Goal: Information Seeking & Learning: Find specific page/section

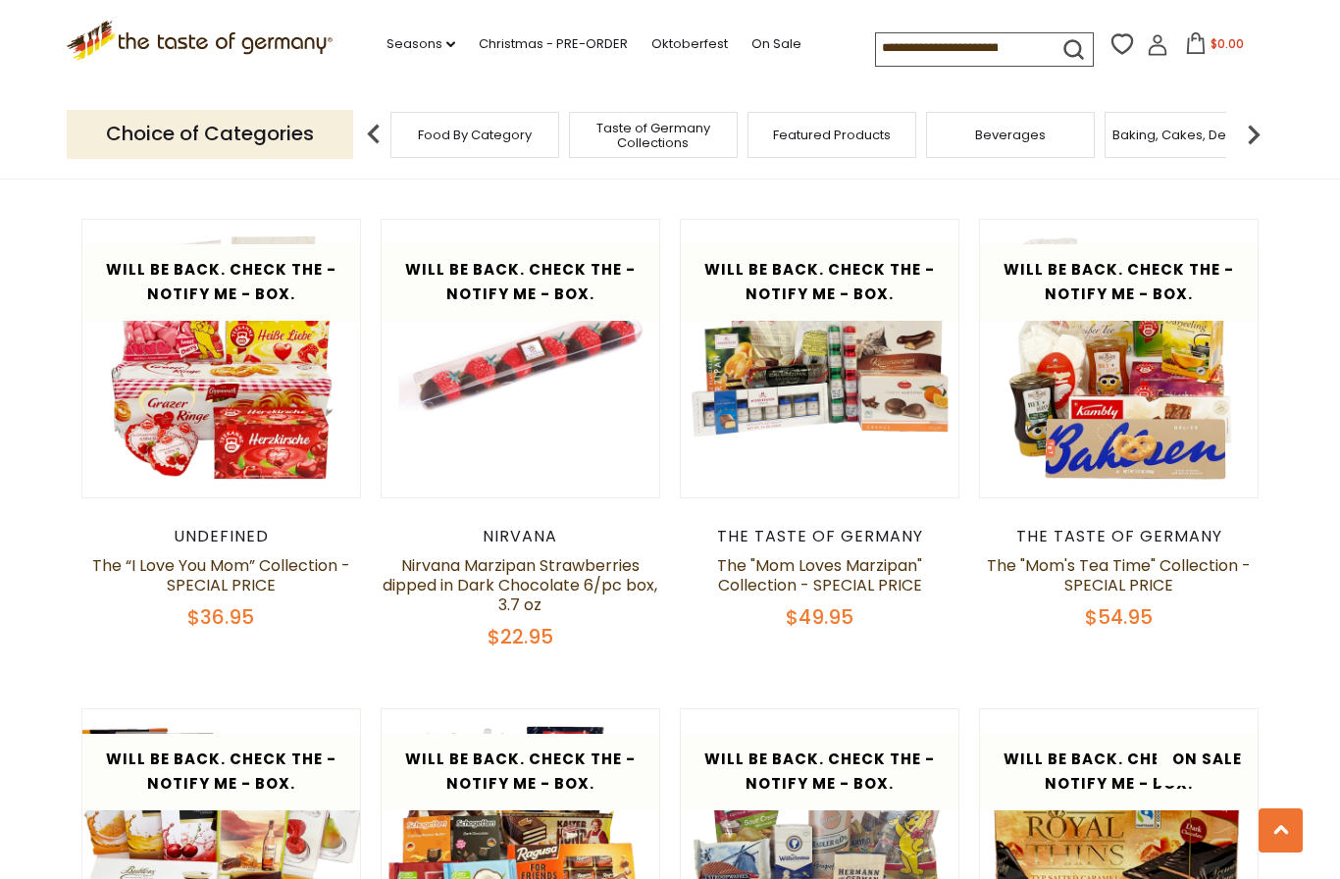
scroll to position [1486, 0]
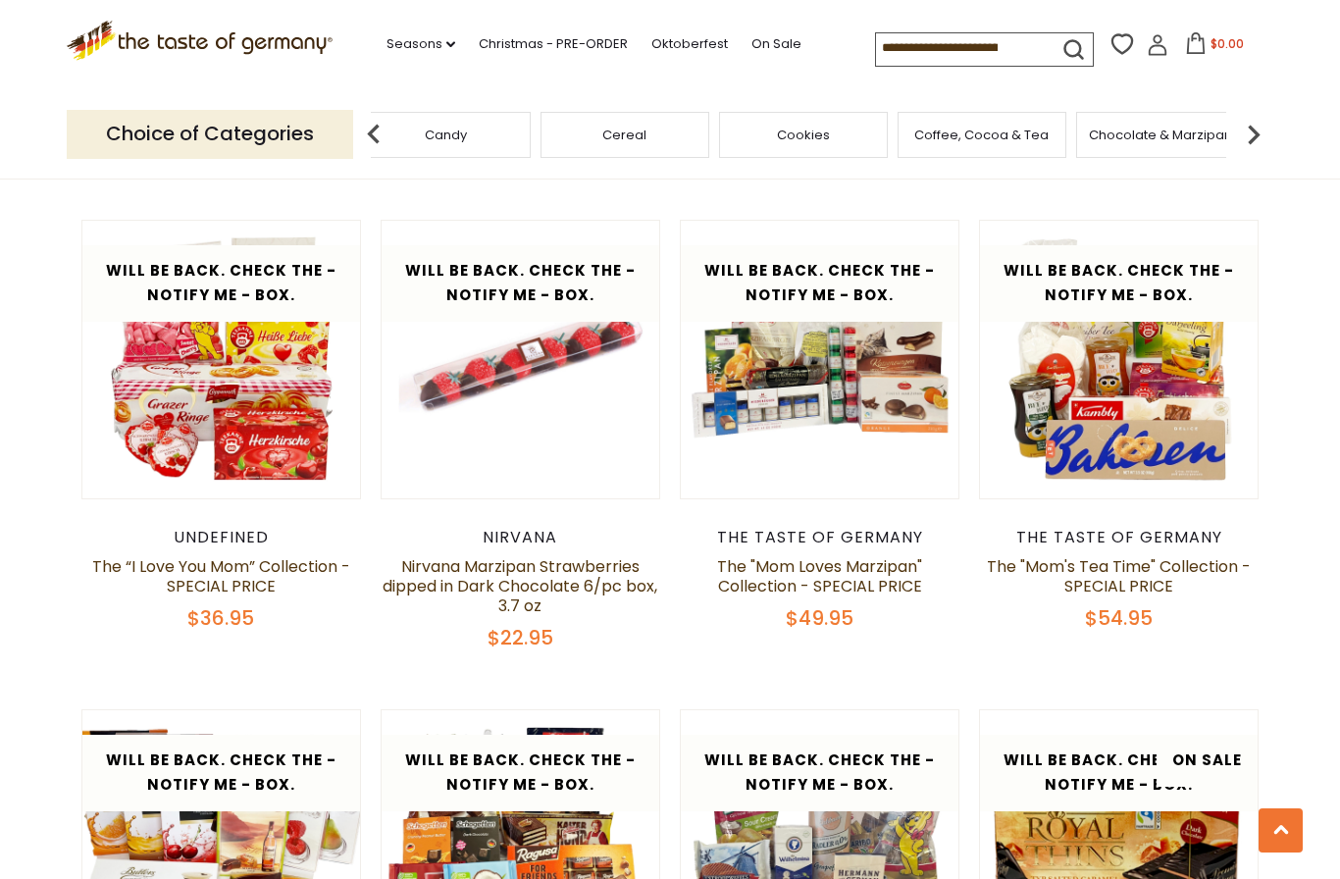
click at [709, 125] on div "Cereal" at bounding box center [625, 135] width 169 height 46
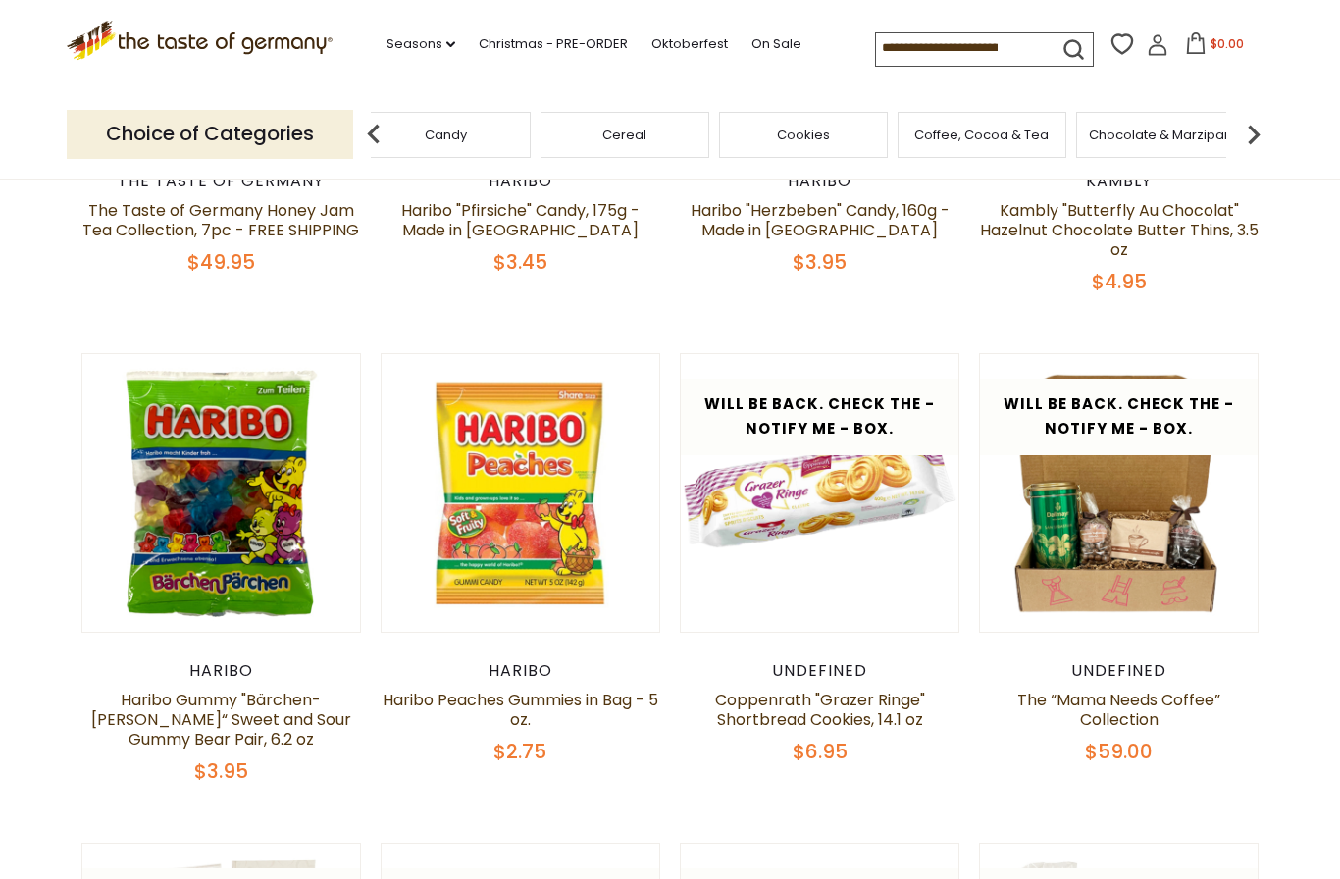
scroll to position [864, 0]
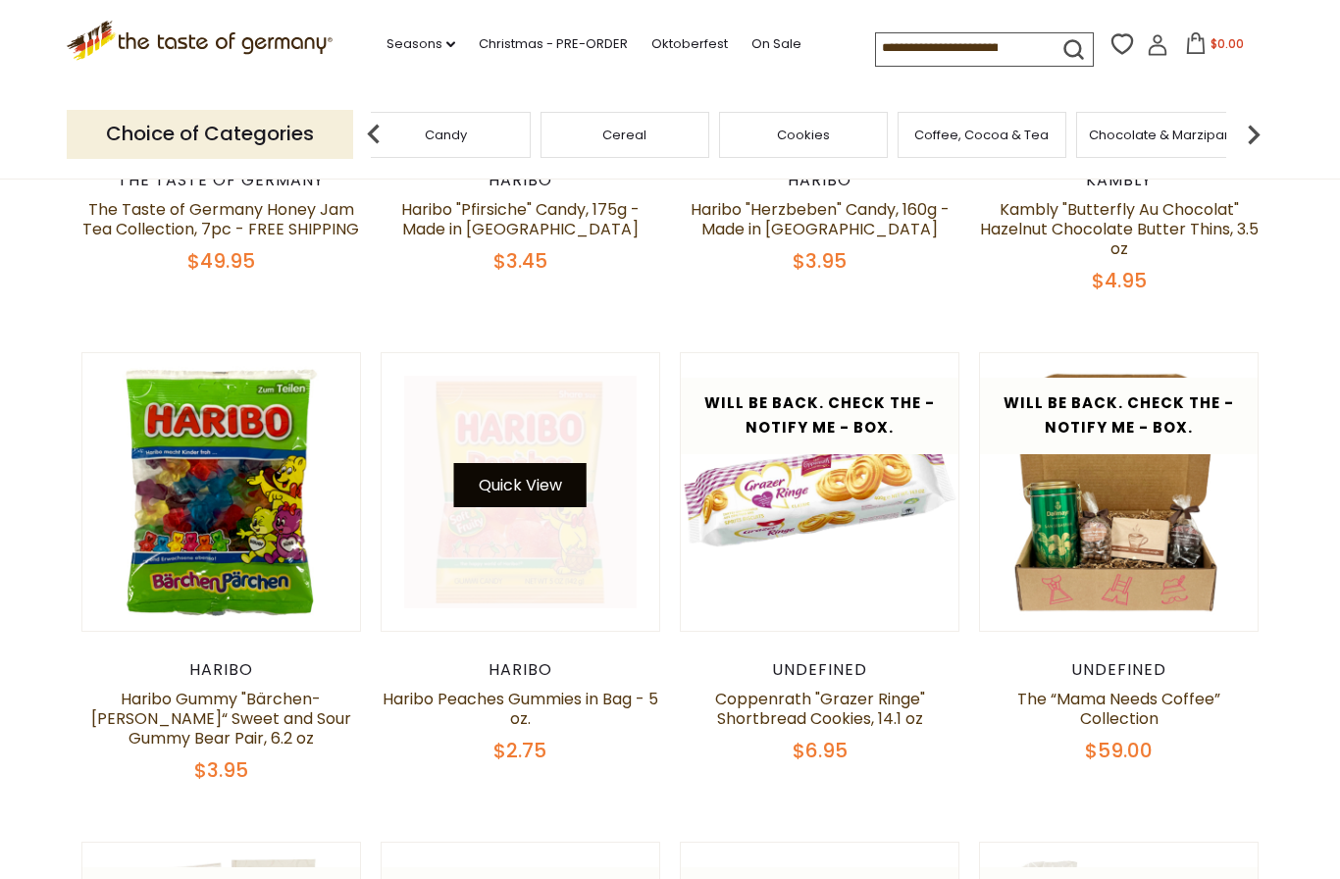
click at [519, 479] on button "Quick View" at bounding box center [520, 485] width 132 height 44
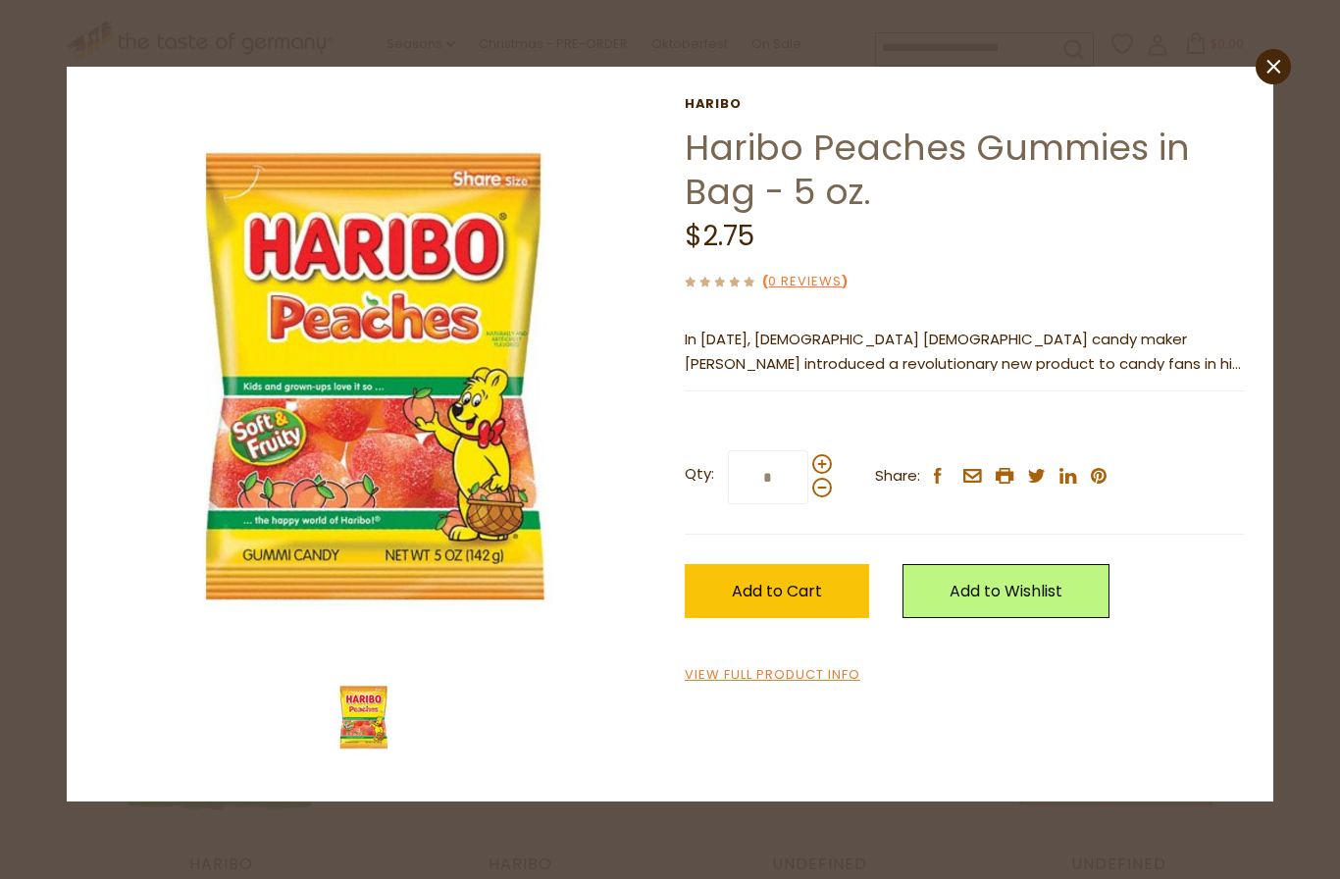
scroll to position [669, 0]
click at [1278, 67] on icon "close" at bounding box center [1273, 67] width 15 height 15
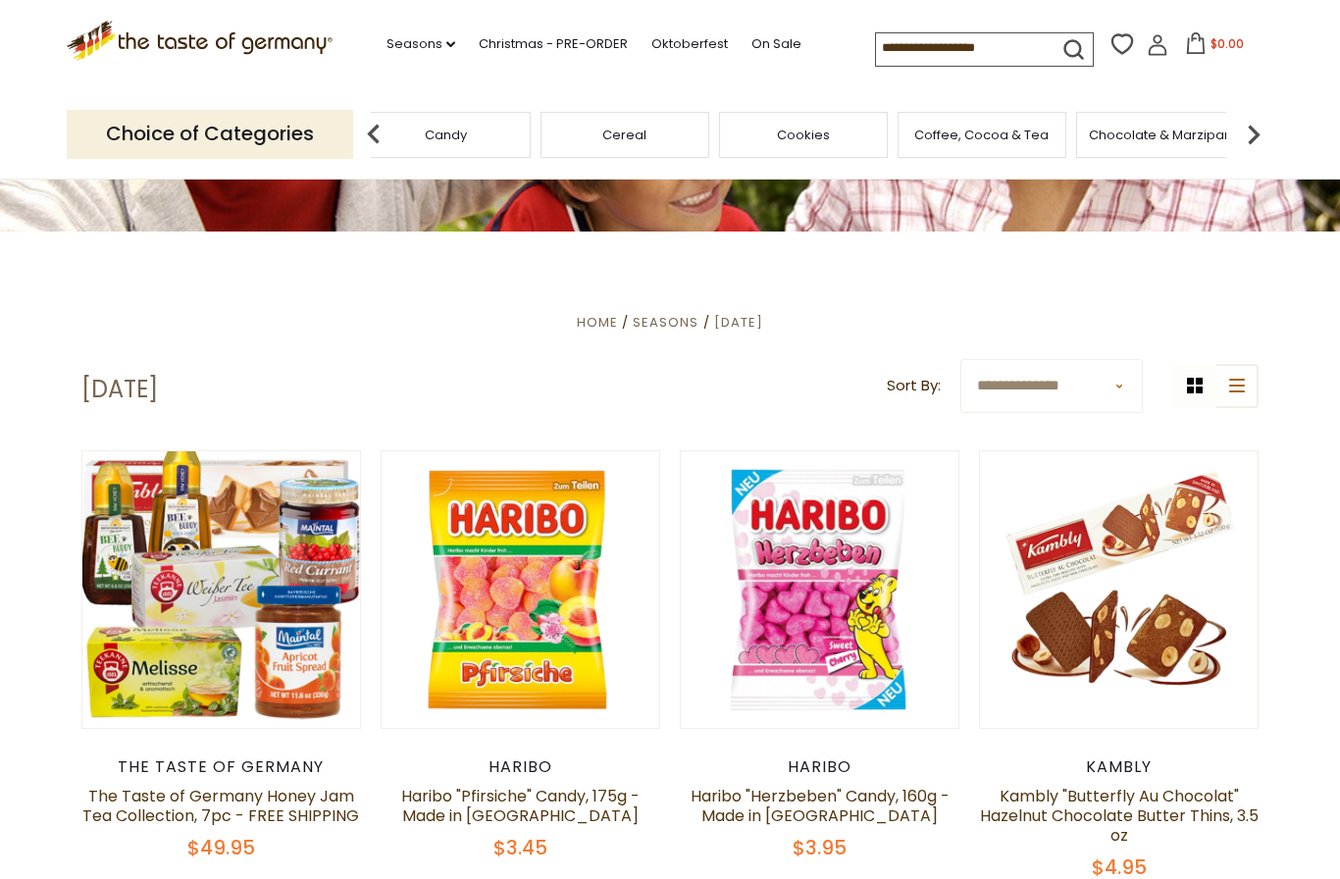
scroll to position [277, 0]
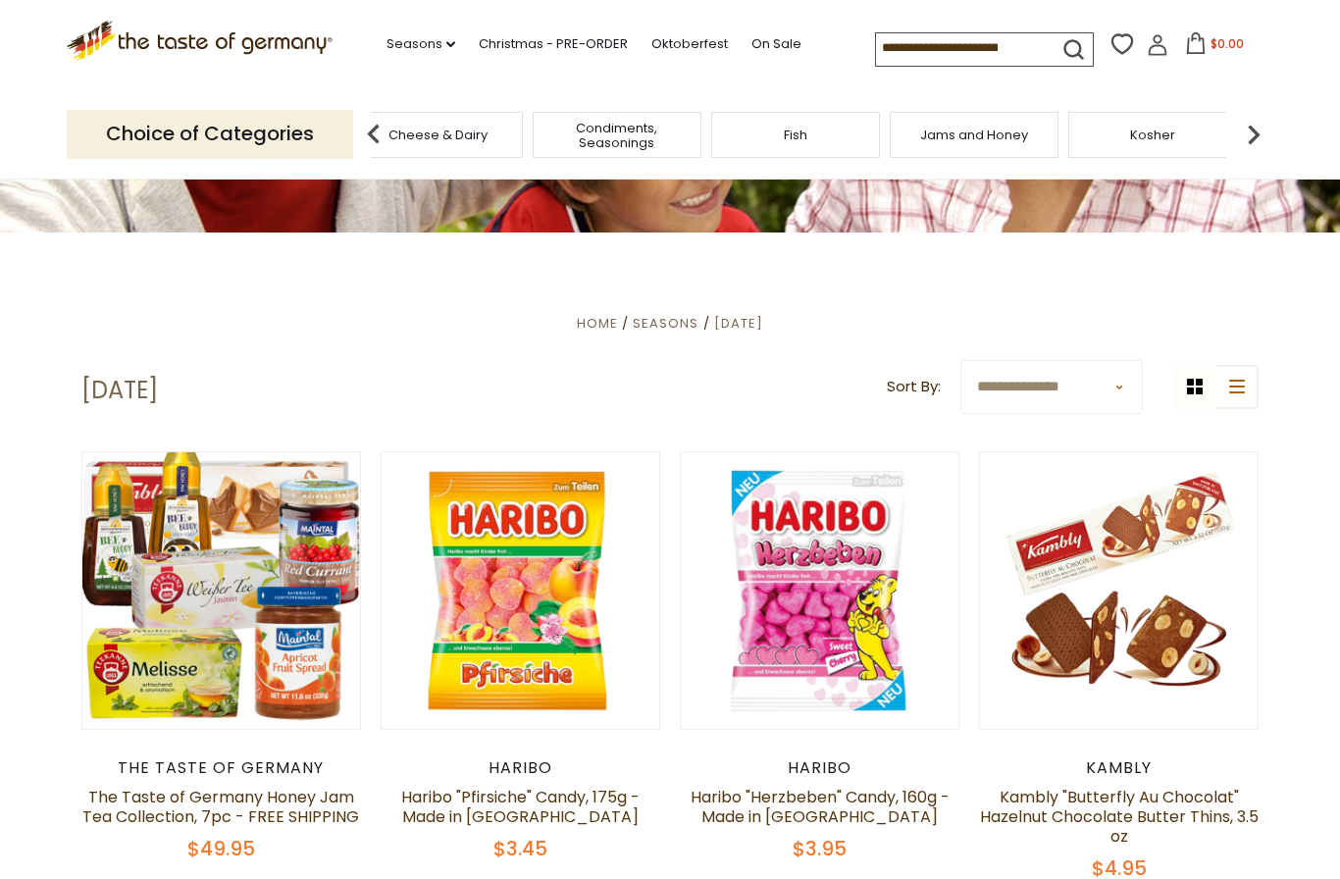
click at [488, 133] on span "Cheese & Dairy" at bounding box center [438, 135] width 99 height 15
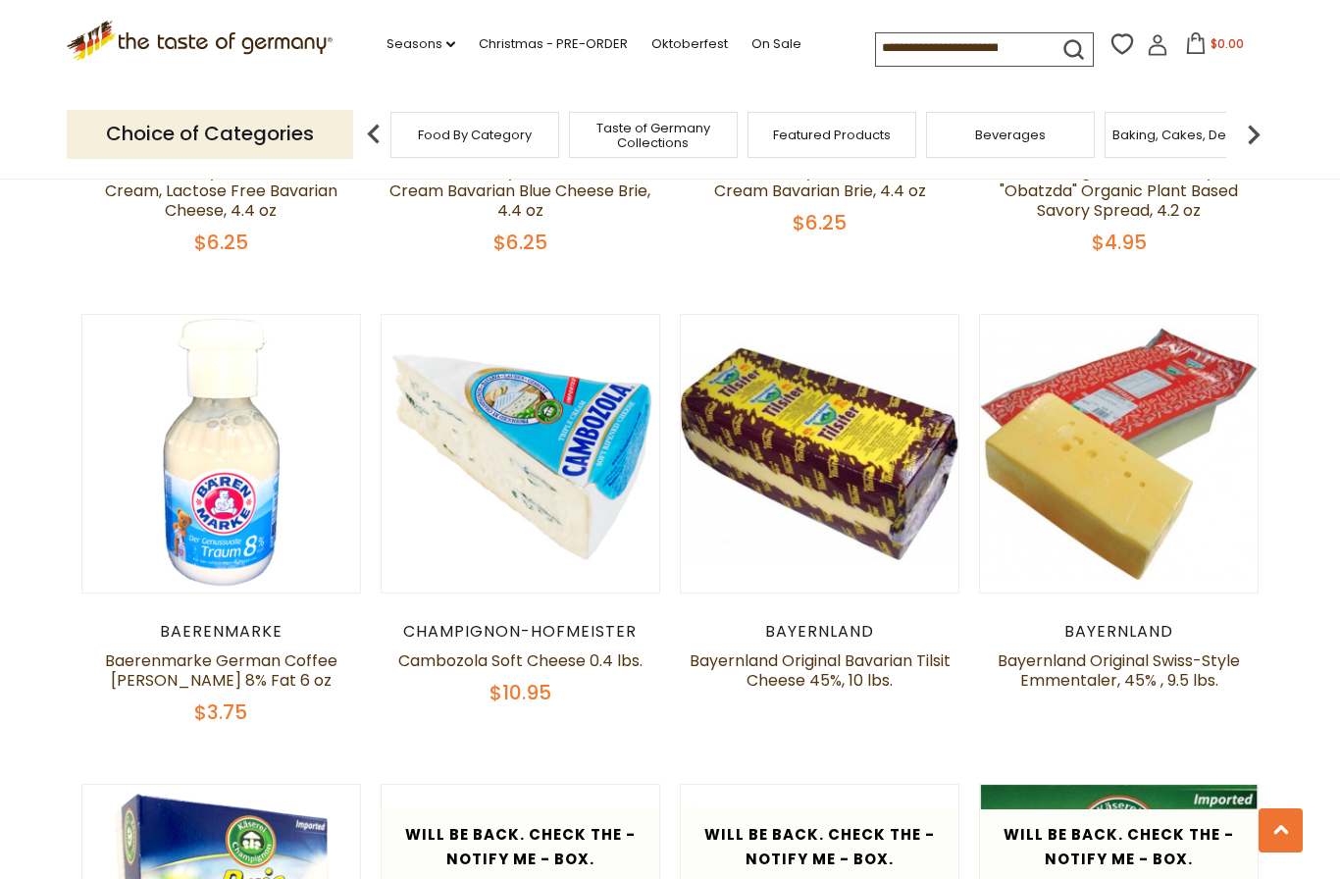
scroll to position [1387, 0]
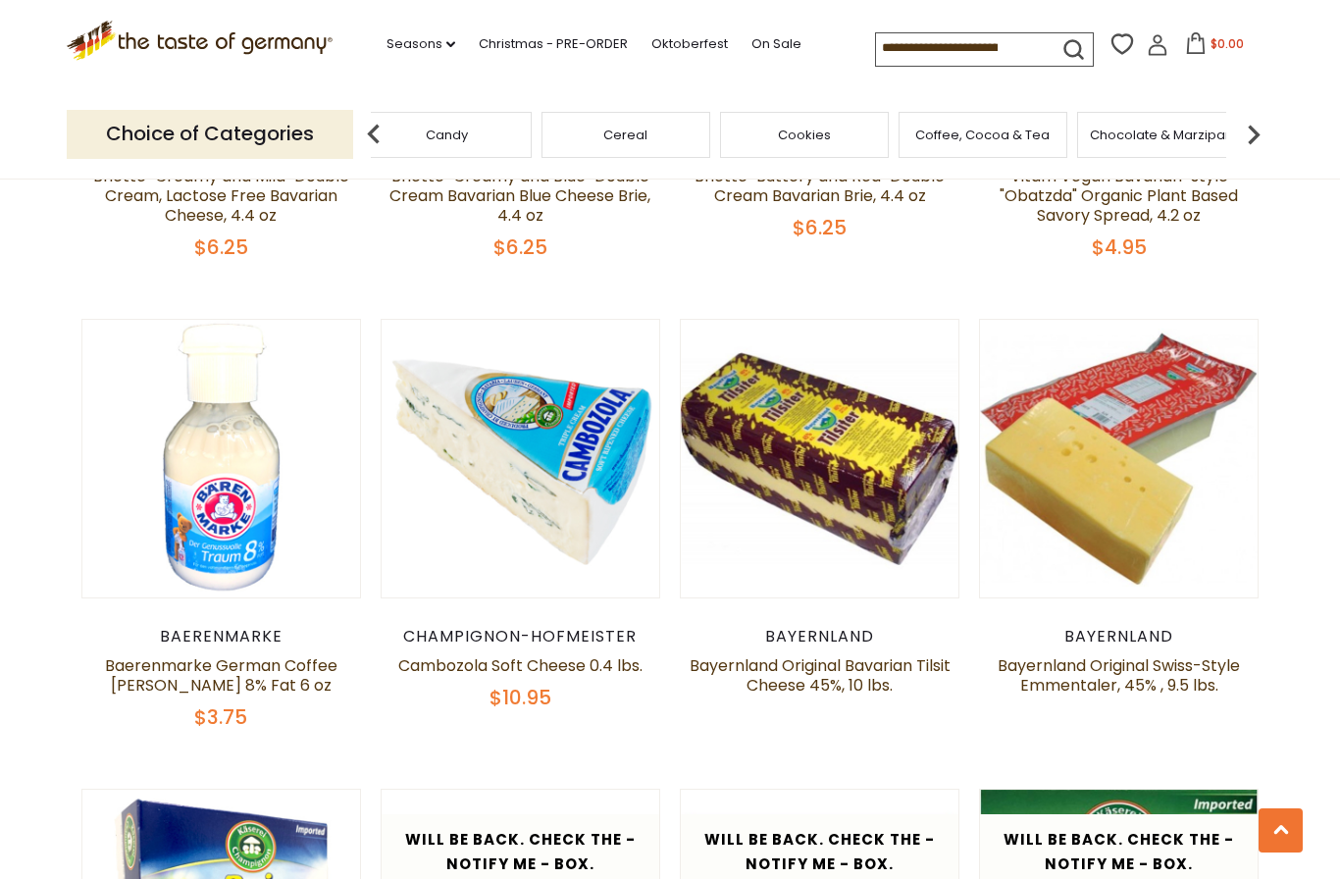
click at [532, 129] on div "Candy" at bounding box center [447, 135] width 169 height 46
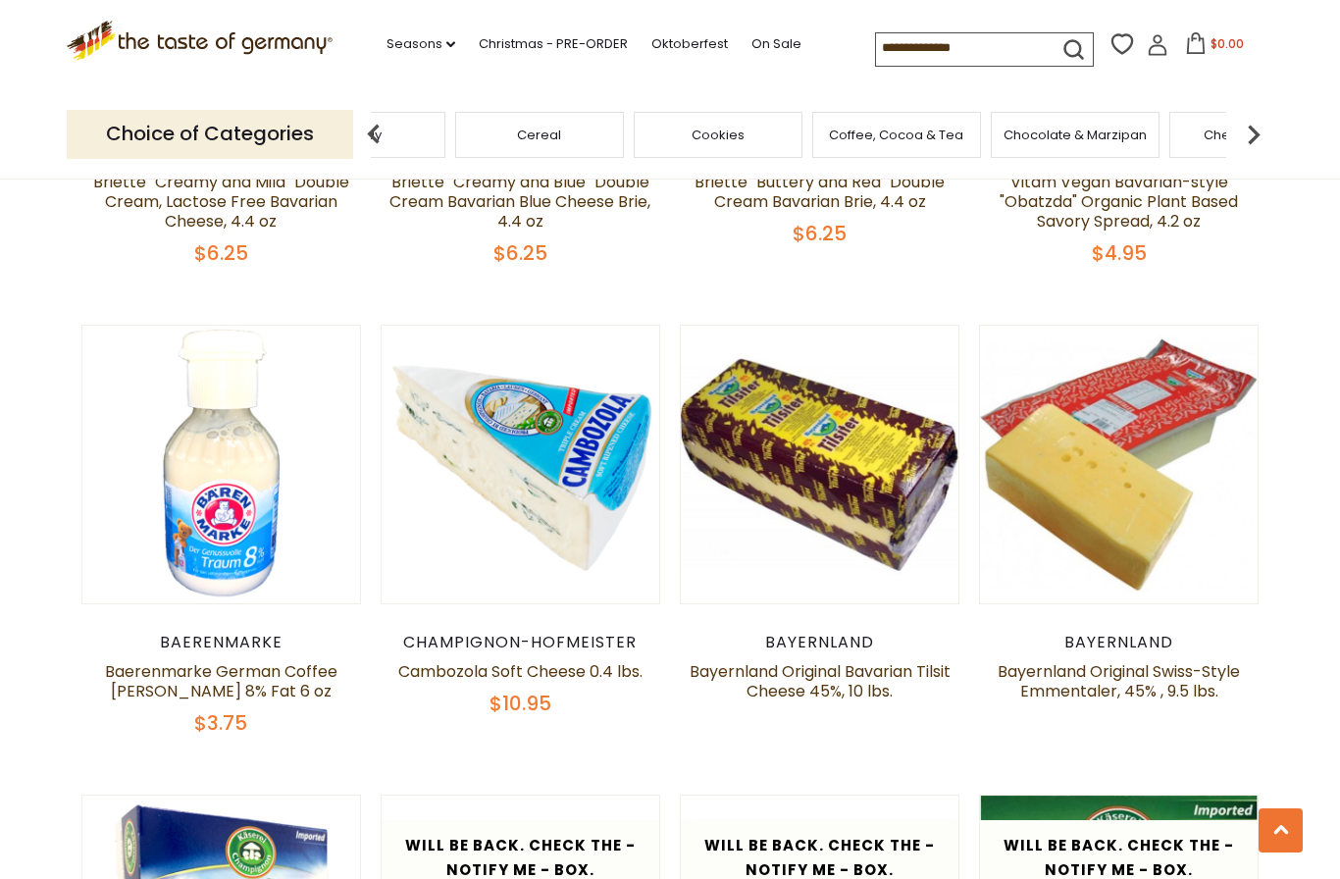
scroll to position [1370, 0]
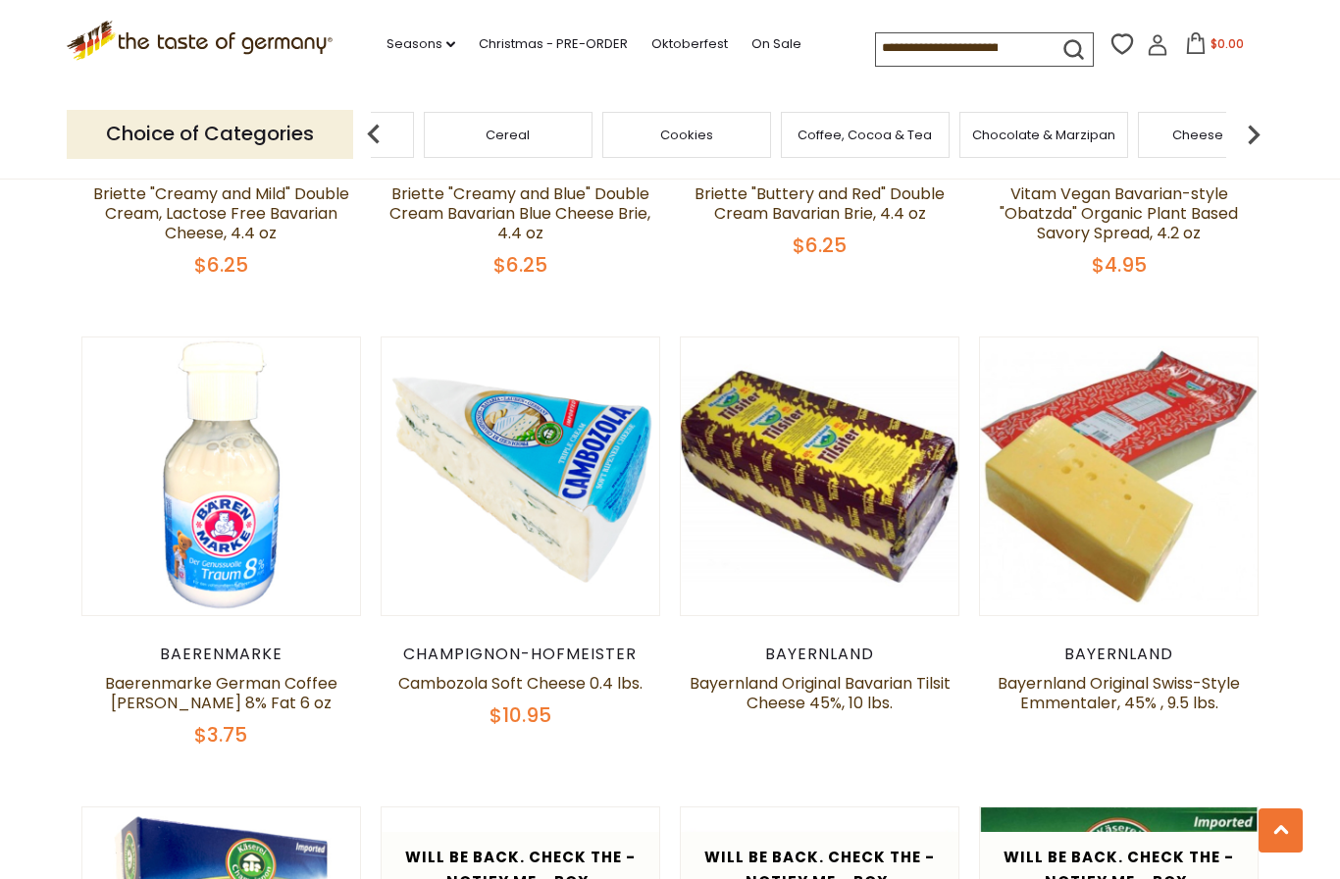
click at [1258, 126] on img at bounding box center [1253, 134] width 39 height 39
click at [1251, 122] on img at bounding box center [1253, 134] width 39 height 39
click at [1260, 128] on img at bounding box center [1253, 134] width 39 height 39
click at [1265, 130] on img at bounding box center [1253, 134] width 39 height 39
click at [1263, 132] on img at bounding box center [1253, 134] width 39 height 39
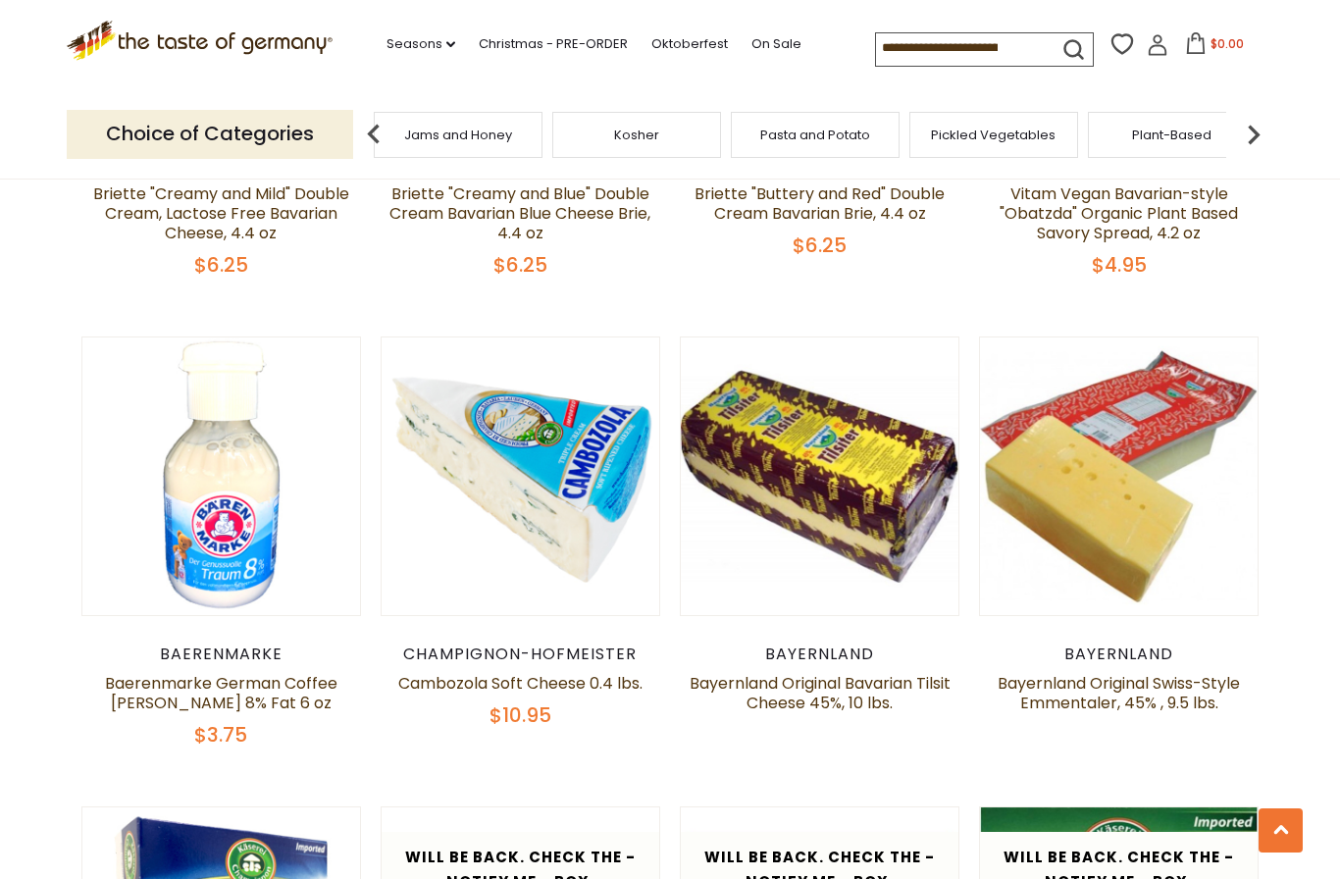
click at [1253, 128] on img at bounding box center [1253, 134] width 39 height 39
click at [1259, 126] on img at bounding box center [1253, 134] width 39 height 39
click at [1261, 130] on img at bounding box center [1253, 134] width 39 height 39
click at [486, 131] on div "Toppings" at bounding box center [401, 135] width 169 height 46
click at [1260, 128] on img at bounding box center [1253, 134] width 39 height 39
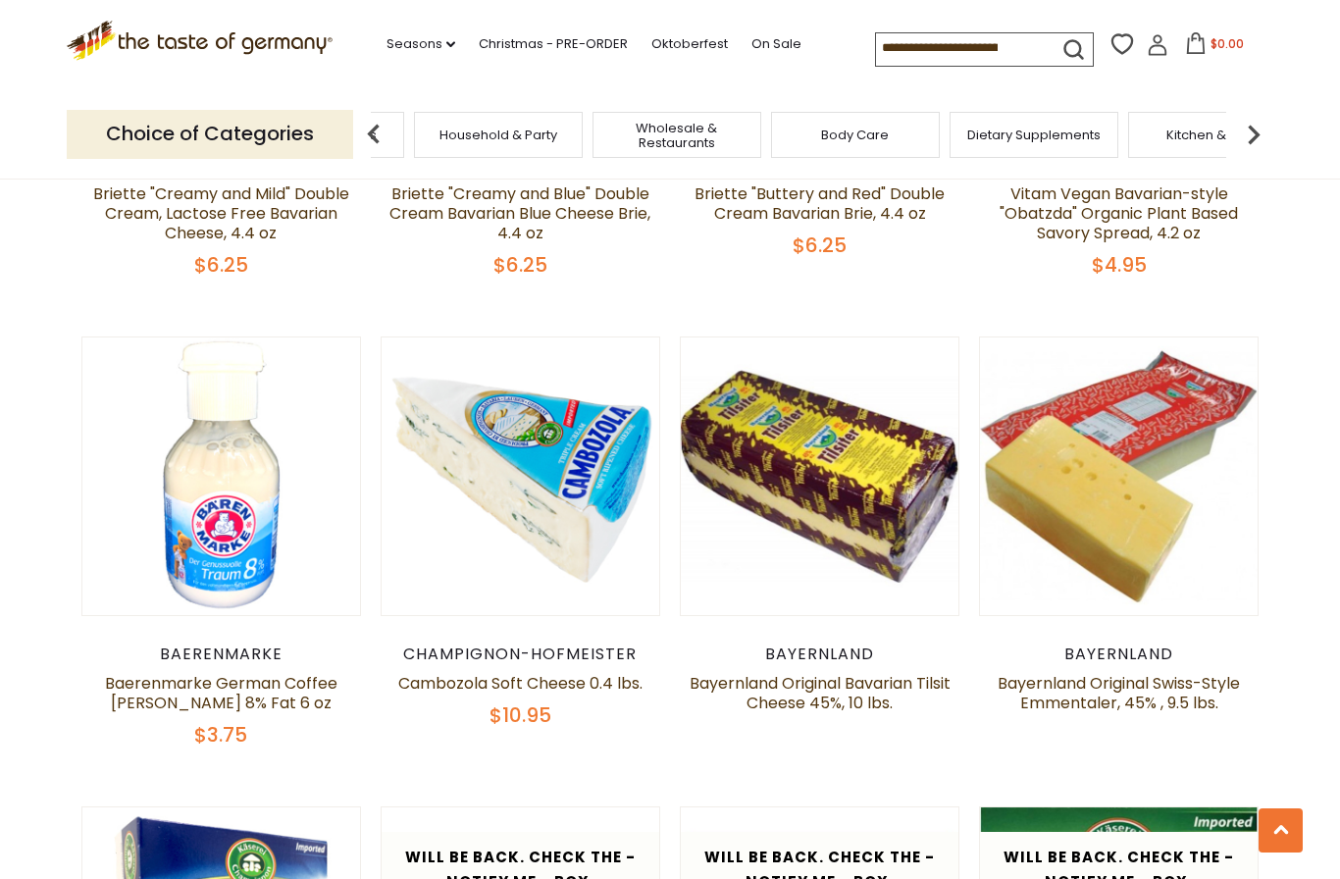
click at [384, 131] on img at bounding box center [373, 134] width 39 height 39
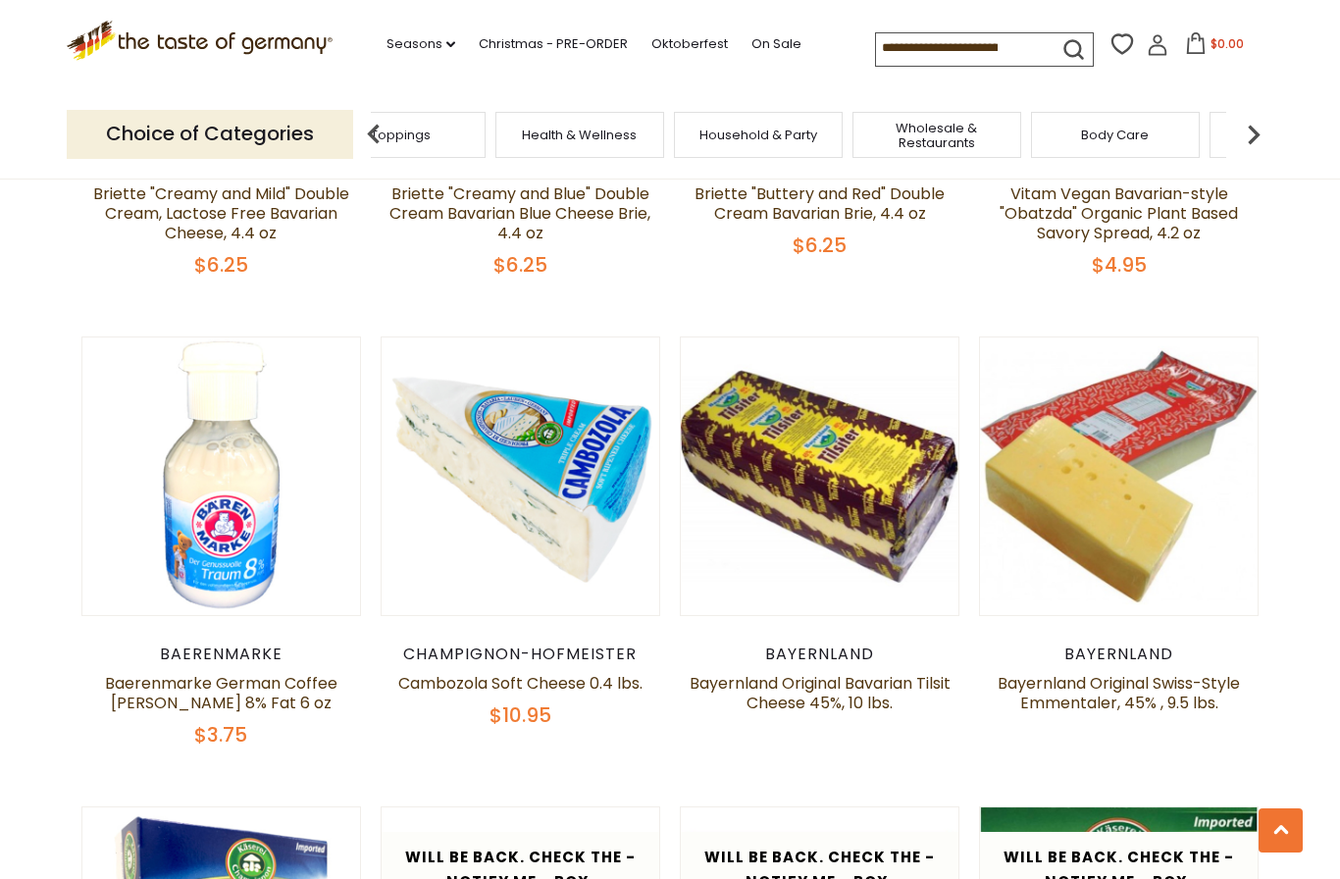
click at [372, 125] on img at bounding box center [373, 134] width 39 height 39
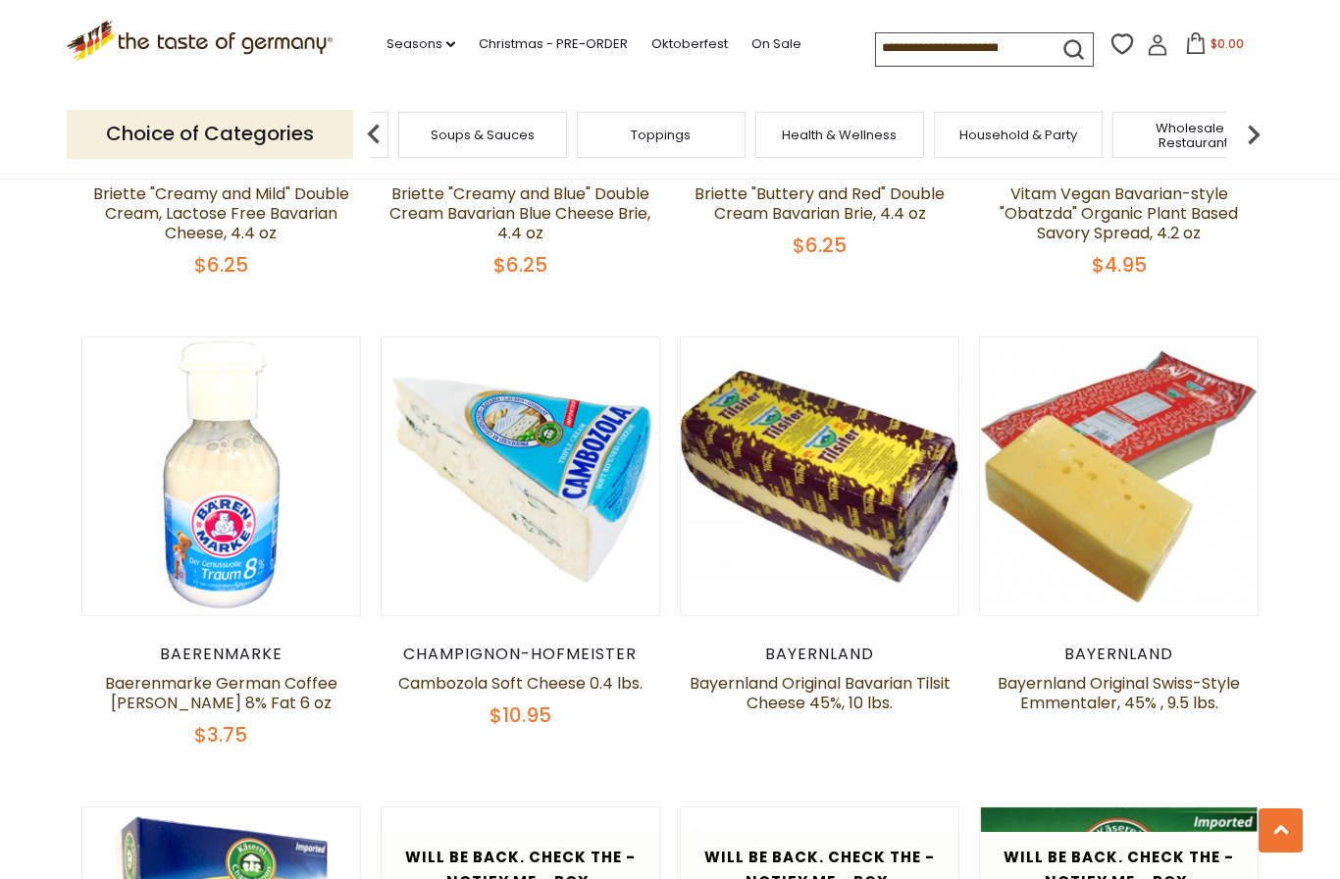
click at [378, 115] on img at bounding box center [373, 134] width 39 height 39
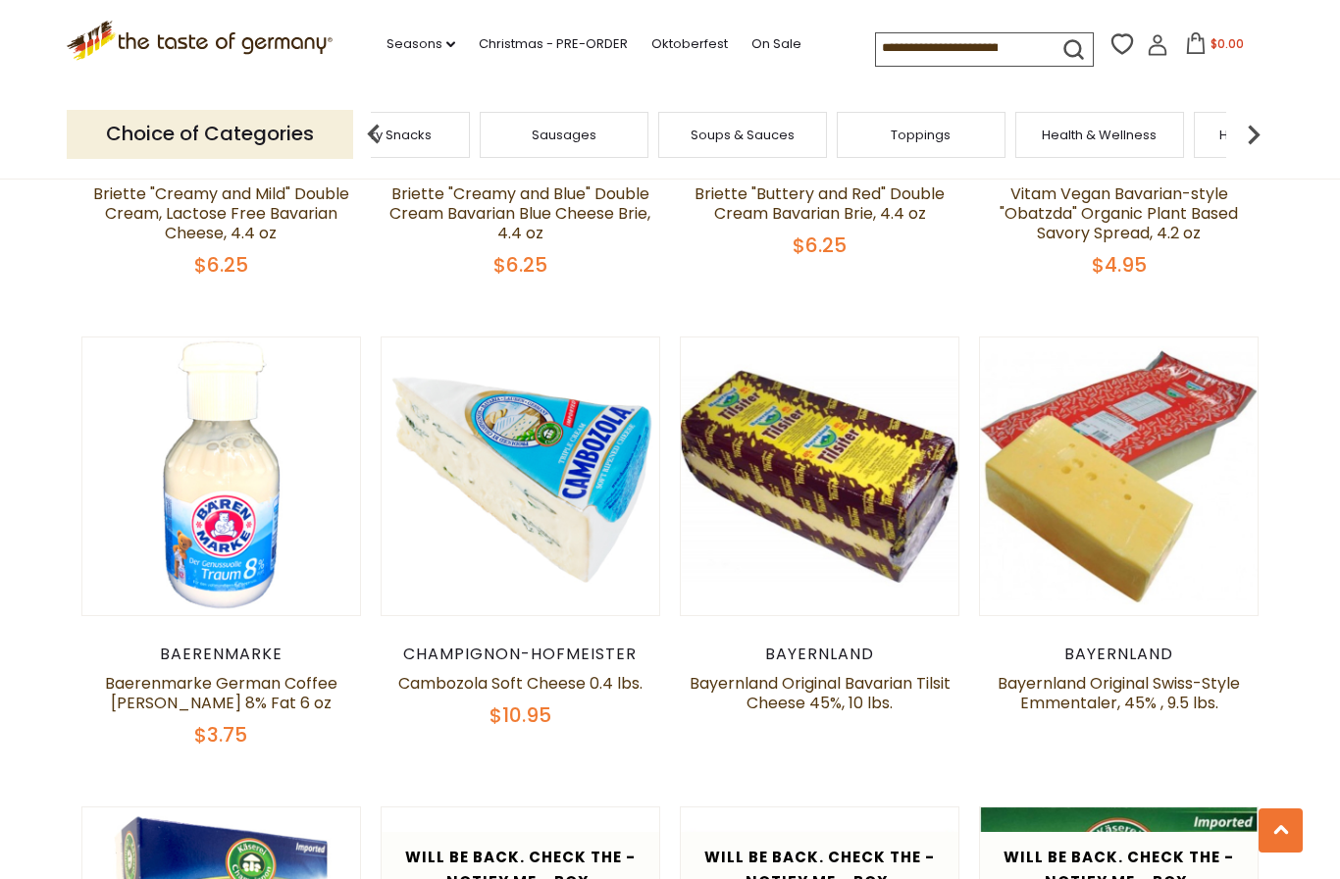
click at [658, 135] on div "Soups & Sauces" at bounding box center [742, 135] width 169 height 46
click at [367, 130] on img at bounding box center [373, 134] width 39 height 39
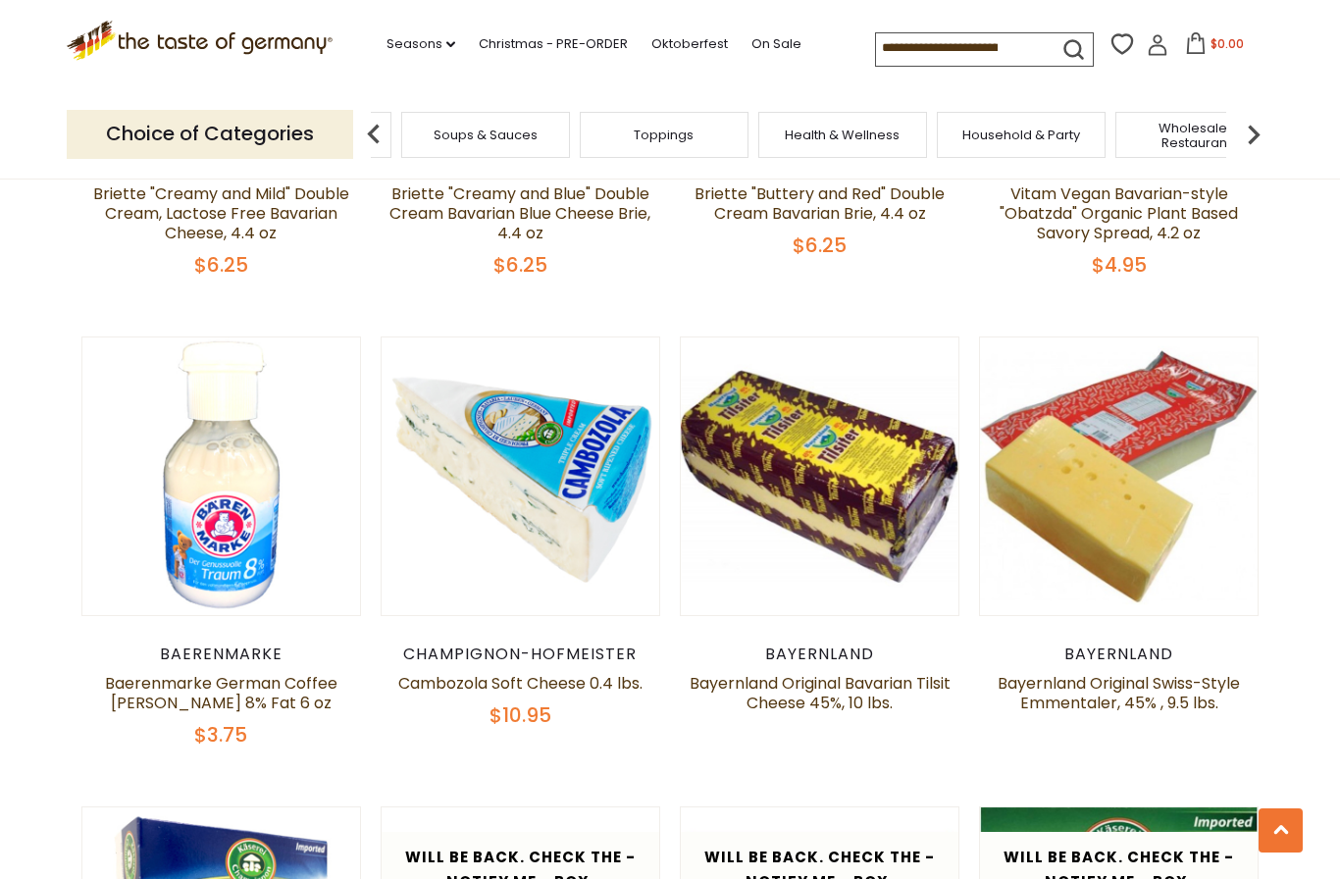
click at [367, 115] on img at bounding box center [373, 134] width 39 height 39
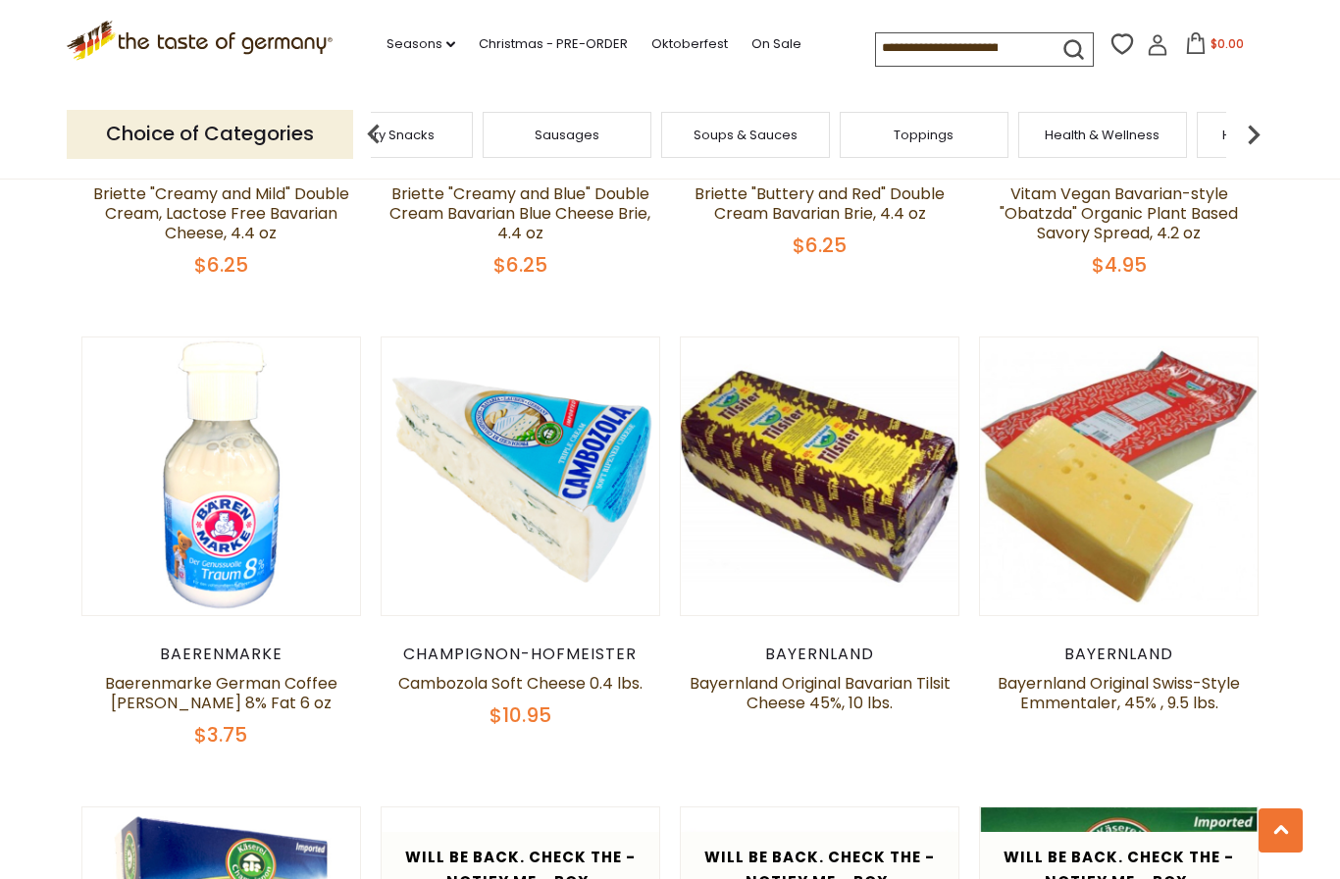
click at [535, 137] on span "Sausages" at bounding box center [567, 135] width 65 height 15
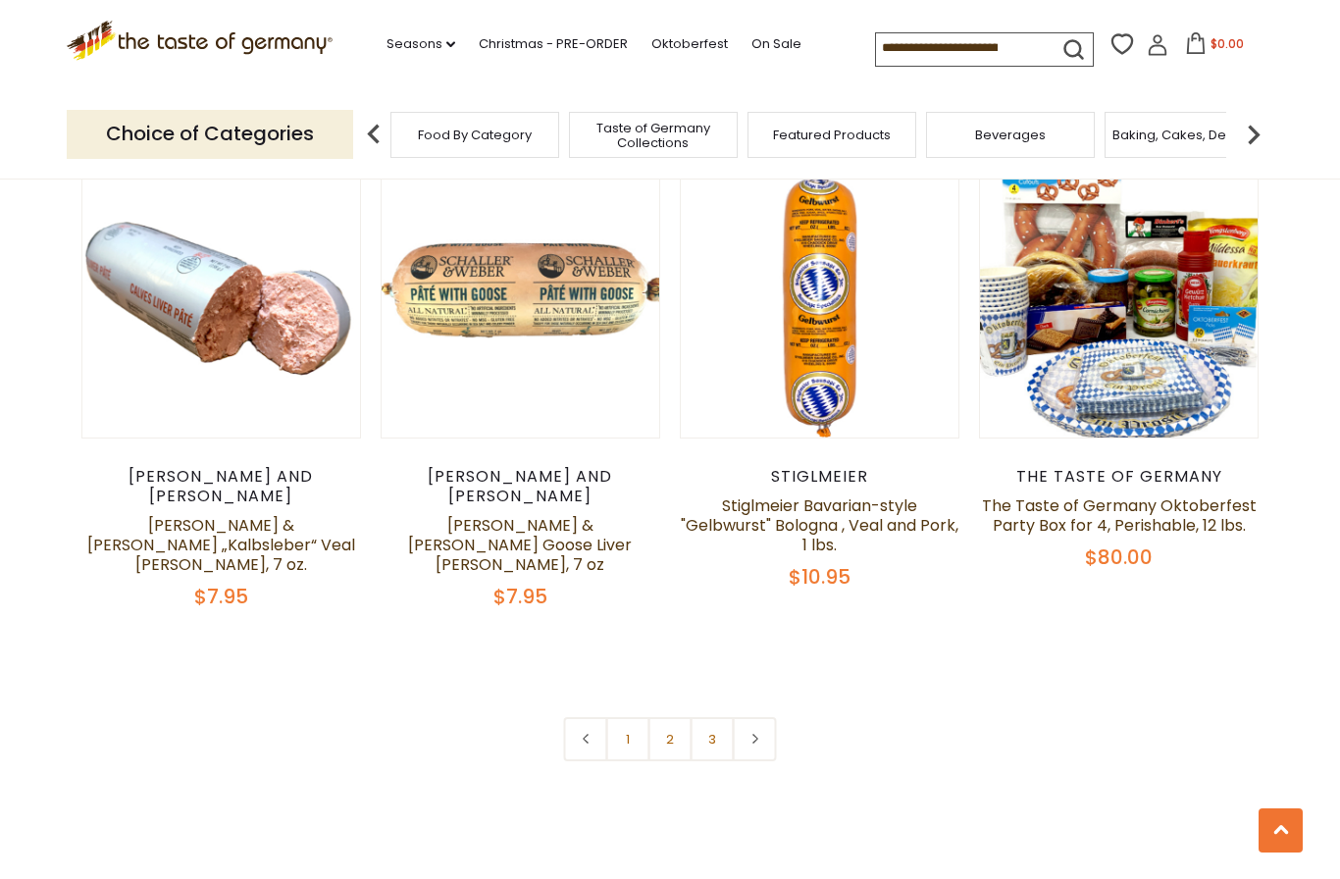
scroll to position [4608, 0]
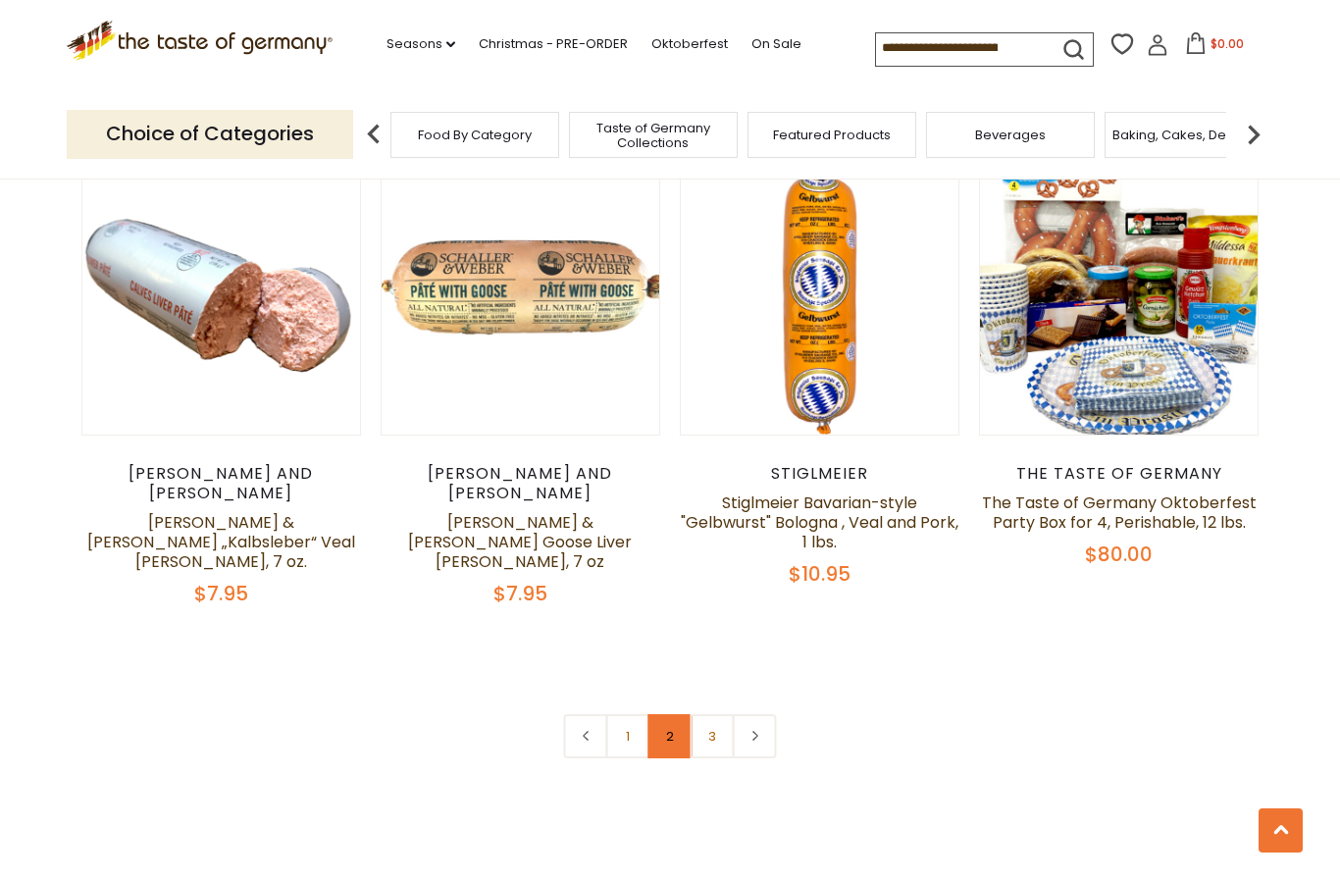
click at [677, 714] on link "2" at bounding box center [670, 736] width 44 height 44
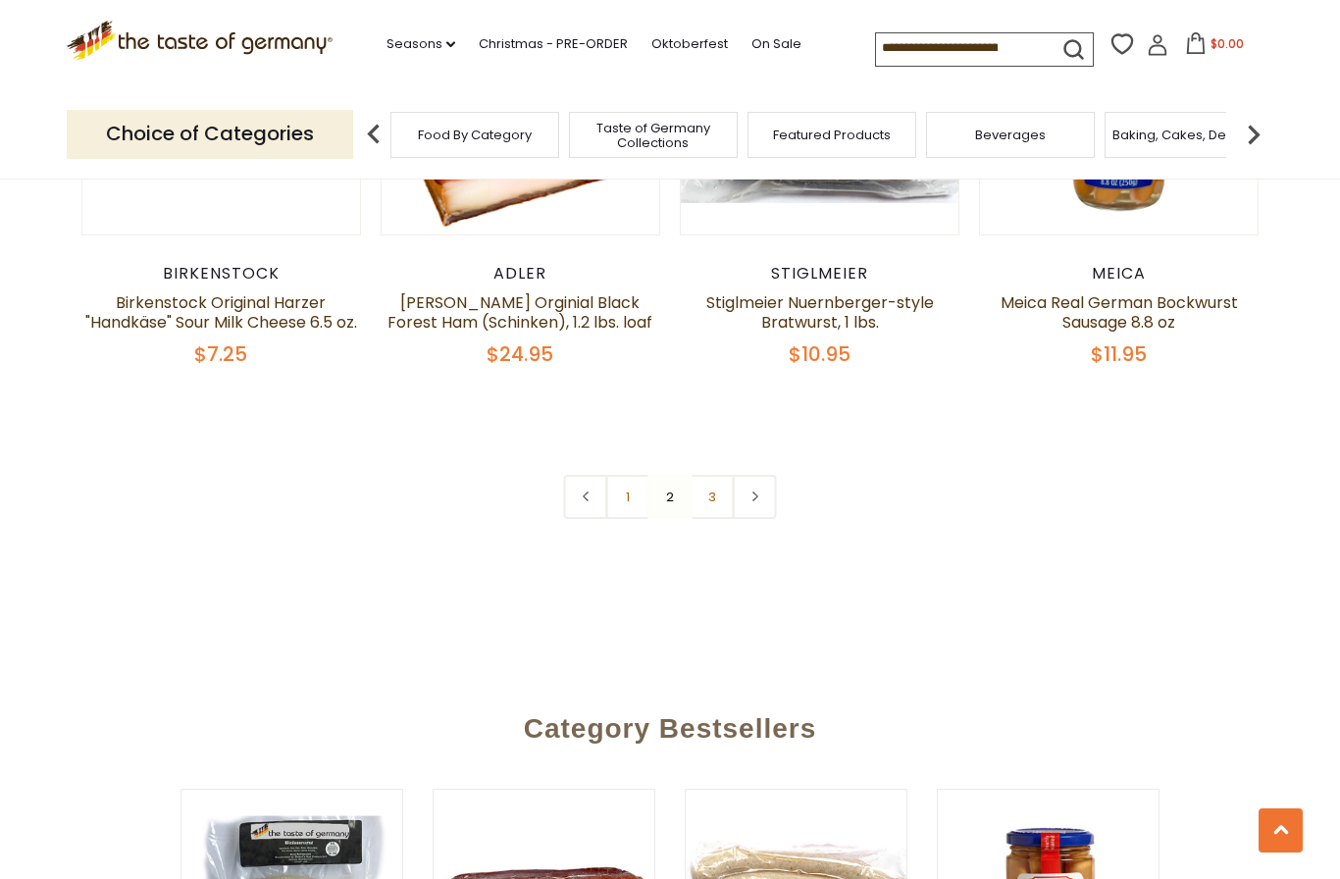
scroll to position [4745, 0]
click at [725, 474] on link "3" at bounding box center [713, 496] width 44 height 44
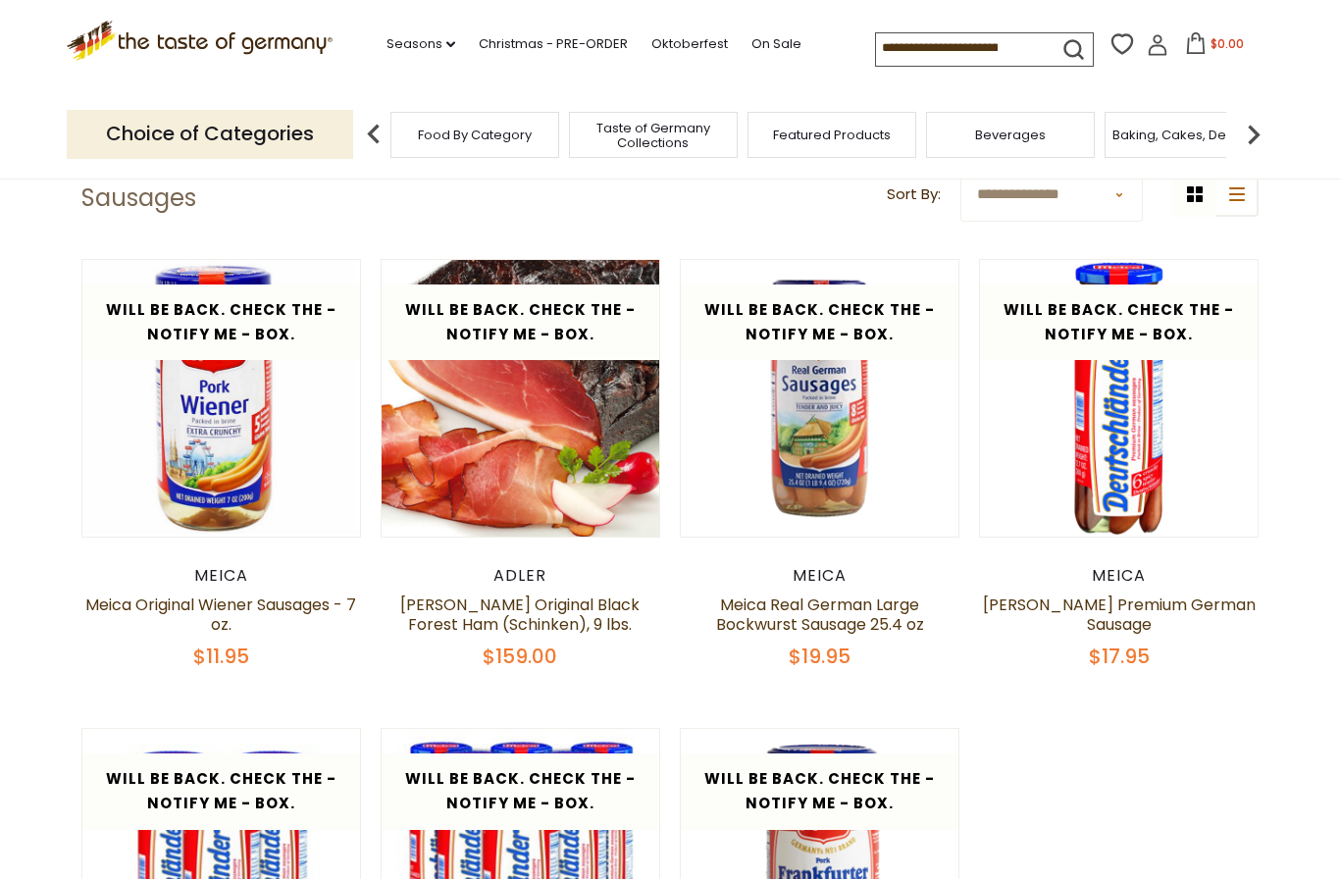
scroll to position [466, 0]
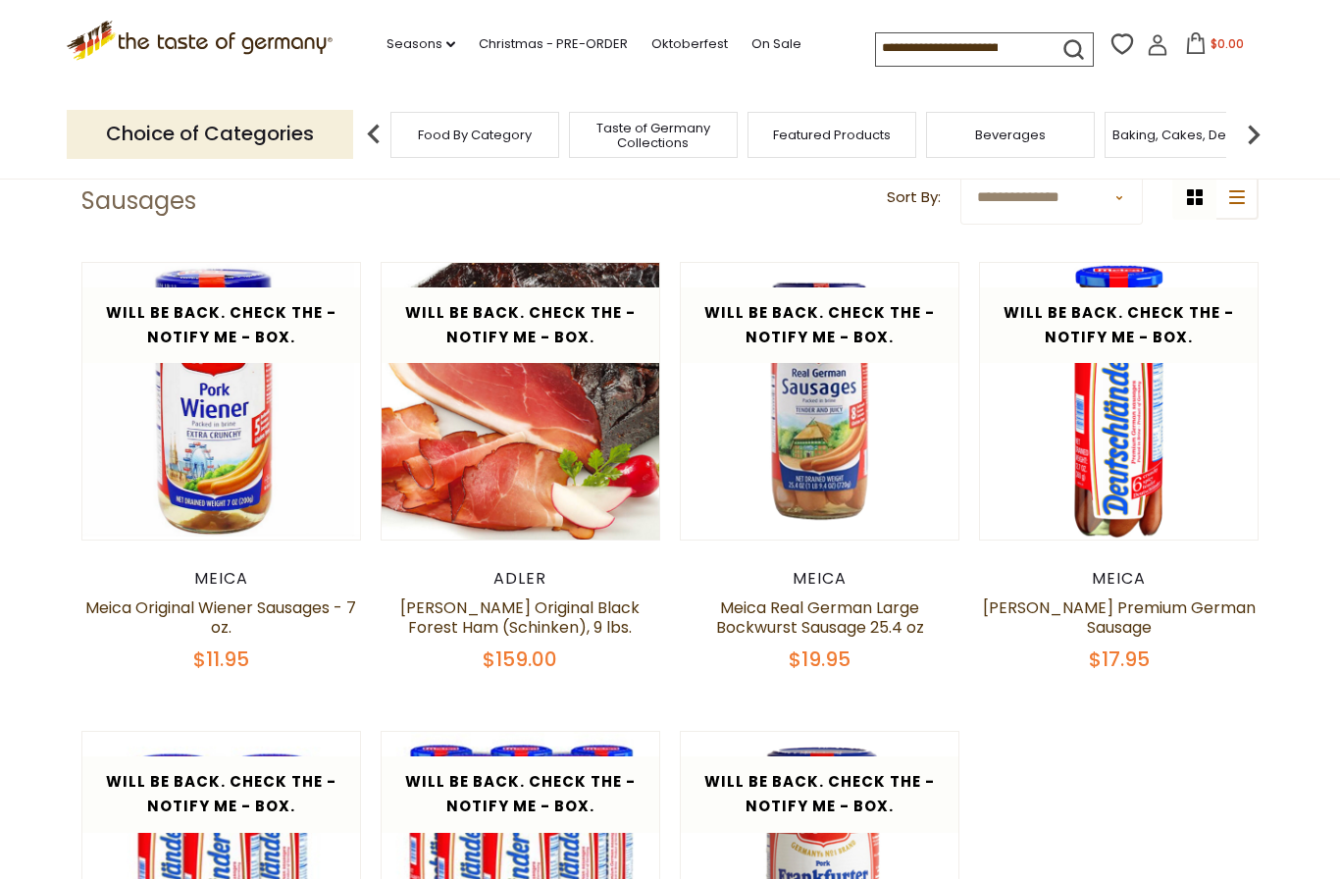
click at [945, 247] on div "**********" at bounding box center [670, 751] width 1207 height 1259
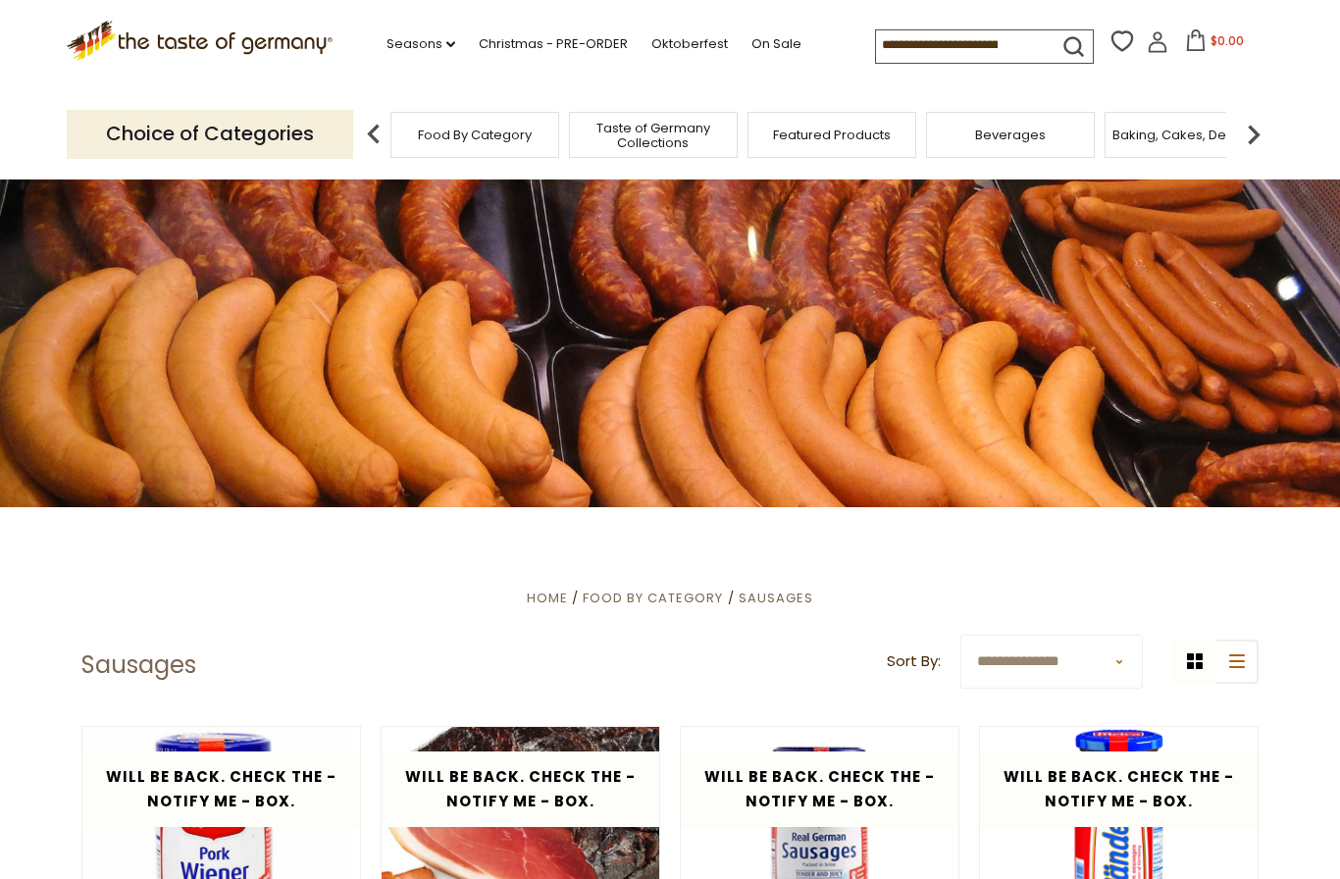
scroll to position [0, 0]
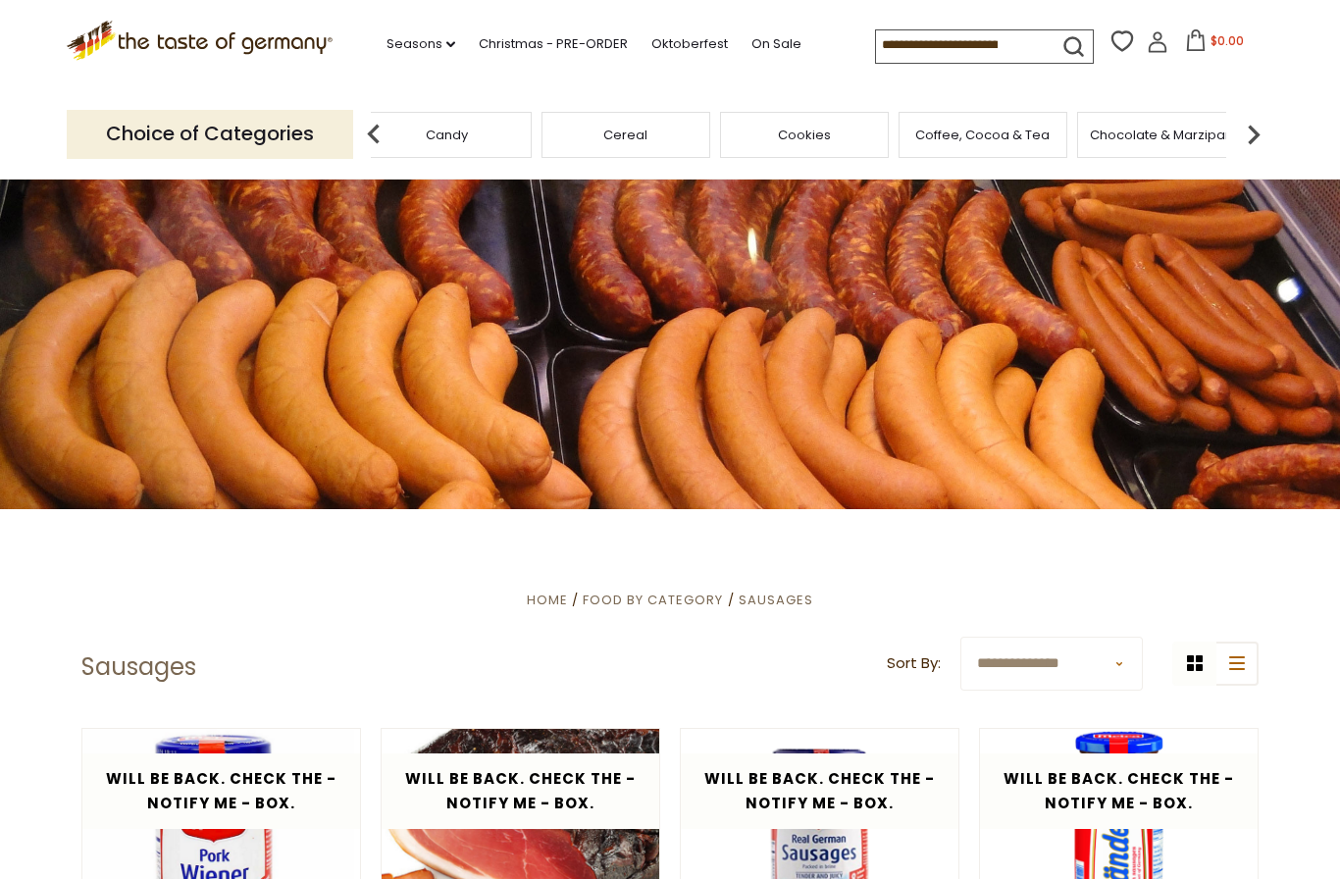
click at [532, 137] on div "Candy" at bounding box center [447, 135] width 169 height 46
click at [1259, 124] on img at bounding box center [1253, 134] width 39 height 39
click at [1259, 123] on img at bounding box center [1253, 134] width 39 height 39
click at [1258, 119] on img at bounding box center [1253, 134] width 39 height 39
click at [1260, 115] on img at bounding box center [1253, 134] width 39 height 39
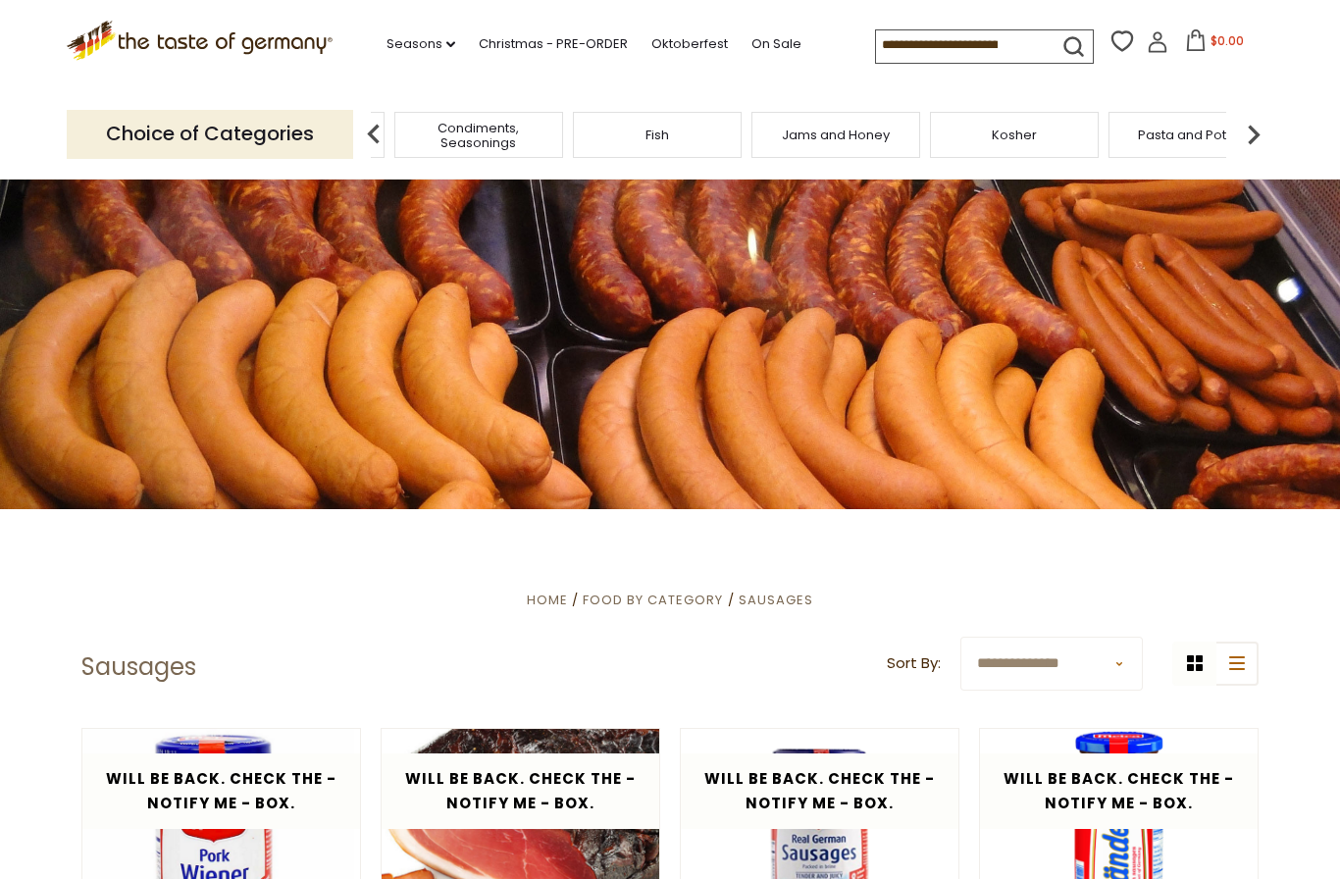
click at [1261, 119] on img at bounding box center [1253, 134] width 39 height 39
click at [1262, 115] on img at bounding box center [1253, 134] width 39 height 39
click at [1256, 121] on img at bounding box center [1253, 134] width 39 height 39
click at [1266, 115] on img at bounding box center [1253, 134] width 39 height 39
click at [1268, 115] on img at bounding box center [1253, 134] width 39 height 39
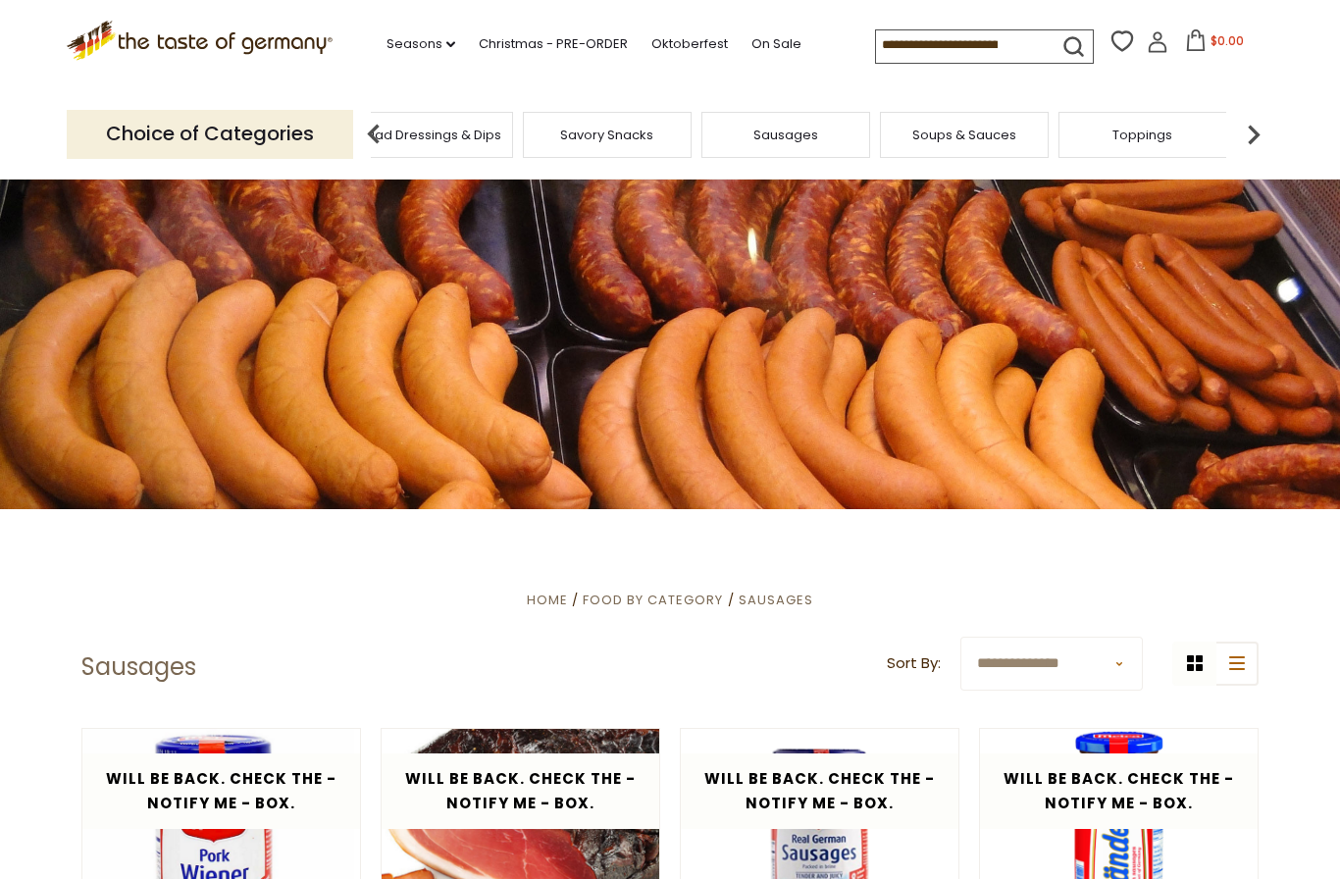
click at [1266, 115] on img at bounding box center [1253, 134] width 39 height 39
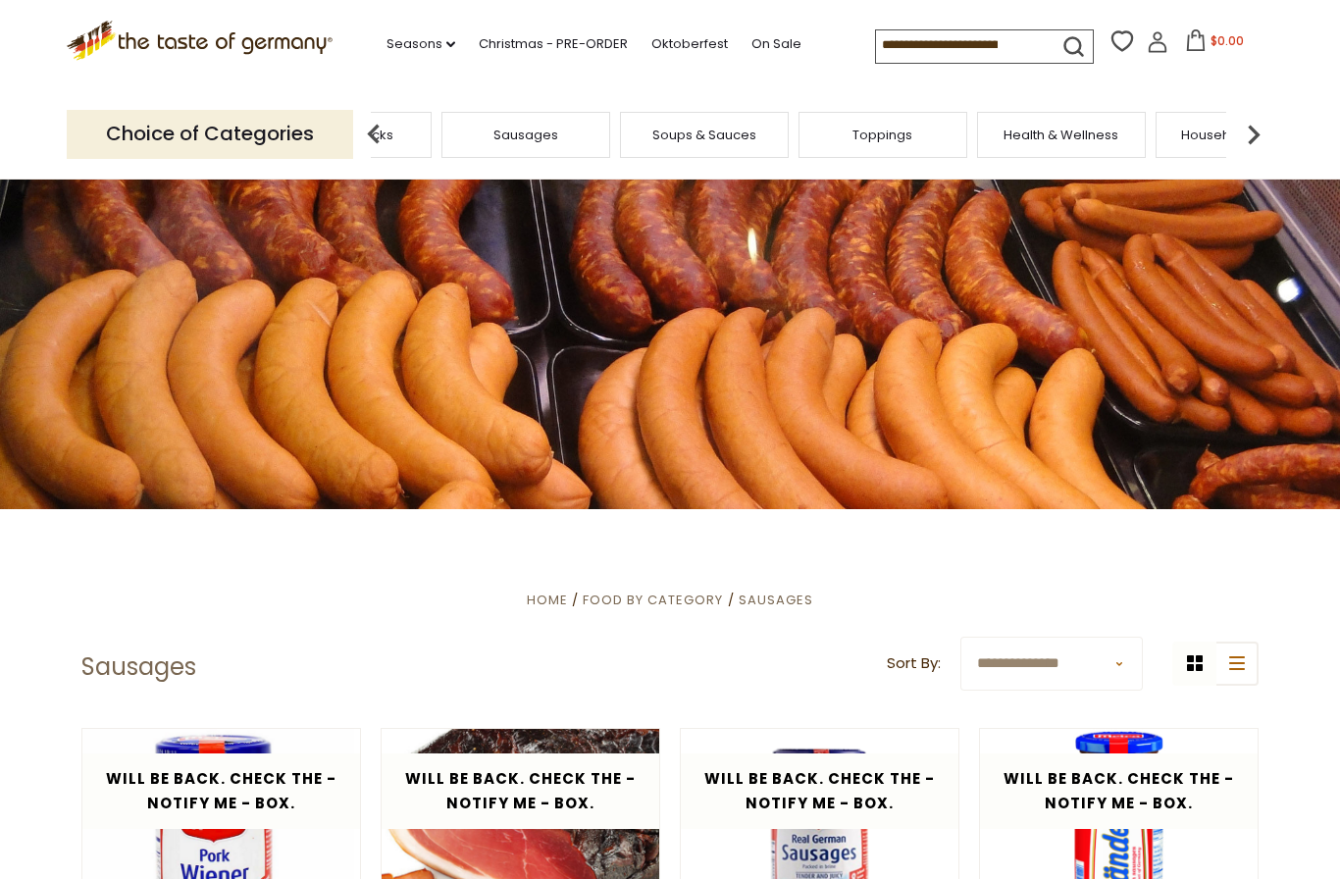
click at [1269, 115] on img at bounding box center [1253, 134] width 39 height 39
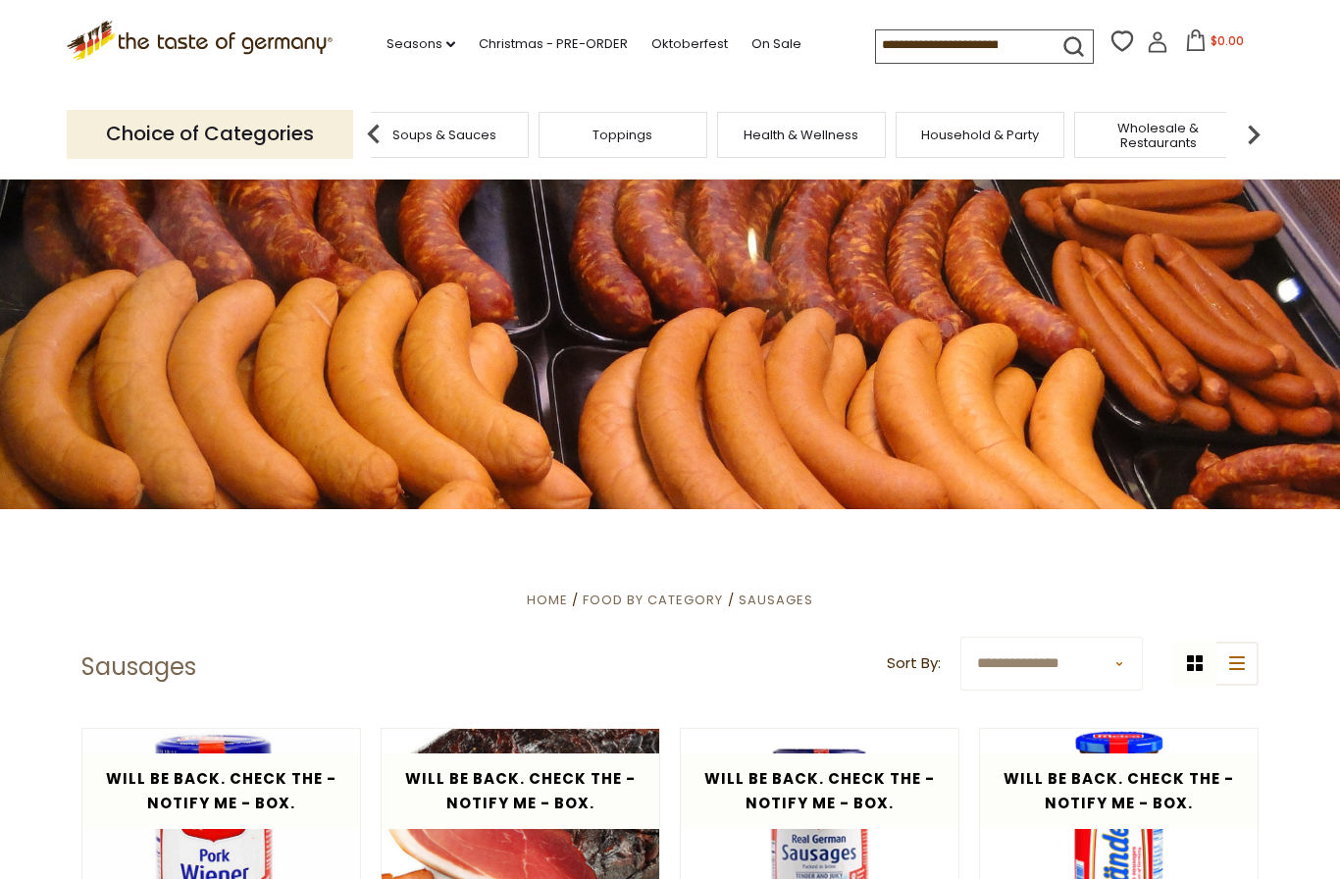
click at [1264, 115] on img at bounding box center [1253, 134] width 39 height 39
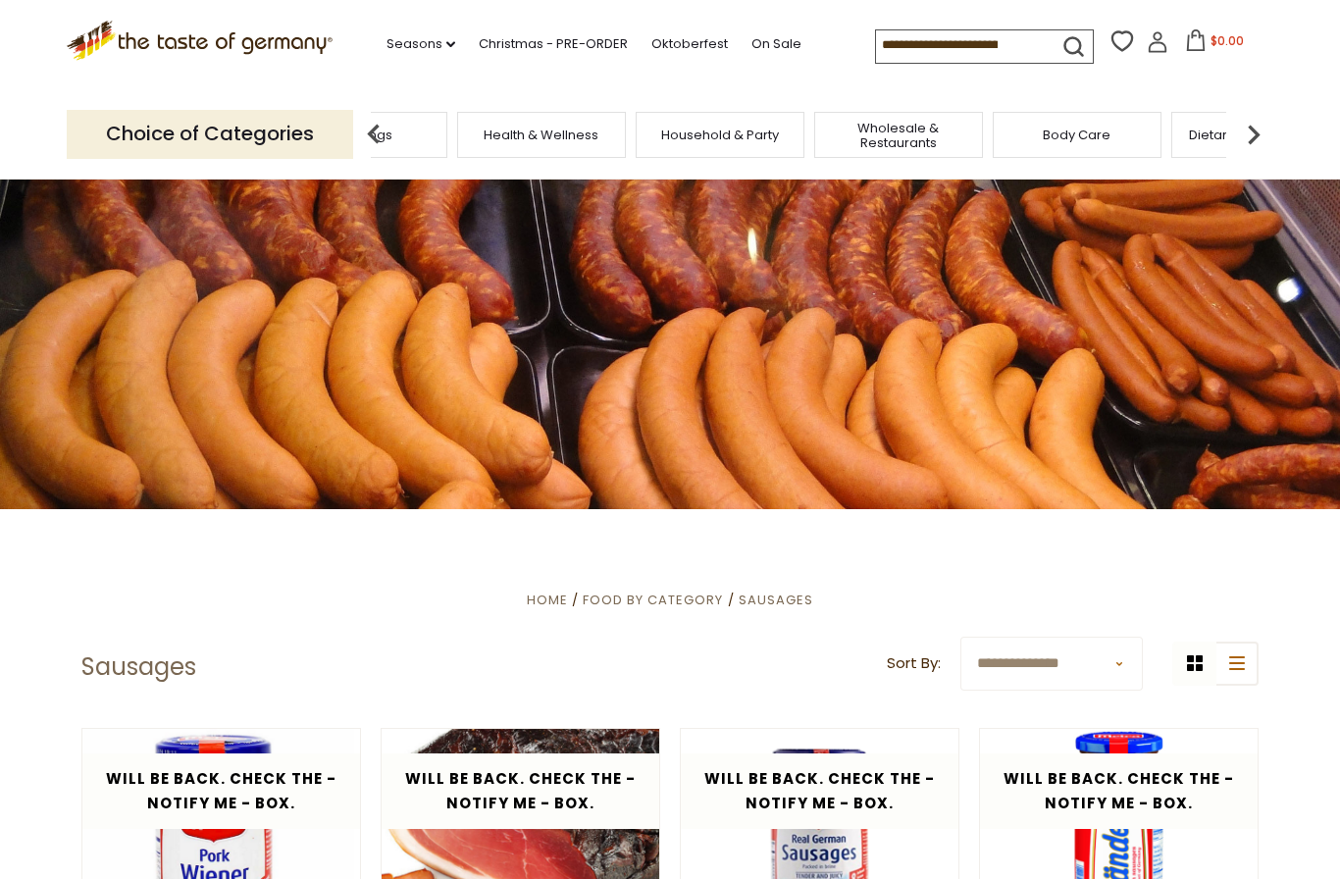
click at [1263, 119] on img at bounding box center [1253, 134] width 39 height 39
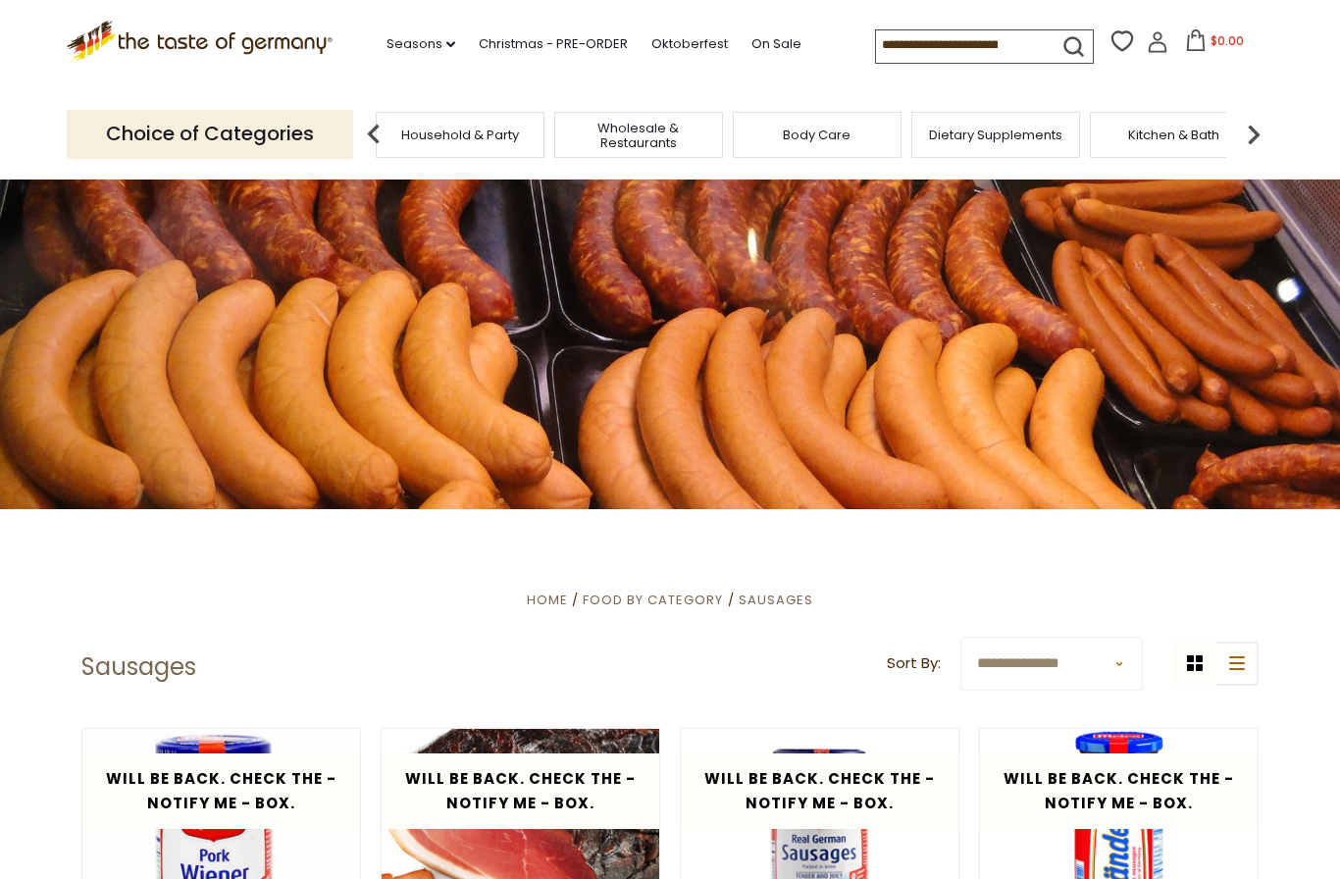
click at [1255, 116] on img at bounding box center [1253, 134] width 39 height 39
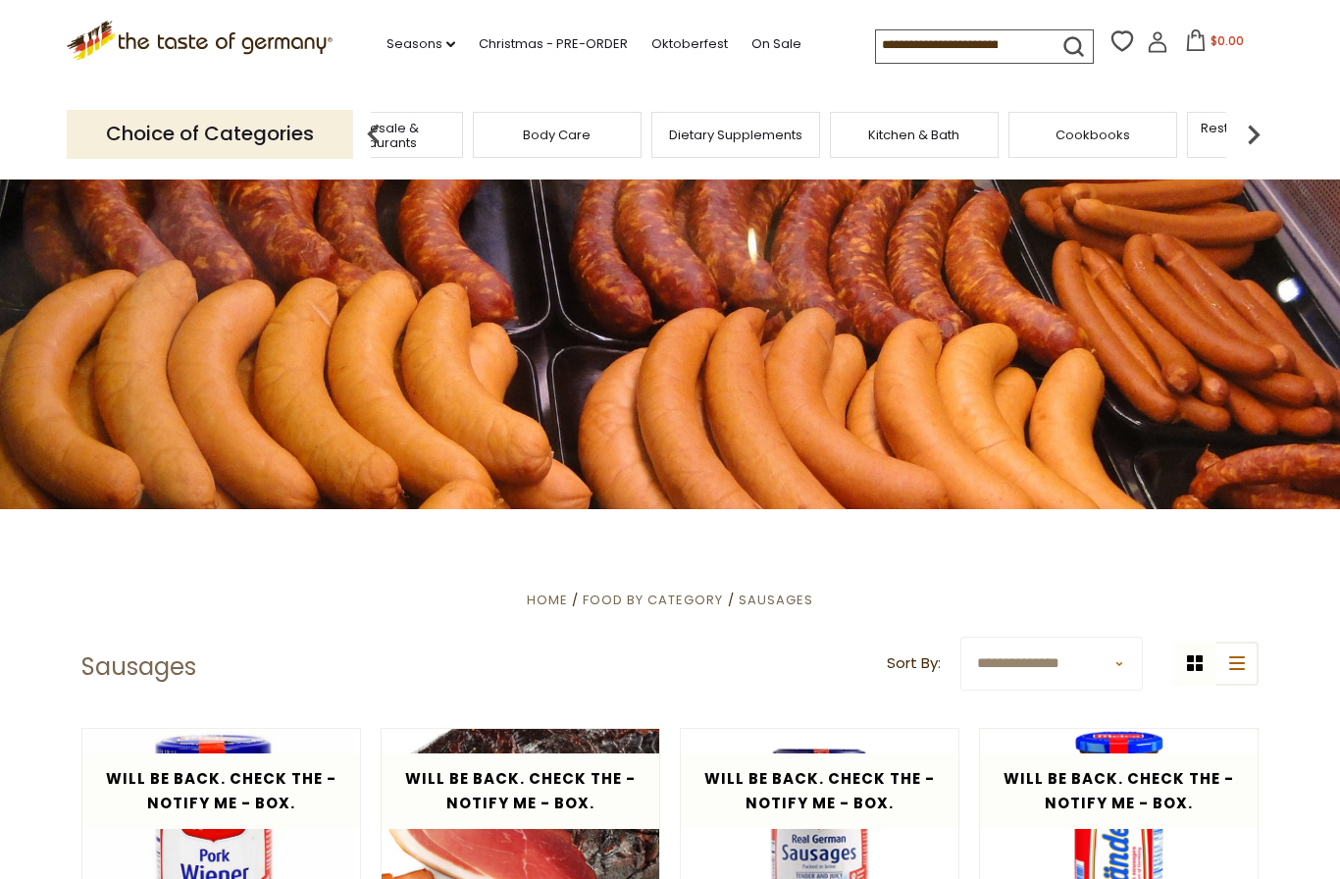
click at [1261, 115] on img at bounding box center [1253, 134] width 39 height 39
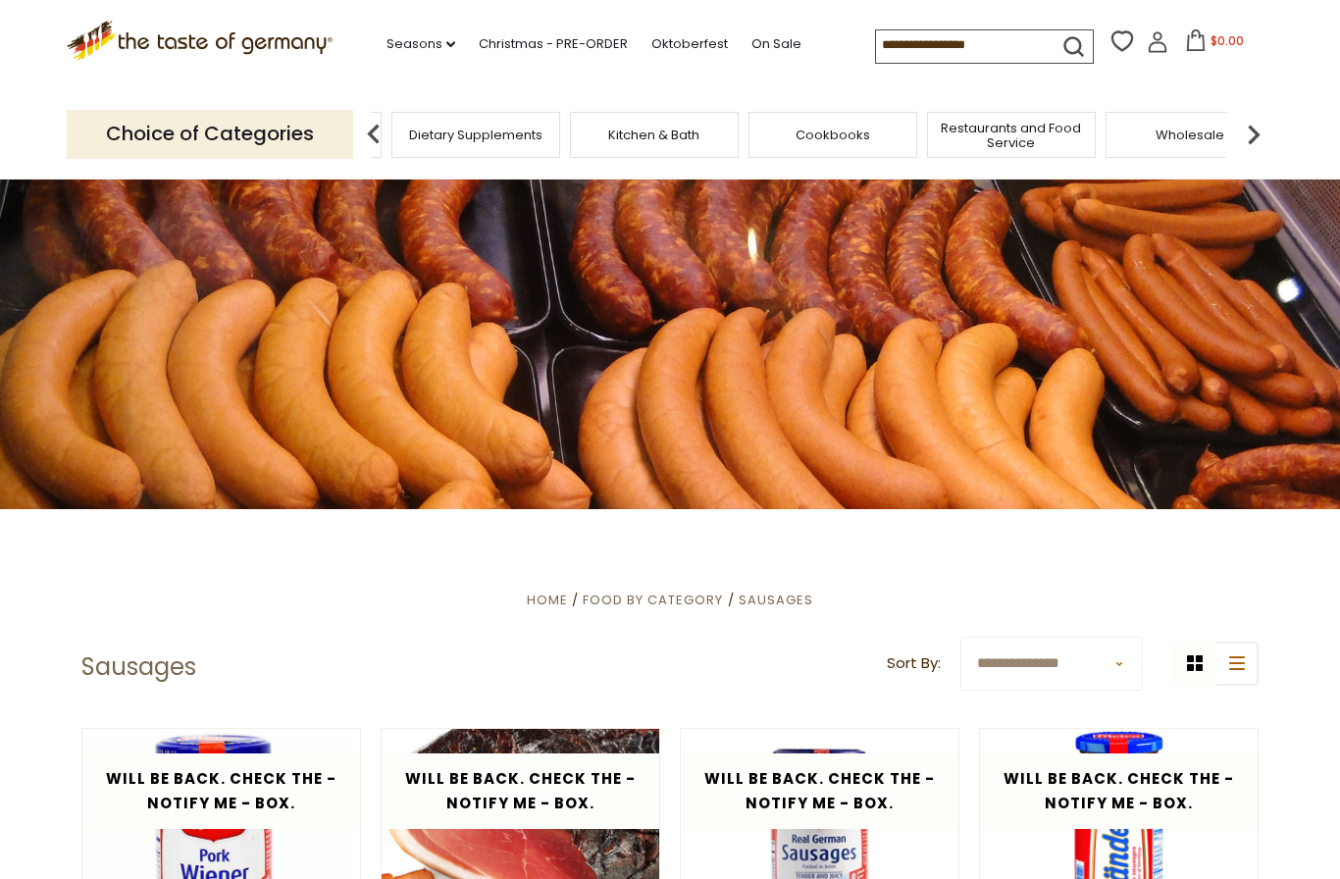
click at [1260, 117] on img at bounding box center [1253, 134] width 39 height 39
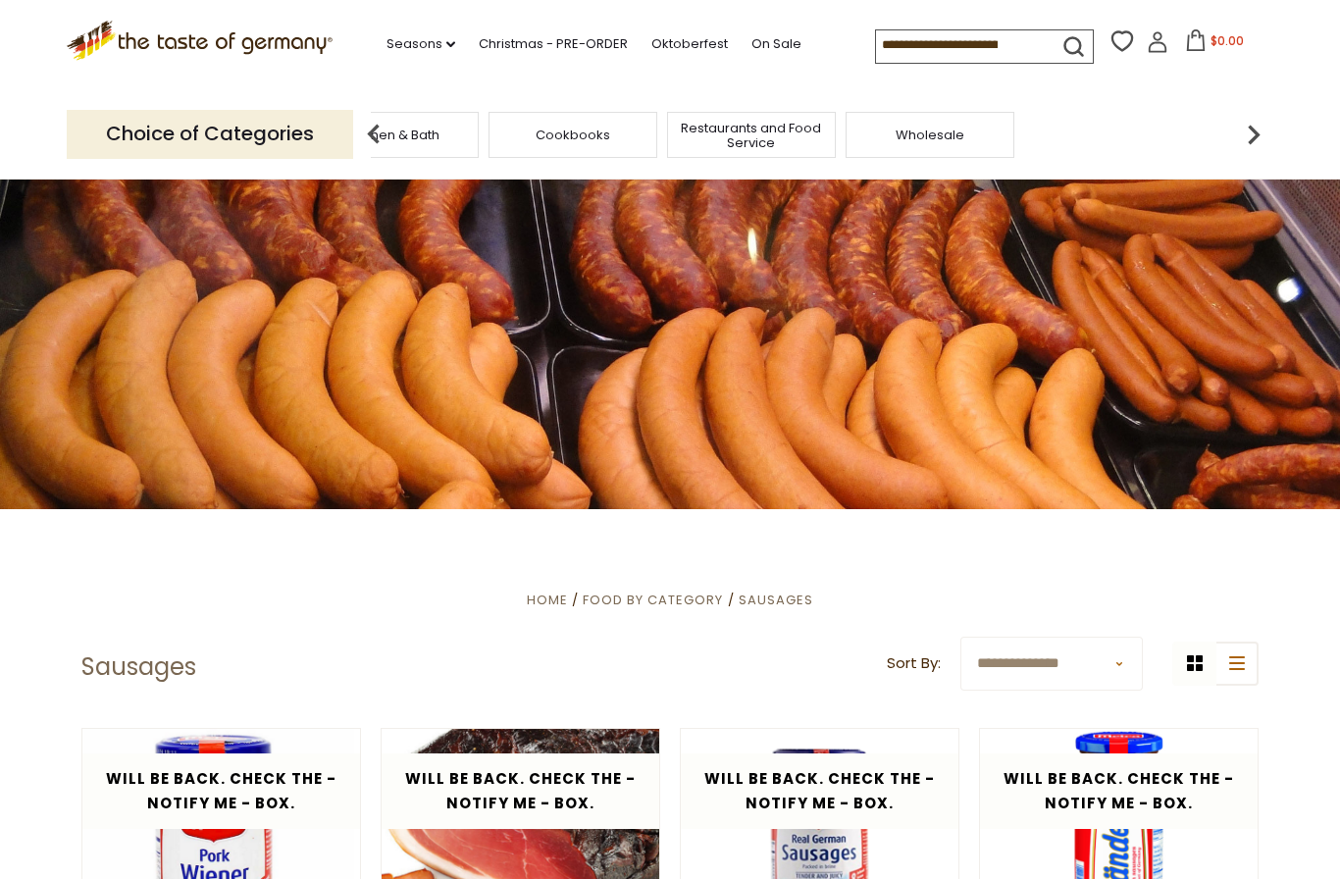
click at [1257, 119] on img at bounding box center [1253, 134] width 39 height 39
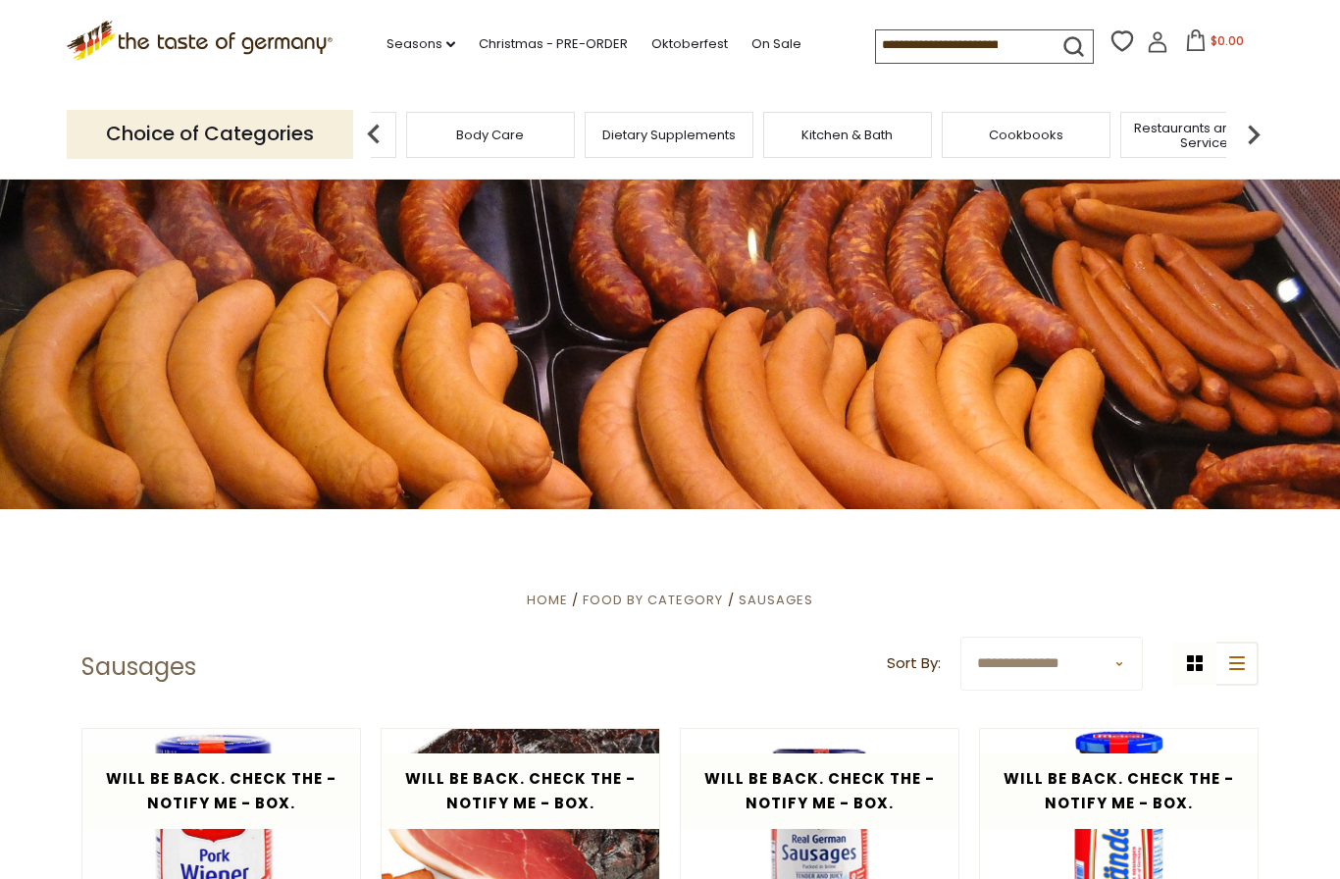
click at [381, 125] on img at bounding box center [373, 134] width 39 height 39
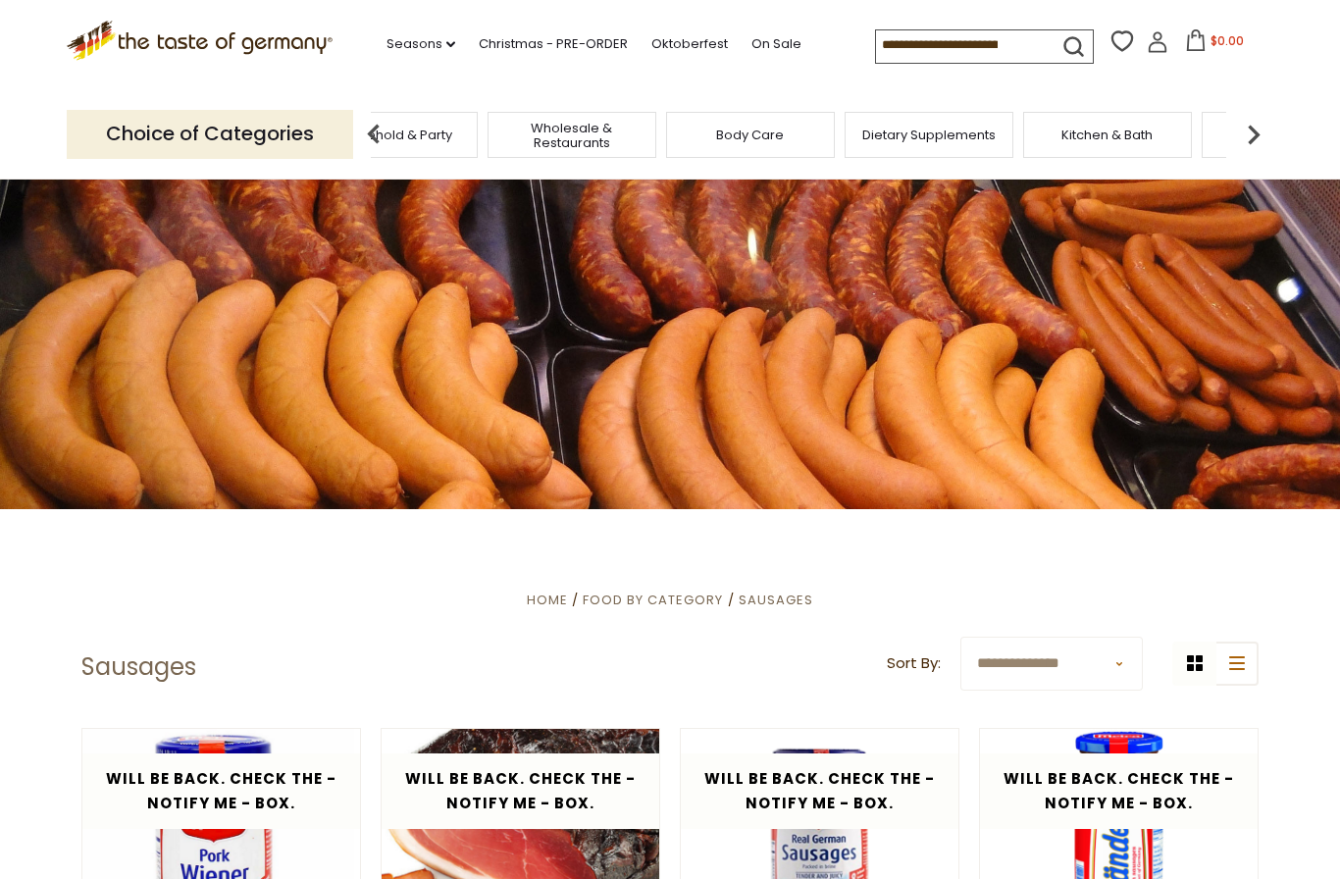
click at [376, 129] on img at bounding box center [373, 134] width 39 height 39
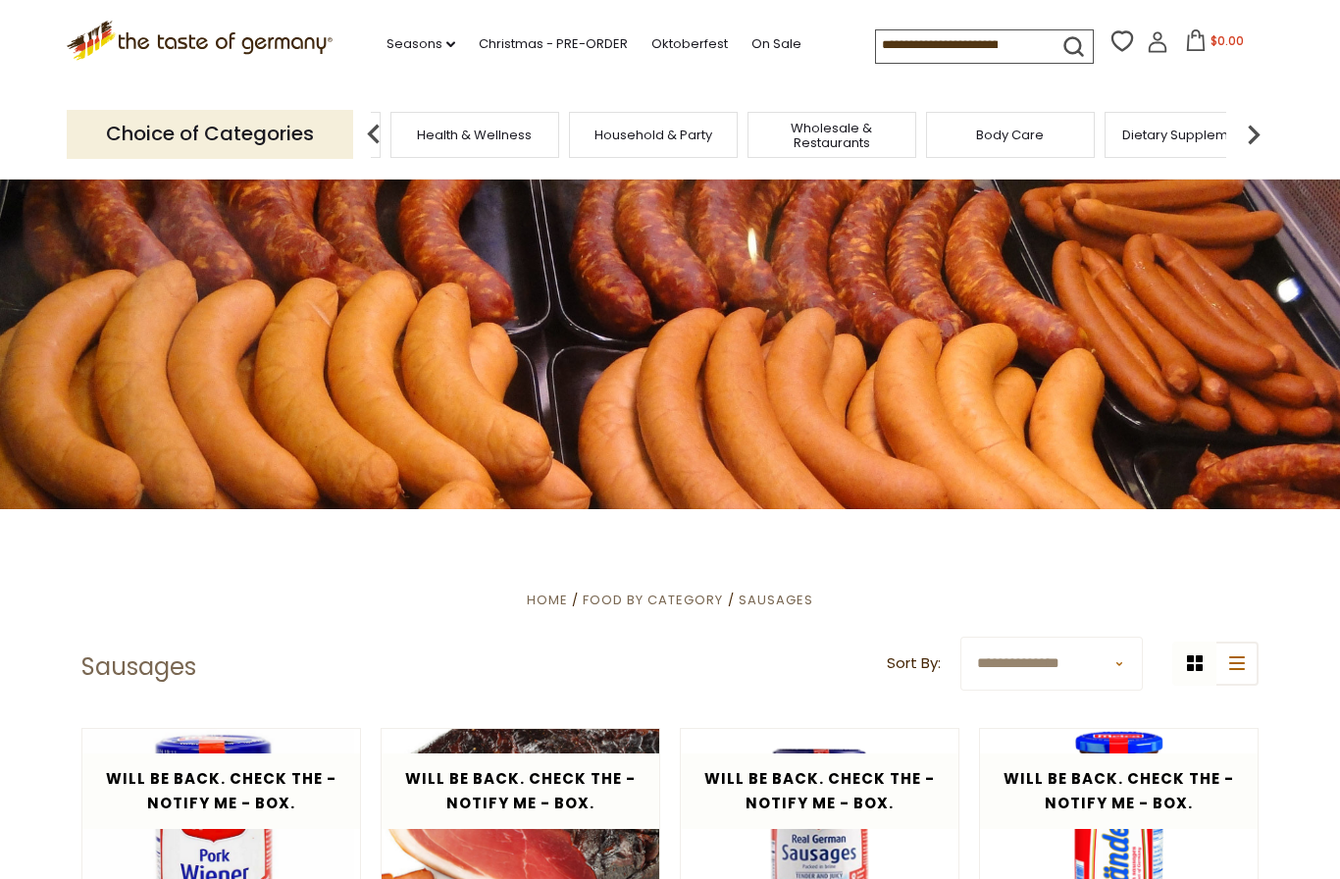
click at [386, 126] on img at bounding box center [373, 134] width 39 height 39
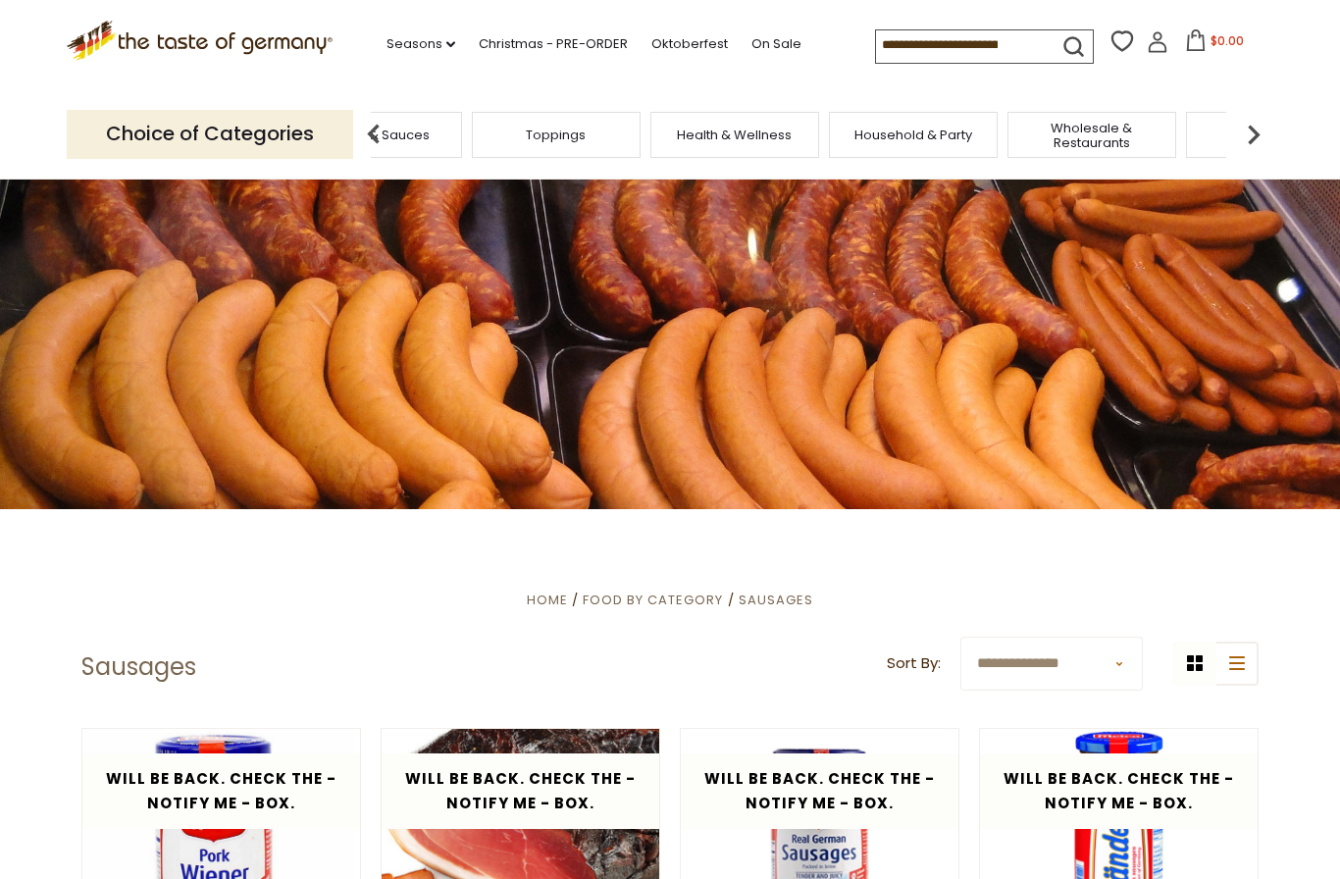
click at [379, 119] on img at bounding box center [373, 134] width 39 height 39
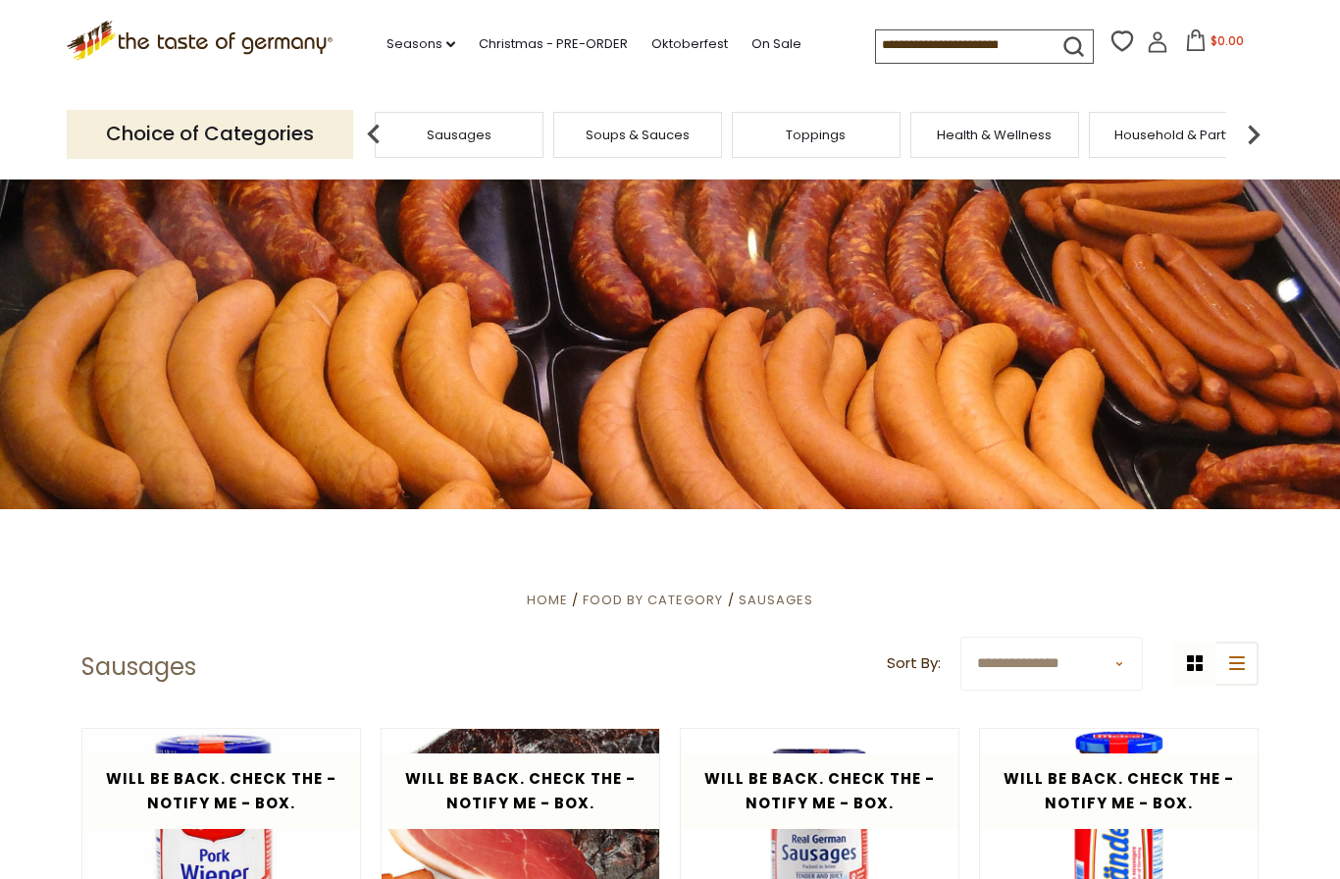
click at [375, 119] on img at bounding box center [373, 134] width 39 height 39
click at [388, 123] on img at bounding box center [373, 134] width 39 height 39
click at [376, 120] on img at bounding box center [373, 134] width 39 height 39
click at [364, 116] on img at bounding box center [373, 134] width 39 height 39
click at [374, 120] on img at bounding box center [373, 134] width 39 height 39
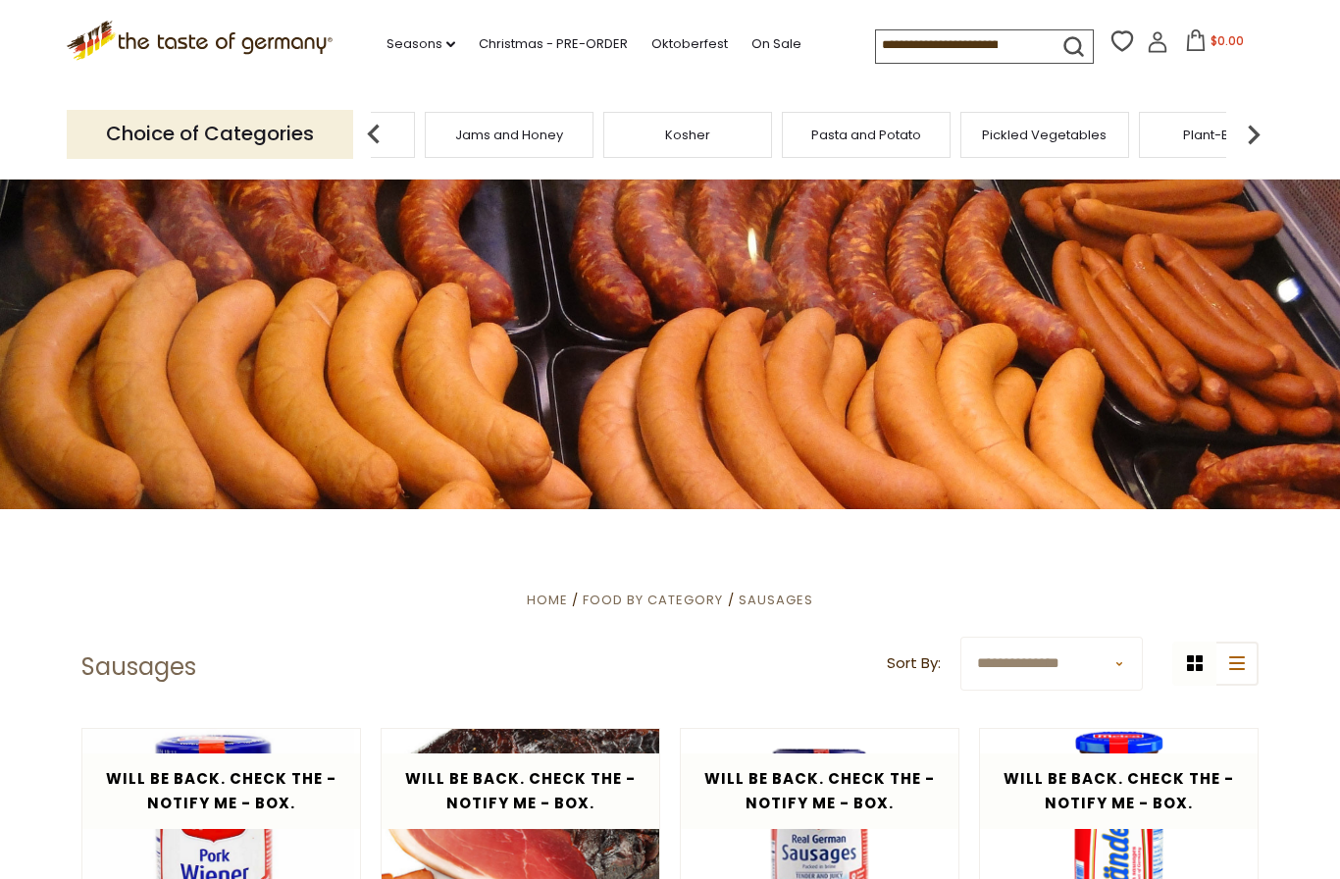
click at [378, 123] on img at bounding box center [373, 134] width 39 height 39
click at [385, 129] on img at bounding box center [373, 134] width 39 height 39
click at [370, 115] on img at bounding box center [373, 134] width 39 height 39
click at [365, 121] on img at bounding box center [373, 134] width 39 height 39
click at [370, 115] on img at bounding box center [373, 134] width 39 height 39
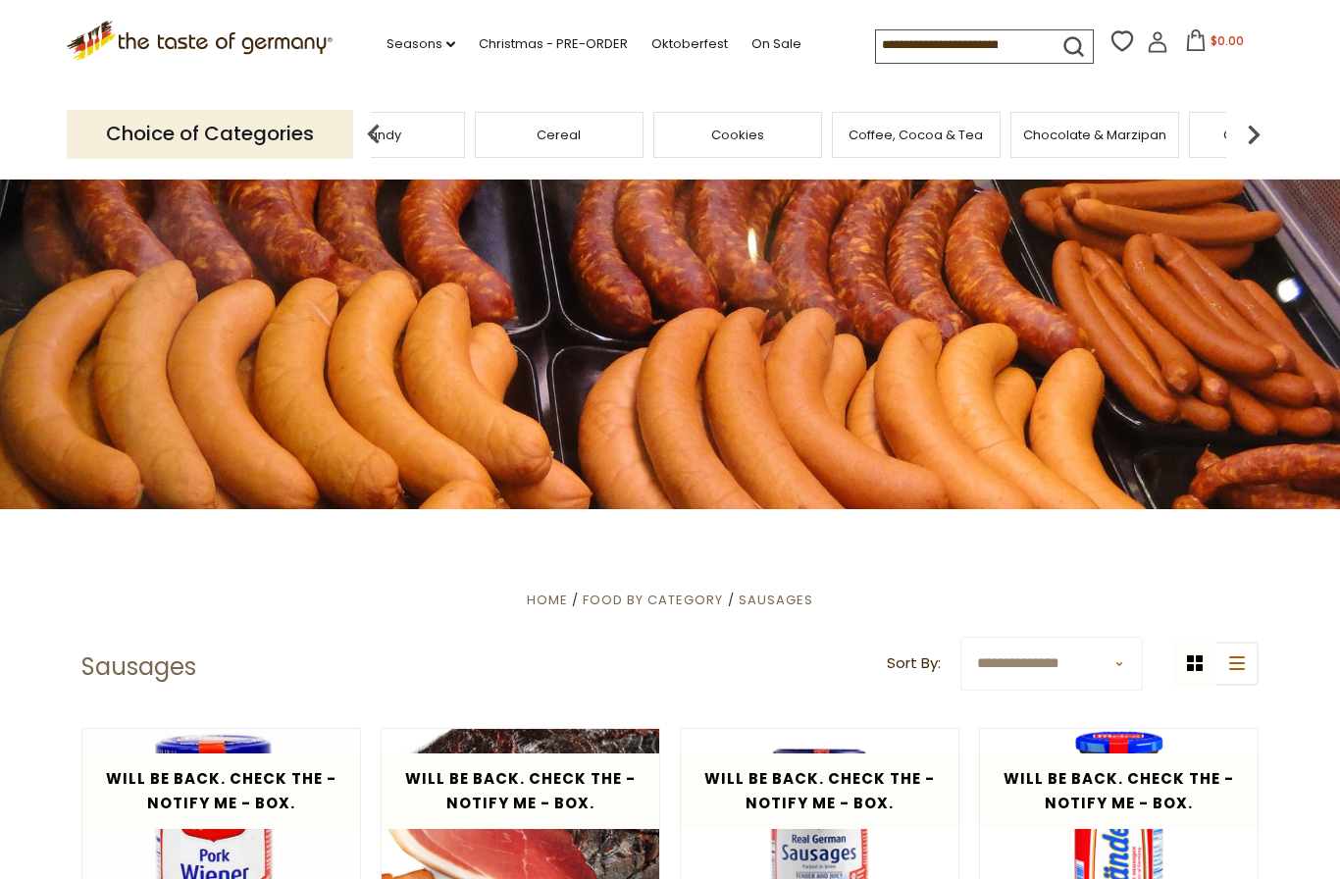
click at [367, 118] on img at bounding box center [373, 134] width 39 height 39
click at [379, 128] on img at bounding box center [373, 134] width 39 height 39
click at [353, 131] on div "Breads" at bounding box center [268, 135] width 169 height 46
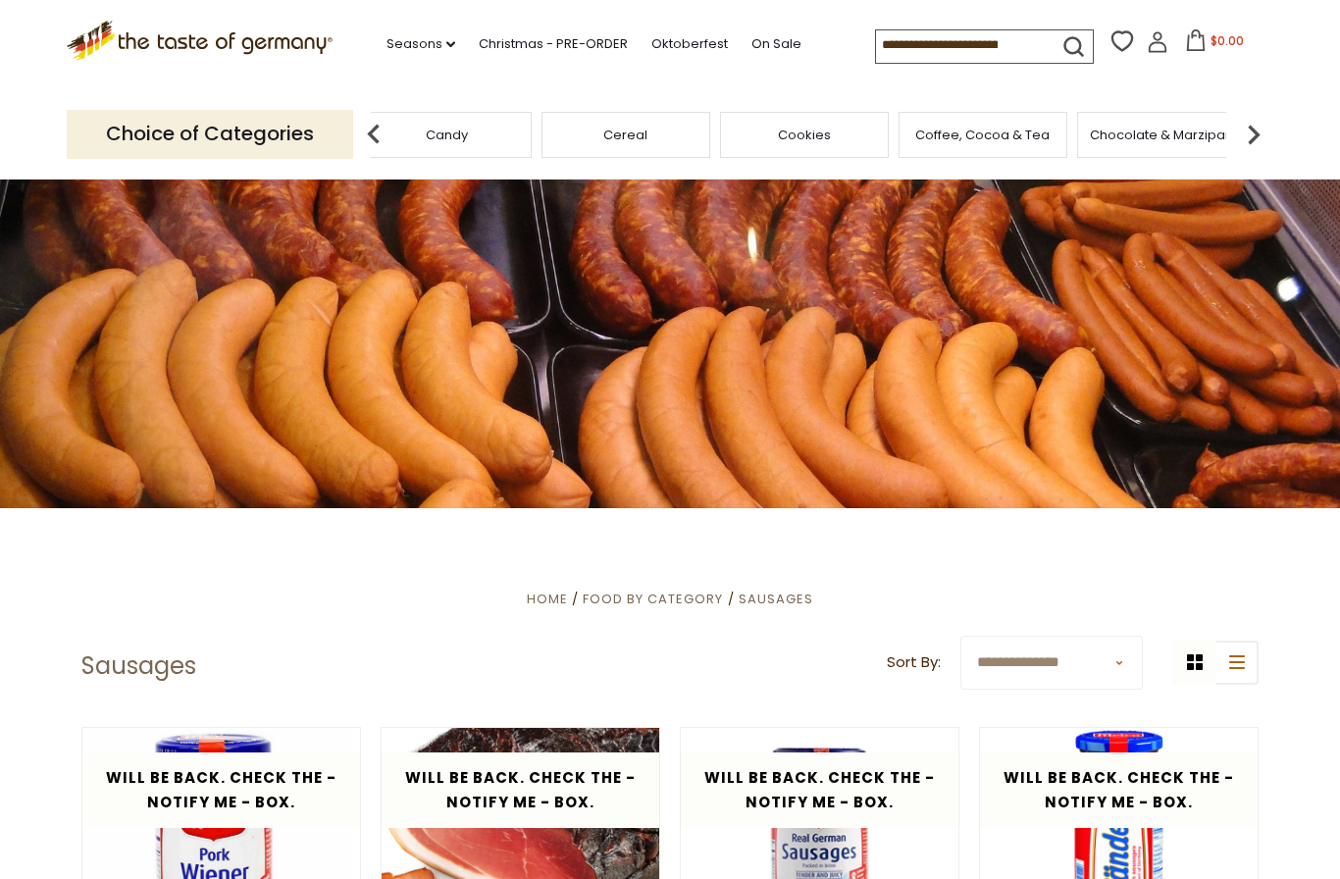
scroll to position [3, 0]
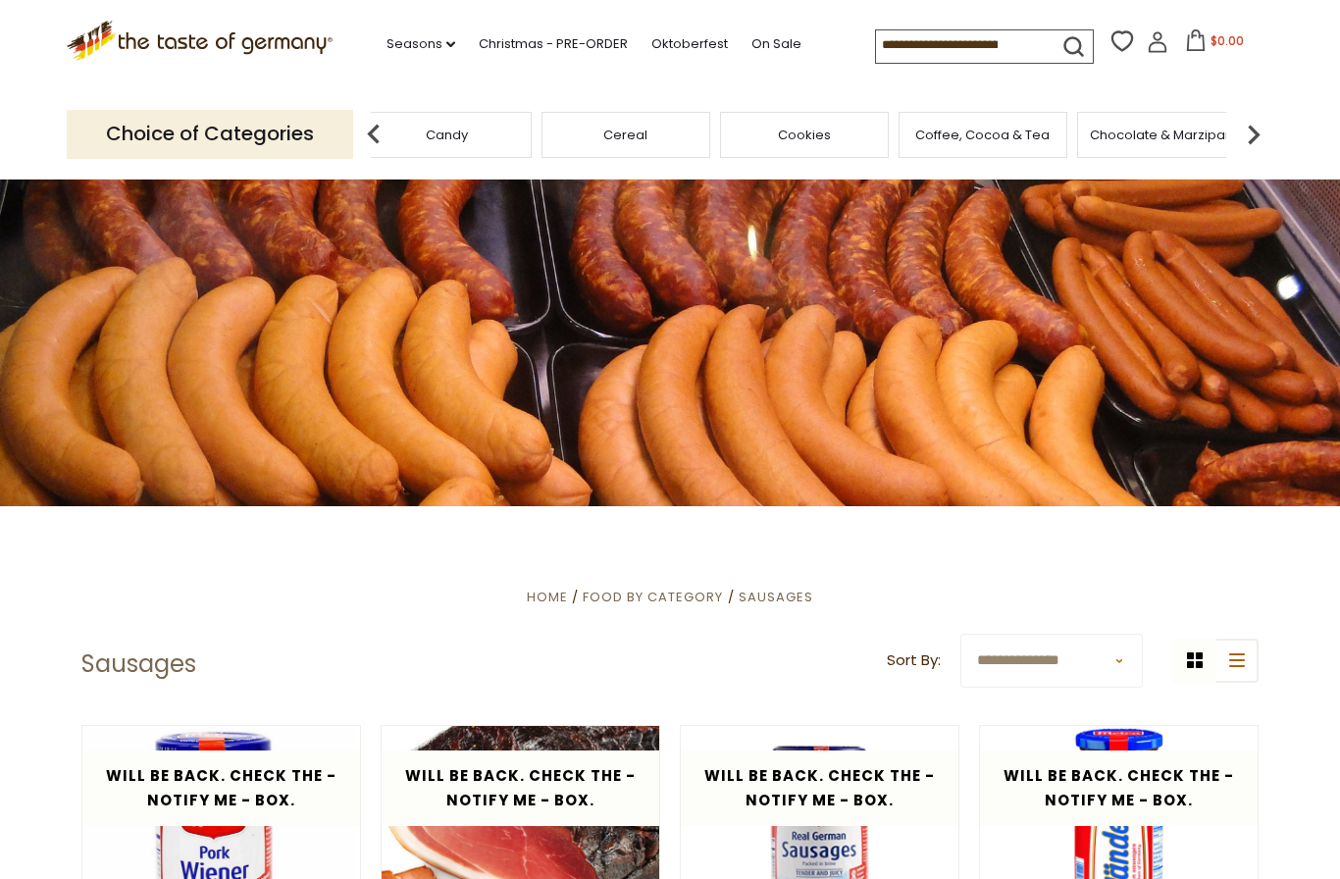
click at [380, 120] on img at bounding box center [373, 134] width 39 height 39
click at [372, 119] on img at bounding box center [373, 134] width 39 height 39
click at [554, 137] on span "Baking, Cakes, Desserts" at bounding box center [627, 135] width 152 height 15
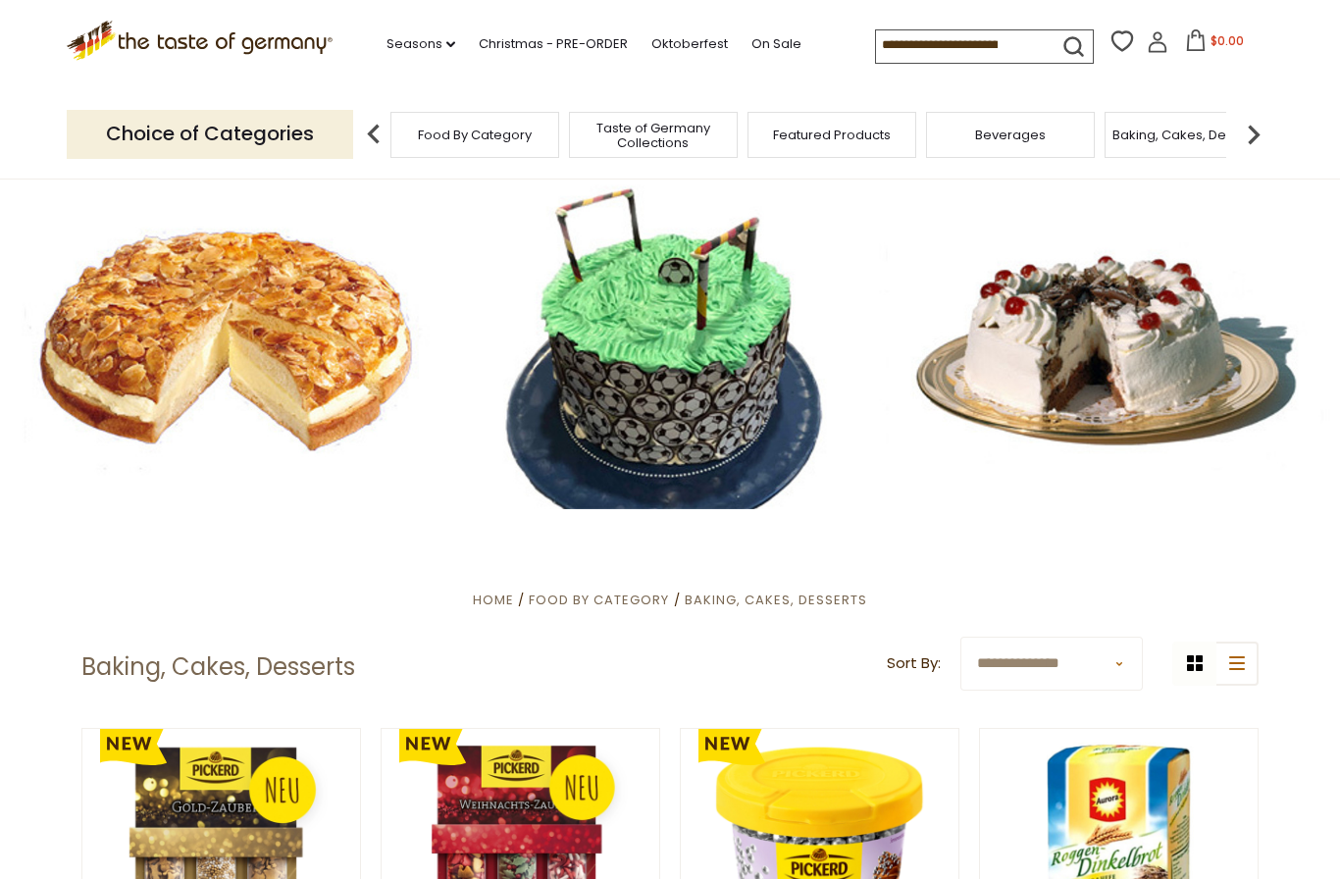
click at [125, 376] on div at bounding box center [670, 343] width 1340 height 336
click at [287, 330] on div at bounding box center [670, 343] width 1340 height 336
click at [295, 327] on div at bounding box center [670, 343] width 1340 height 336
click at [226, 277] on div at bounding box center [670, 343] width 1340 height 336
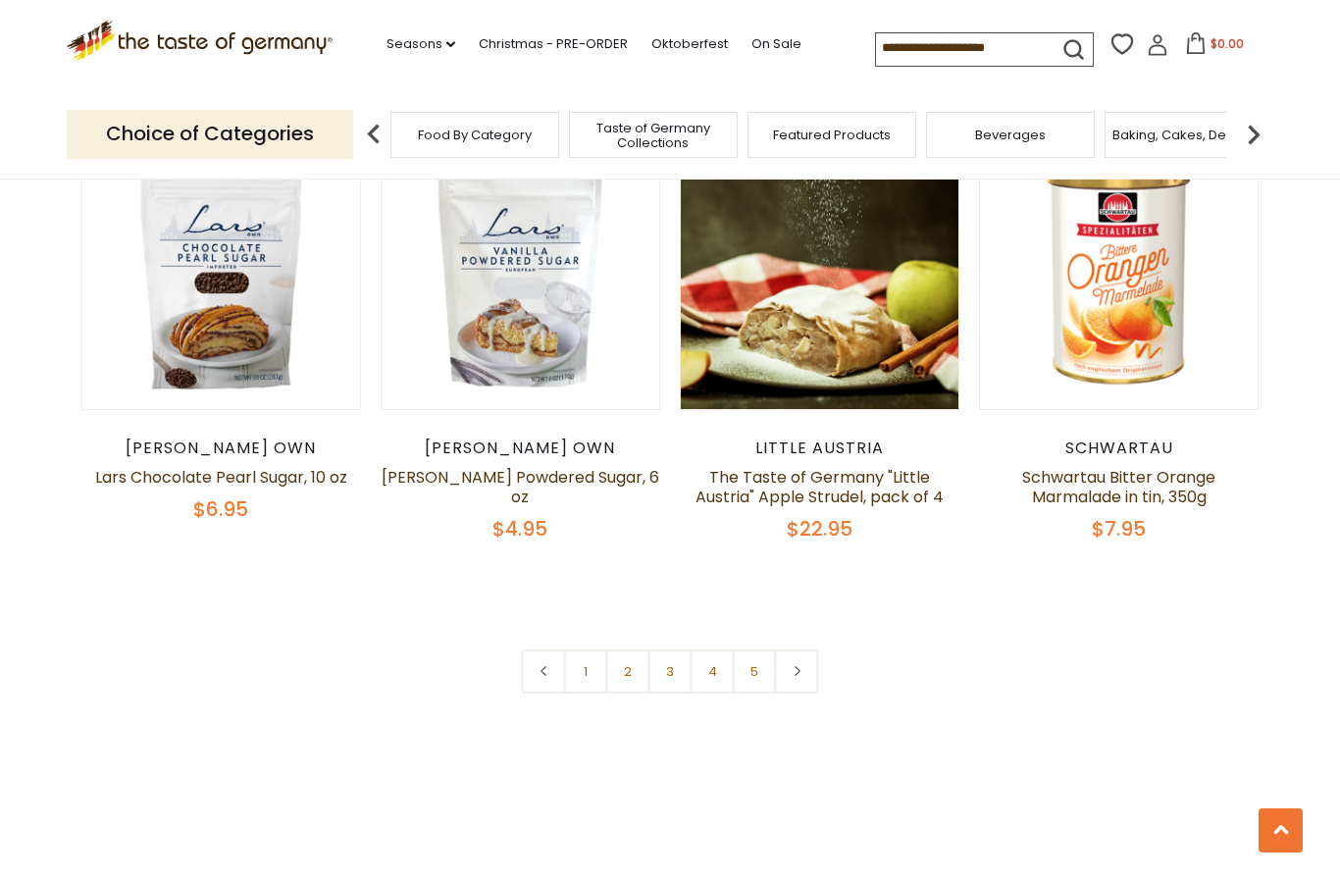
scroll to position [4493, 0]
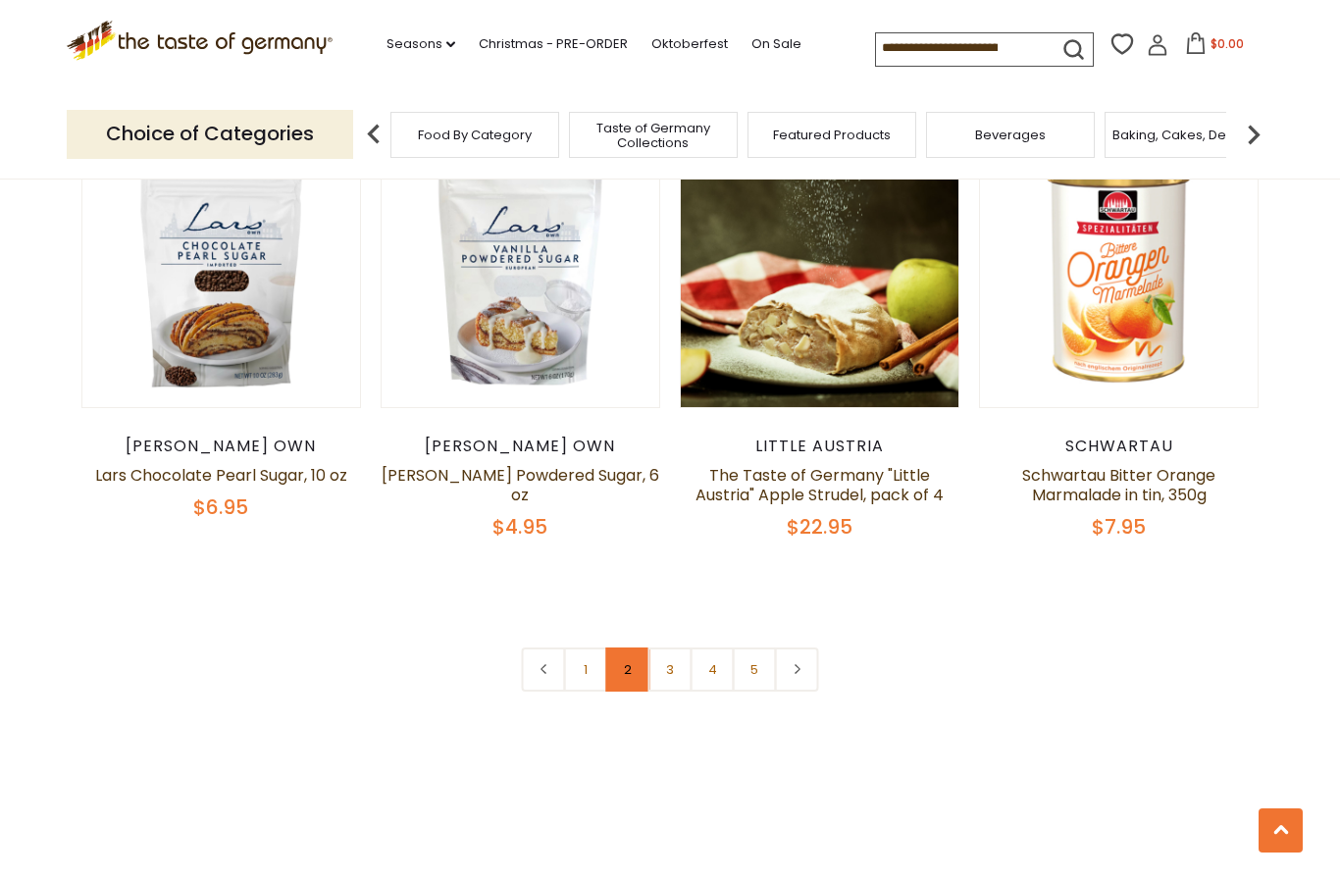
click at [632, 648] on link "2" at bounding box center [628, 670] width 44 height 44
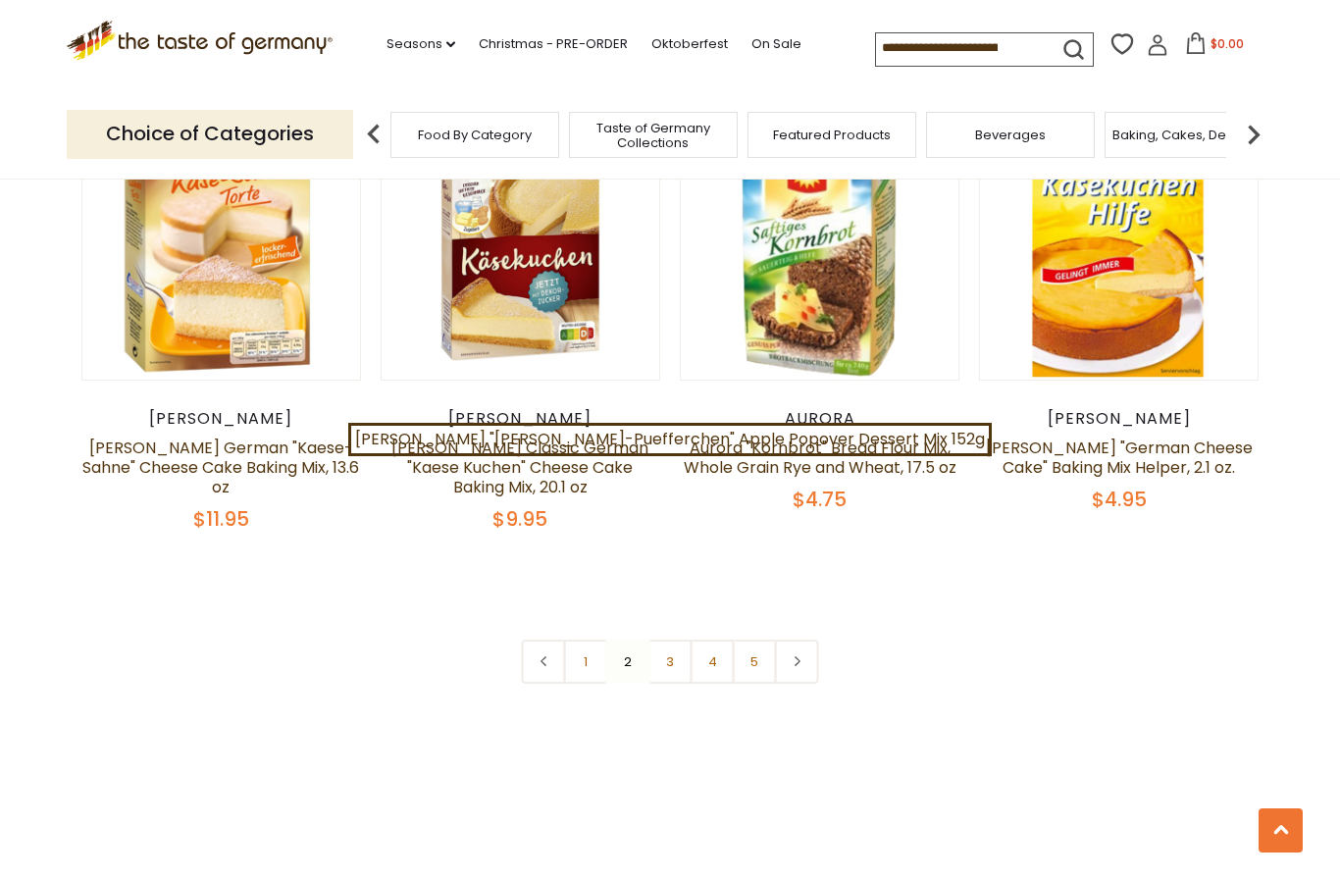
scroll to position [4467, 0]
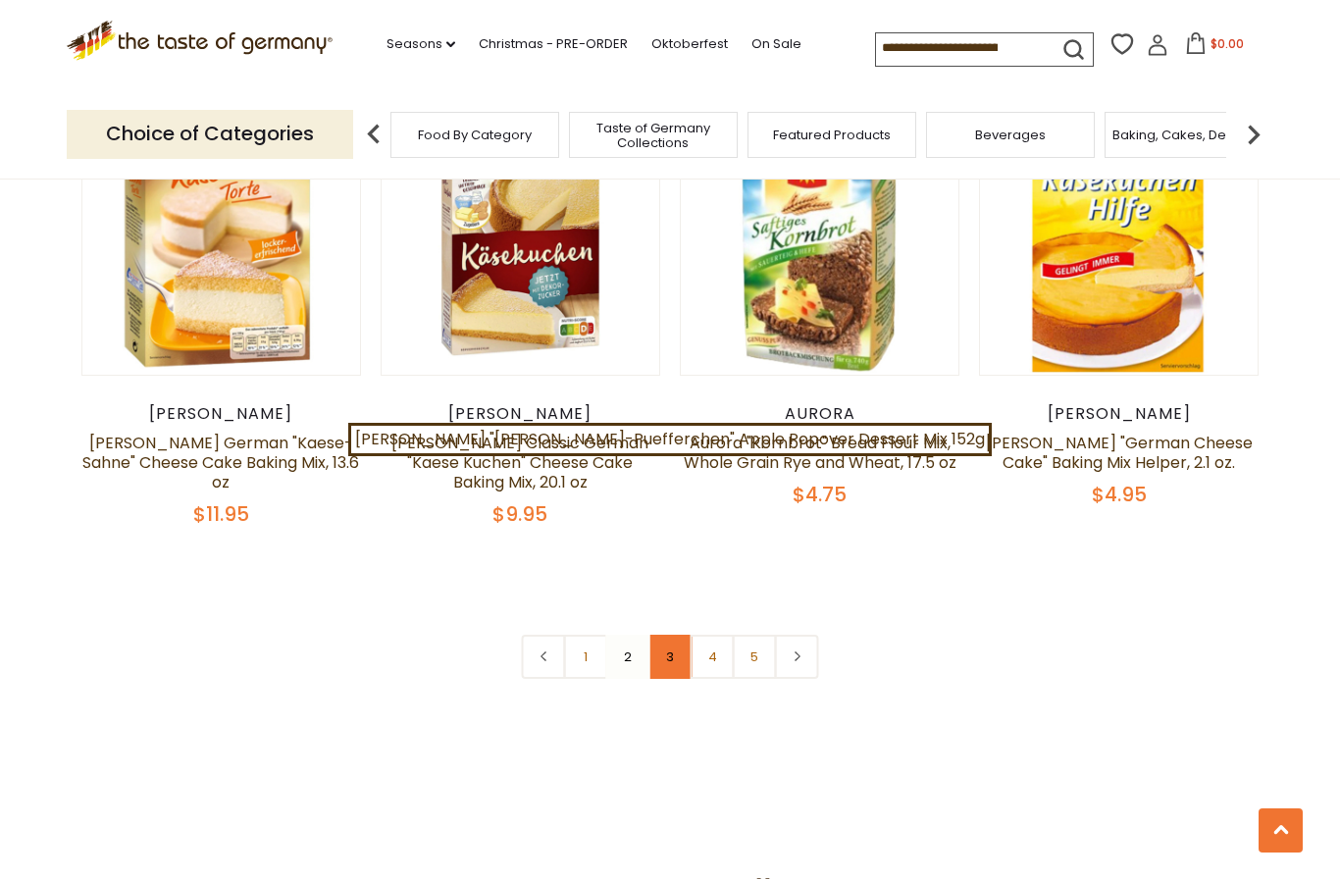
click at [676, 635] on link "3" at bounding box center [670, 657] width 44 height 44
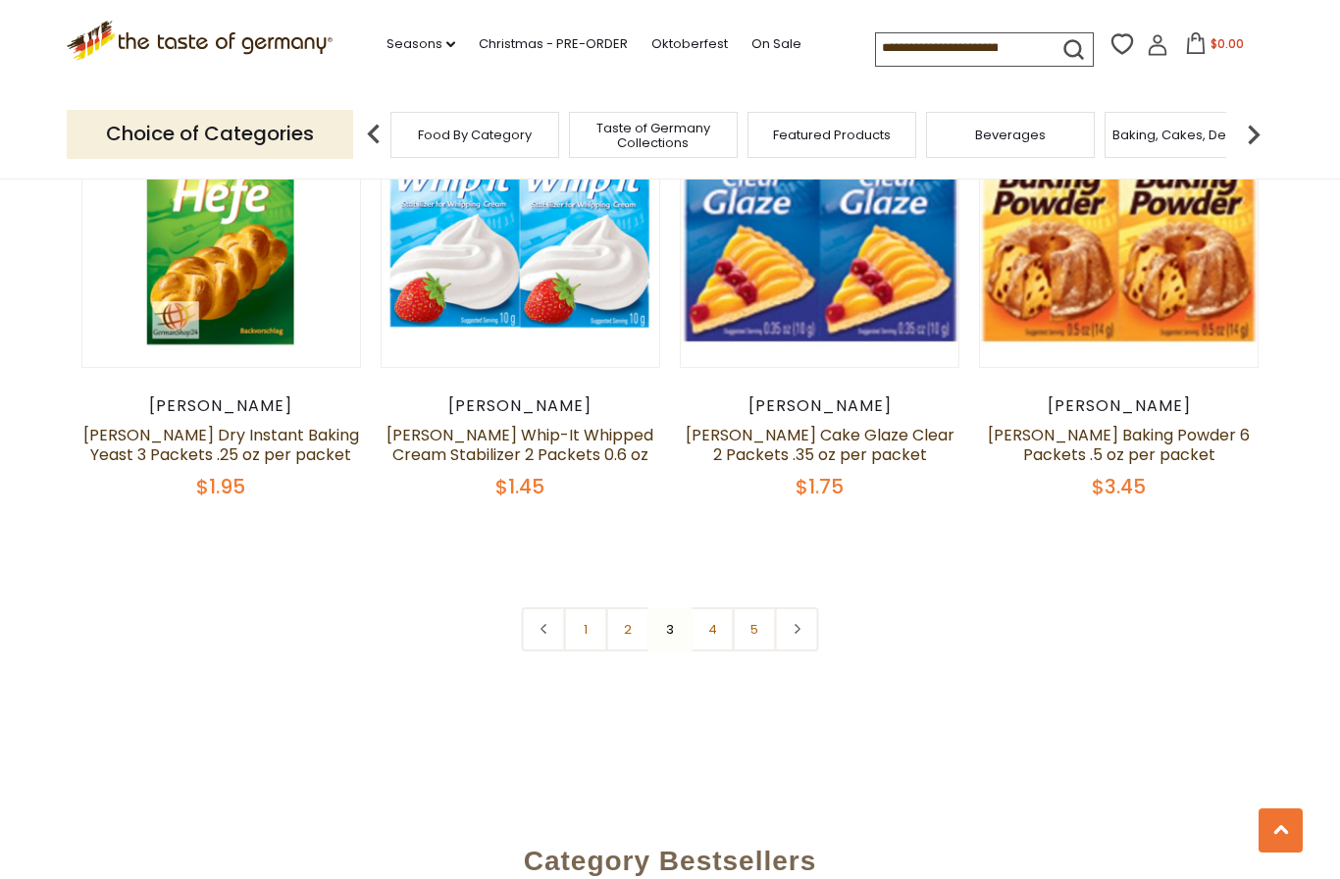
scroll to position [4531, 0]
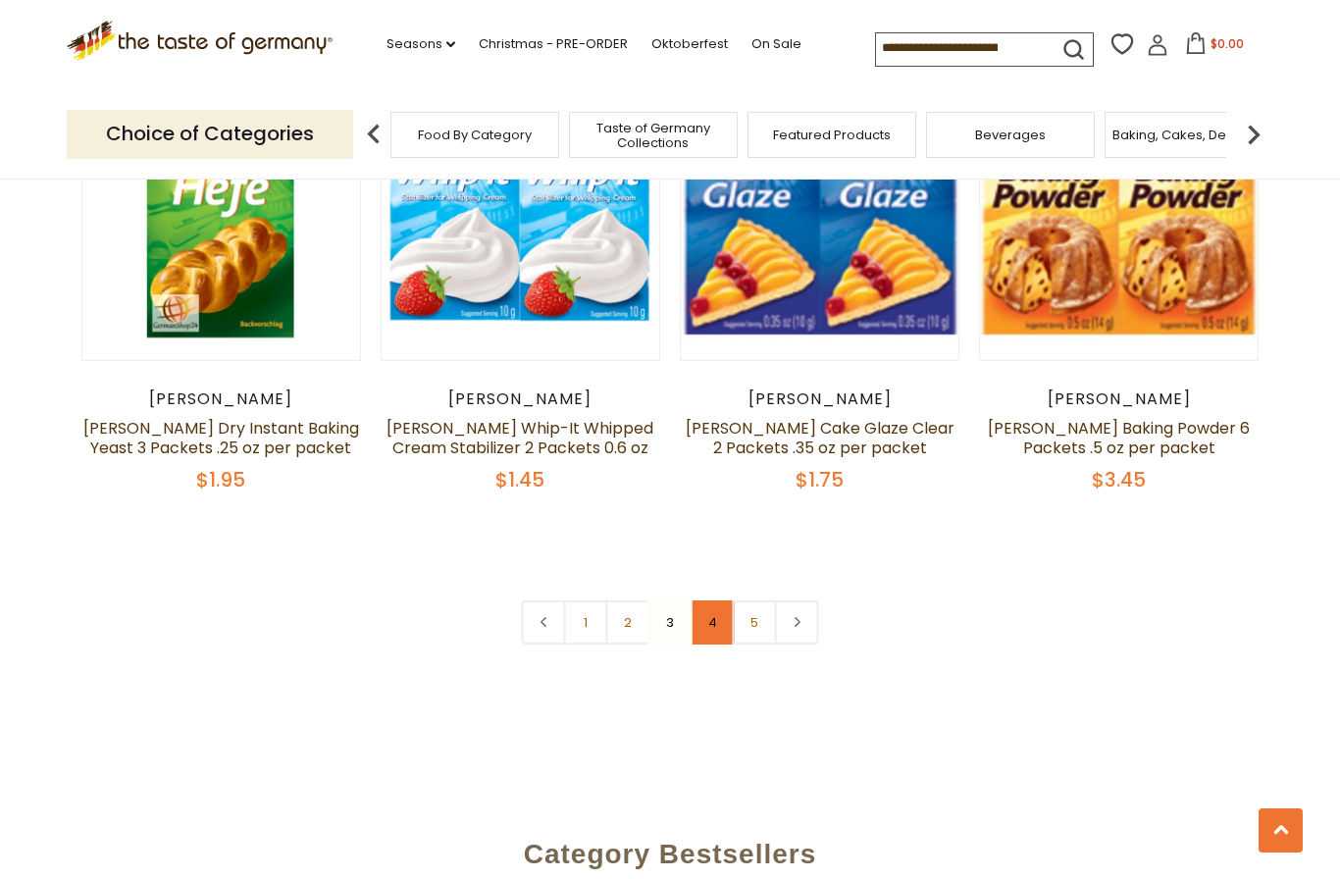
click at [706, 600] on link "4" at bounding box center [713, 622] width 44 height 44
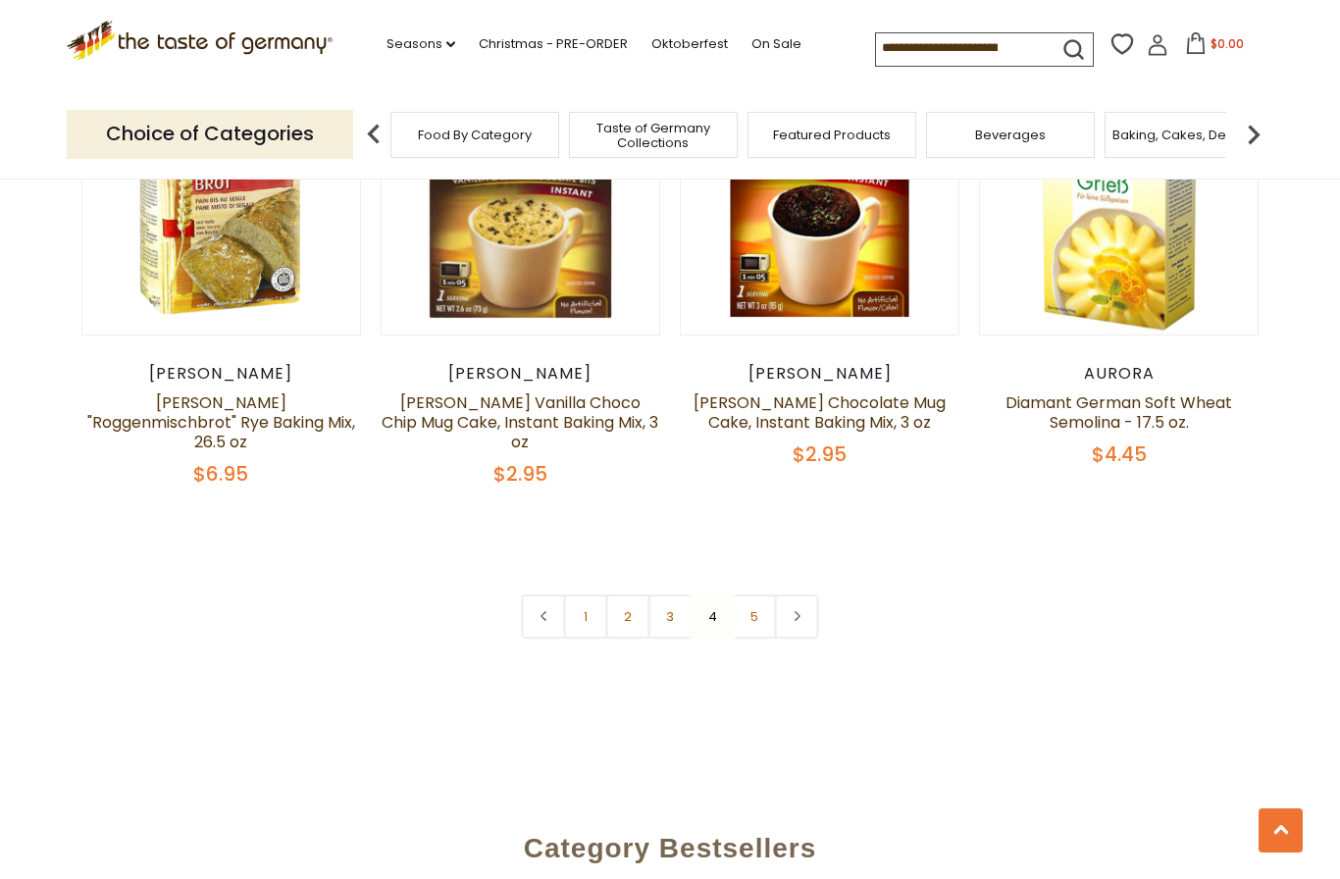
scroll to position [4563, 0]
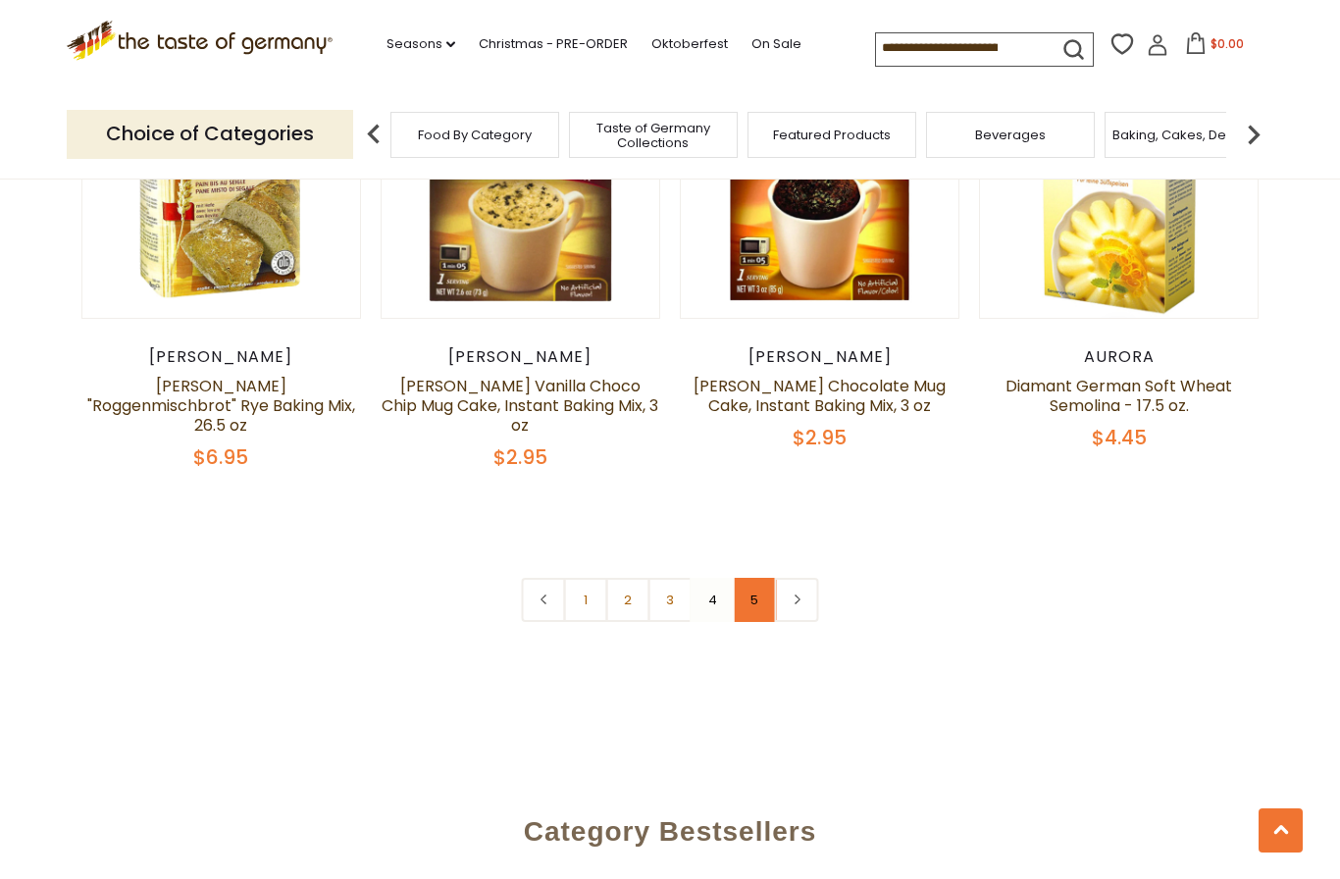
click at [758, 578] on link "5" at bounding box center [755, 600] width 44 height 44
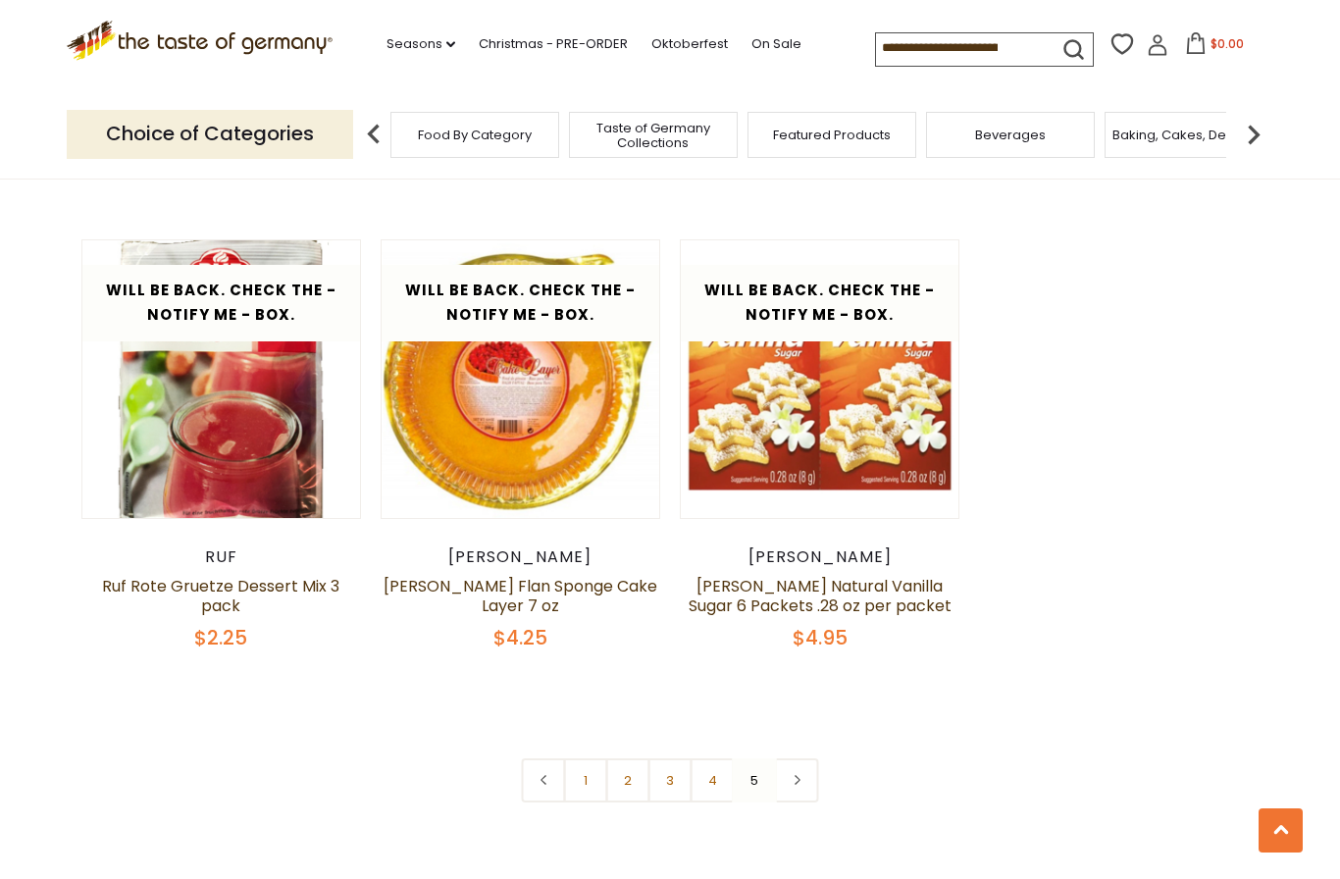
scroll to position [2952, 0]
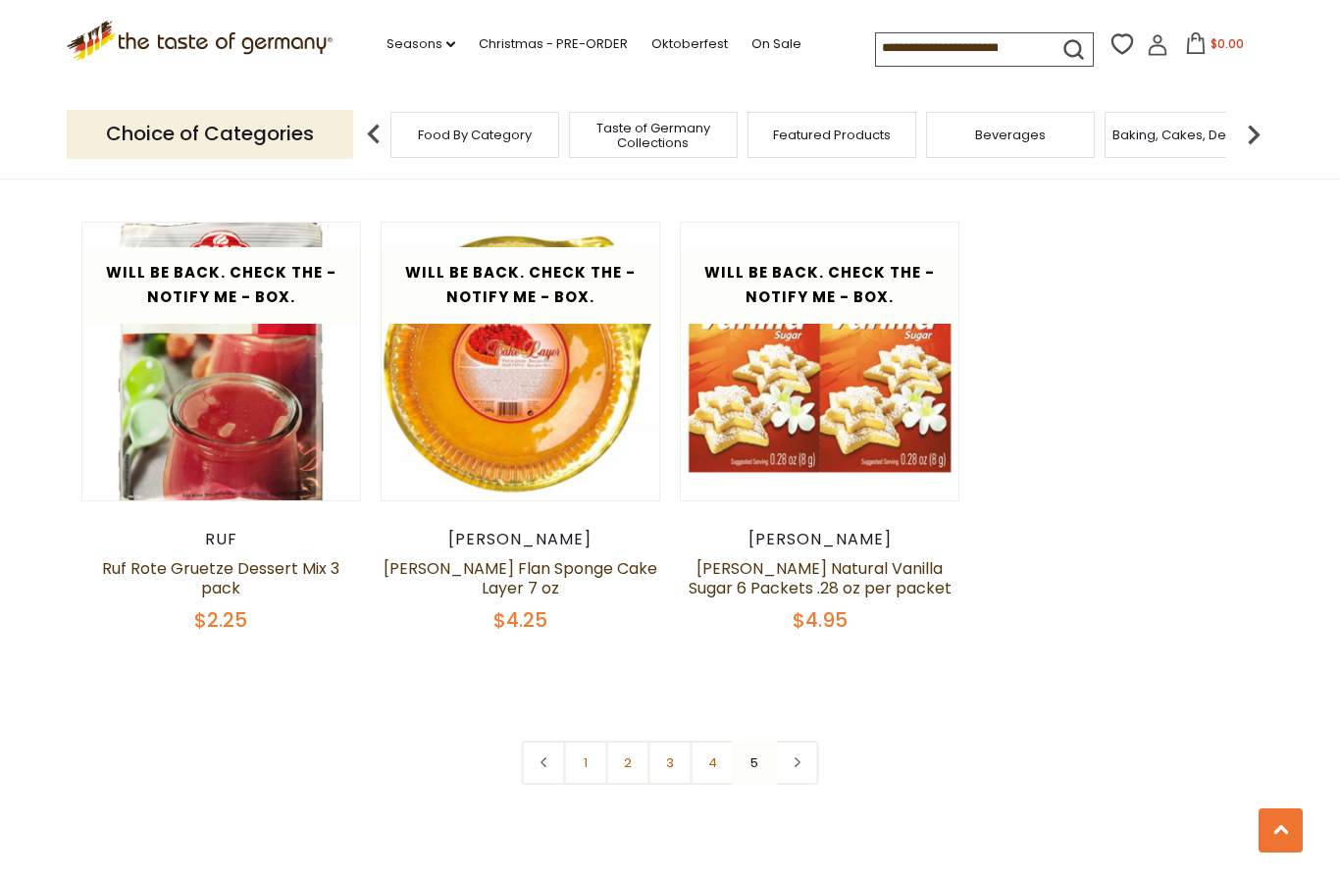
click at [763, 741] on nav "1 2 3 4 5" at bounding box center [670, 763] width 297 height 44
click at [764, 741] on nav "1 2 3 4 5" at bounding box center [670, 763] width 297 height 44
click at [814, 741] on link at bounding box center [797, 763] width 44 height 44
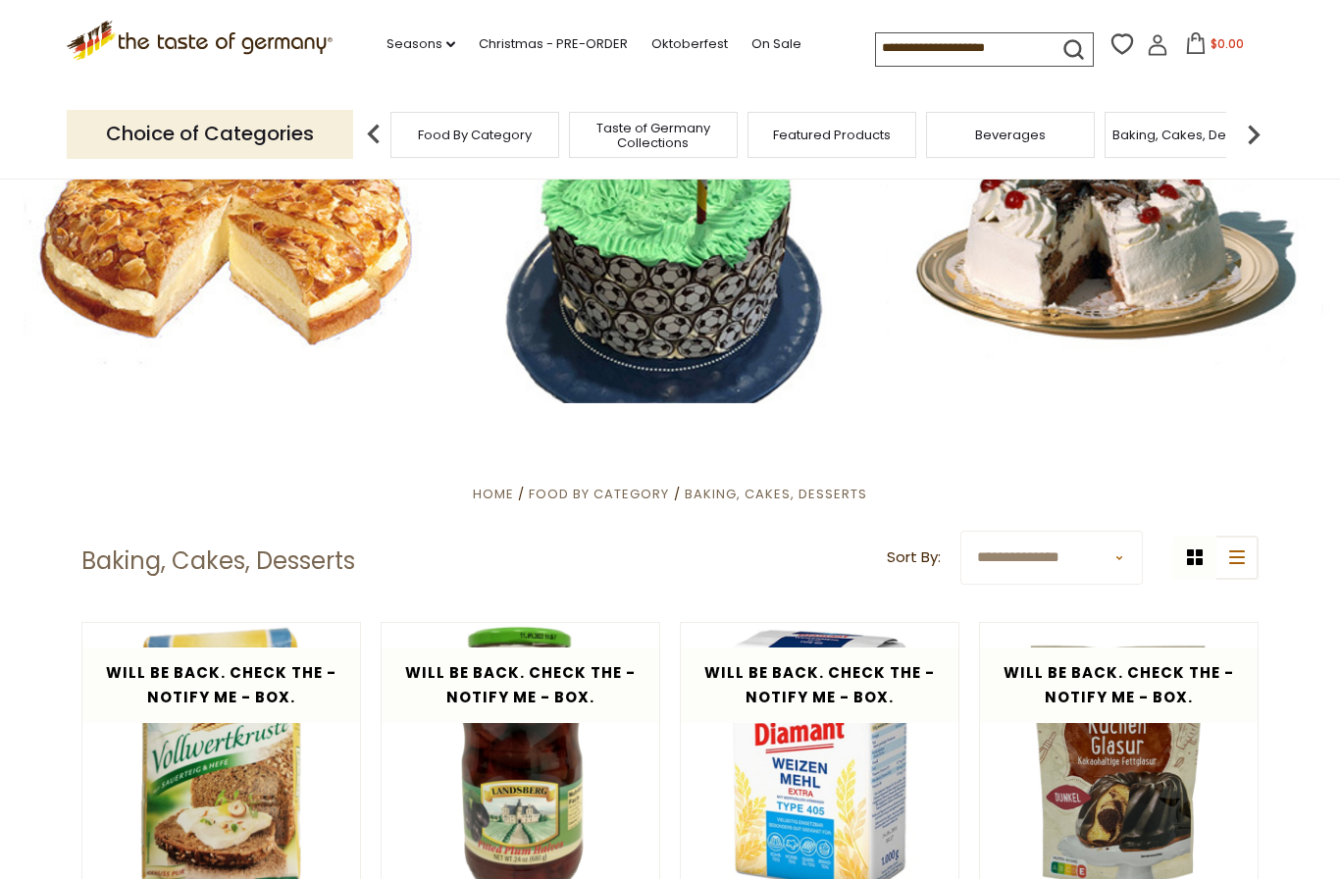
scroll to position [105, 0]
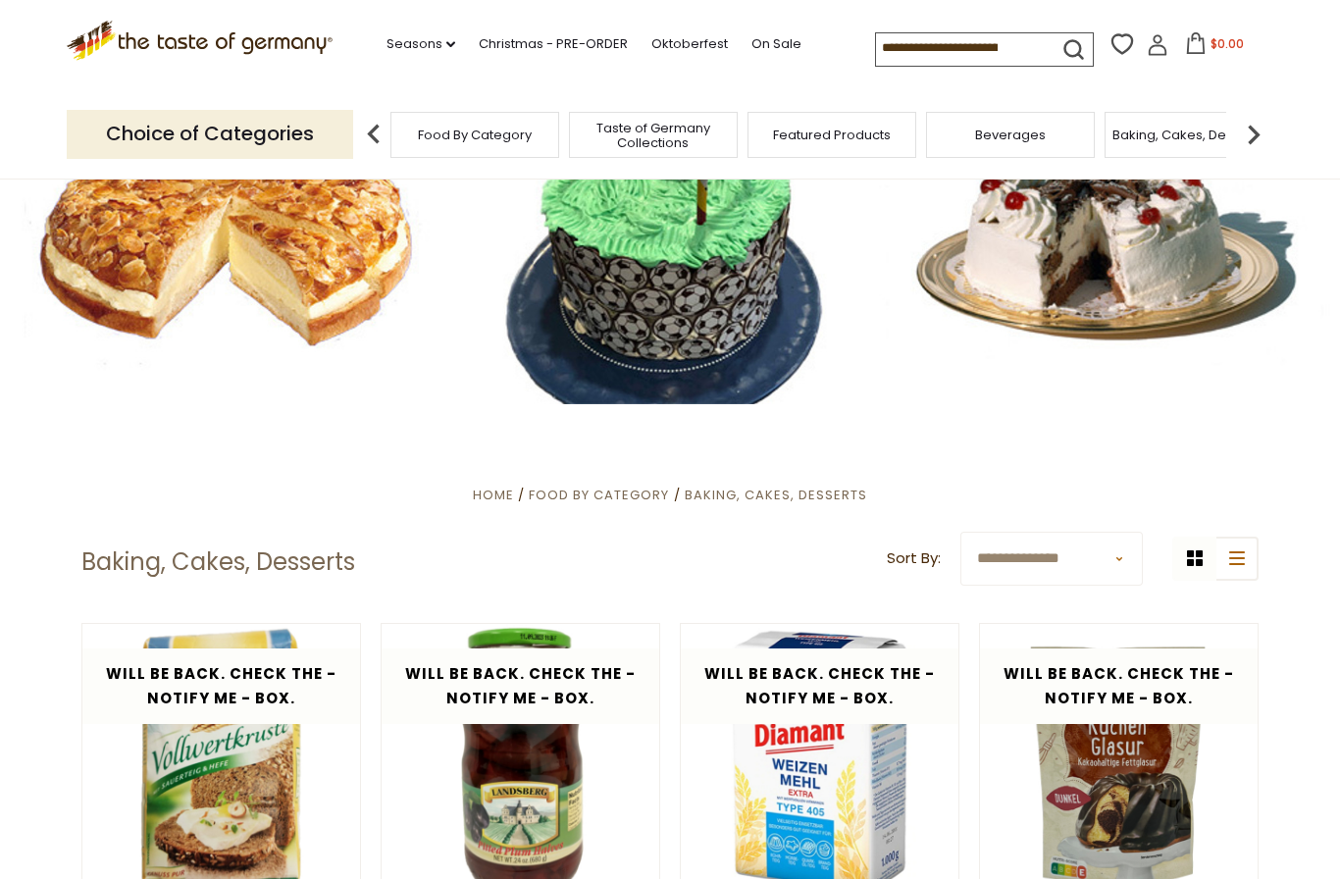
click at [1012, 43] on input at bounding box center [959, 46] width 166 height 27
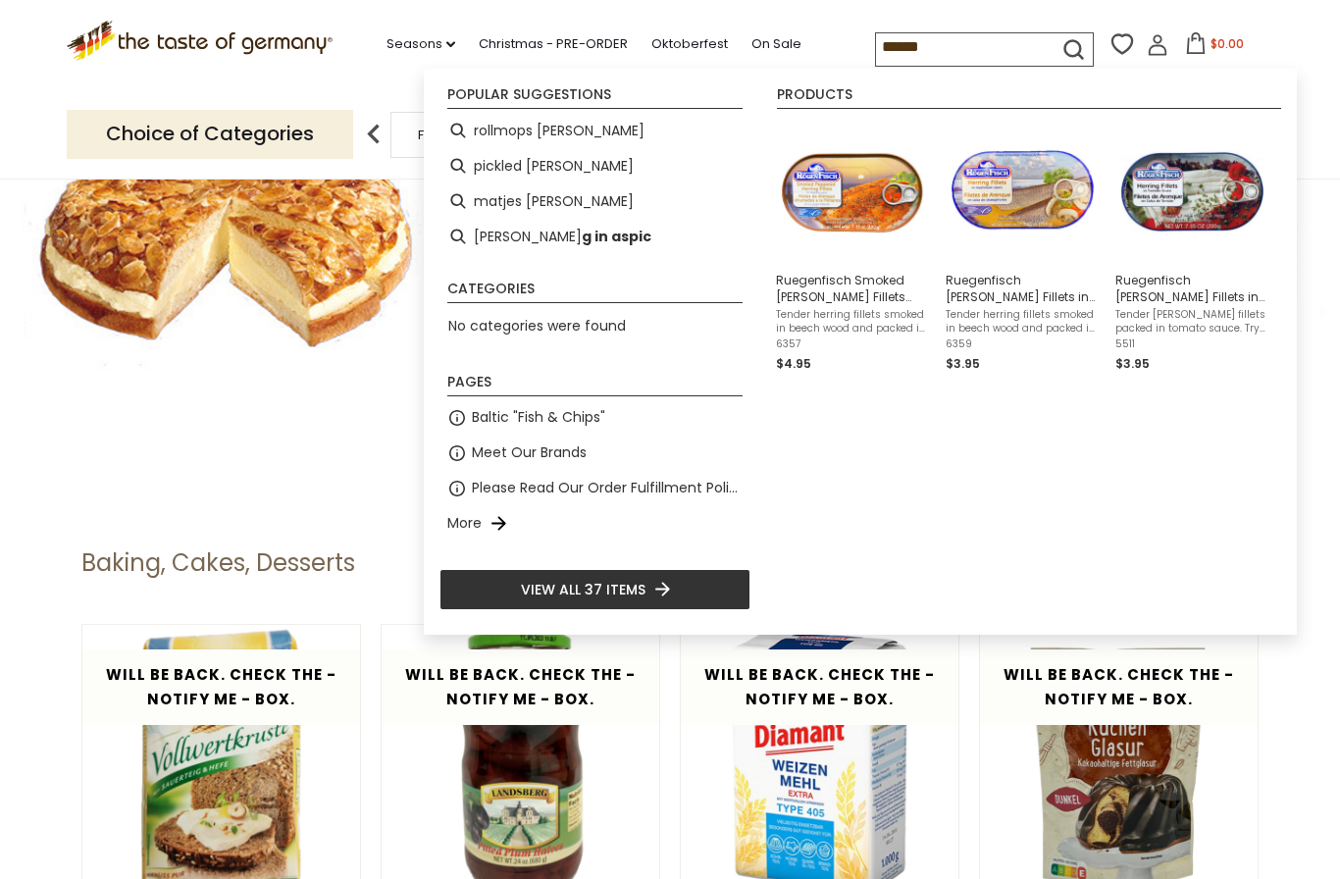
type input "*******"
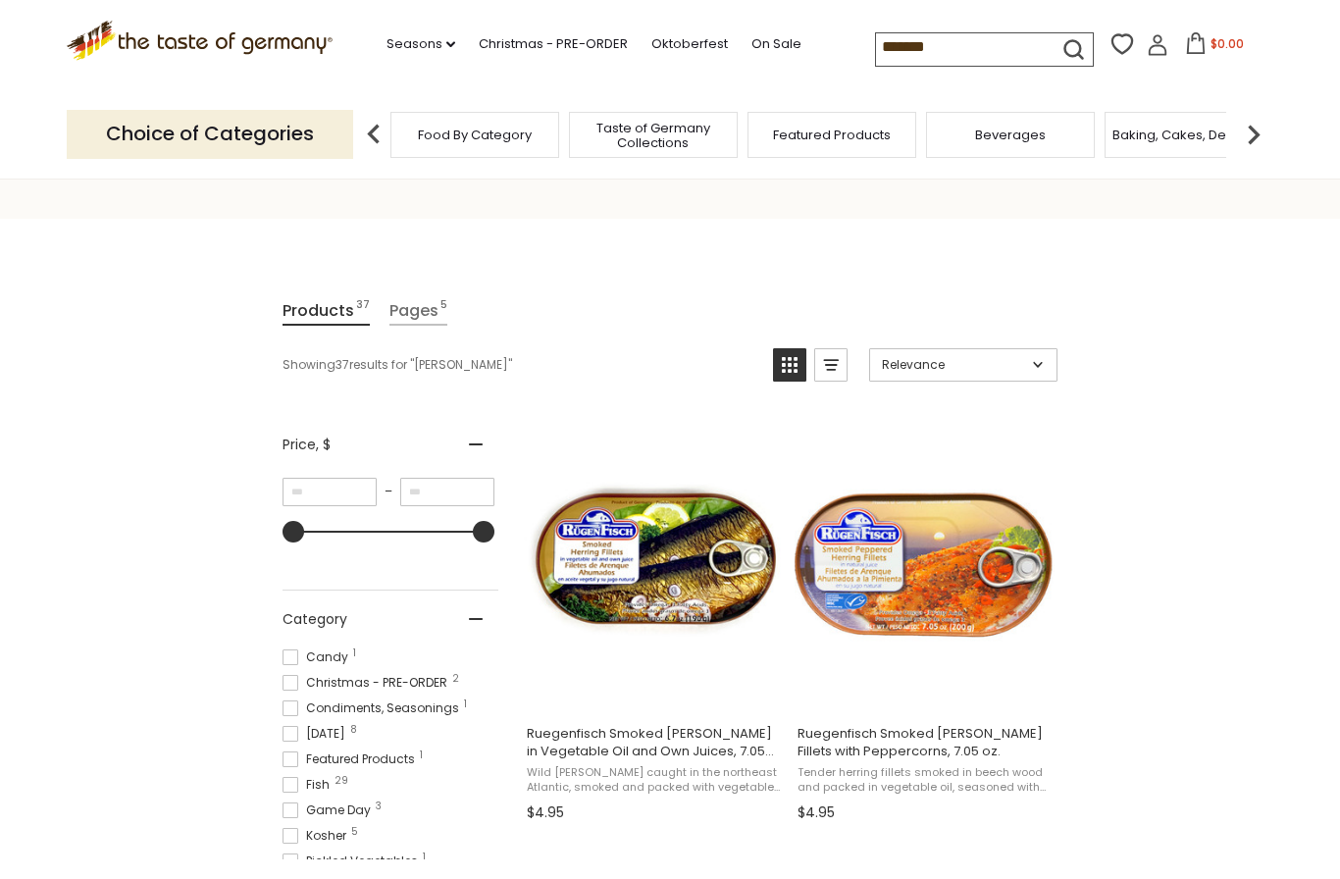
scroll to position [126, 0]
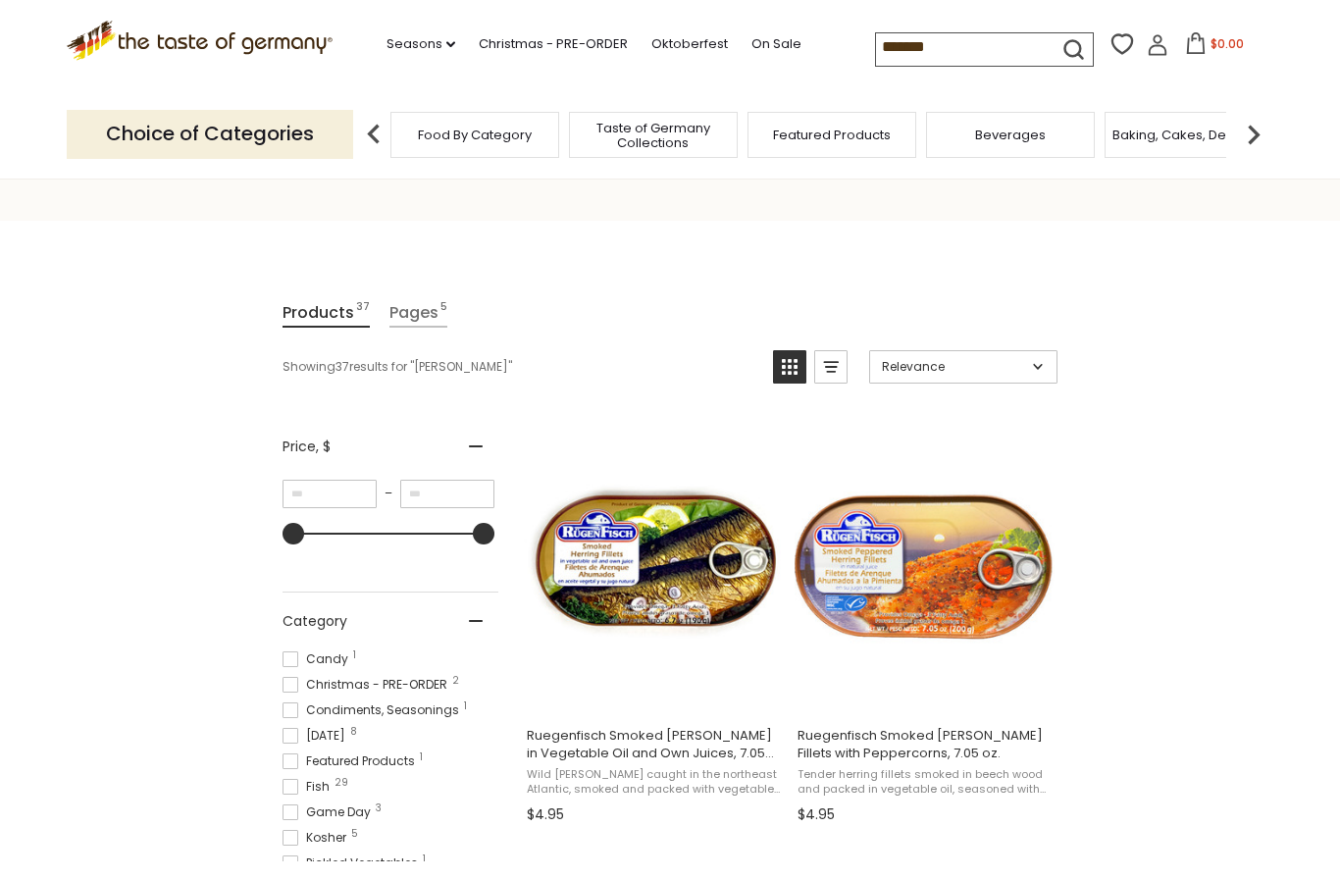
click at [876, 55] on input "*******" at bounding box center [959, 46] width 166 height 27
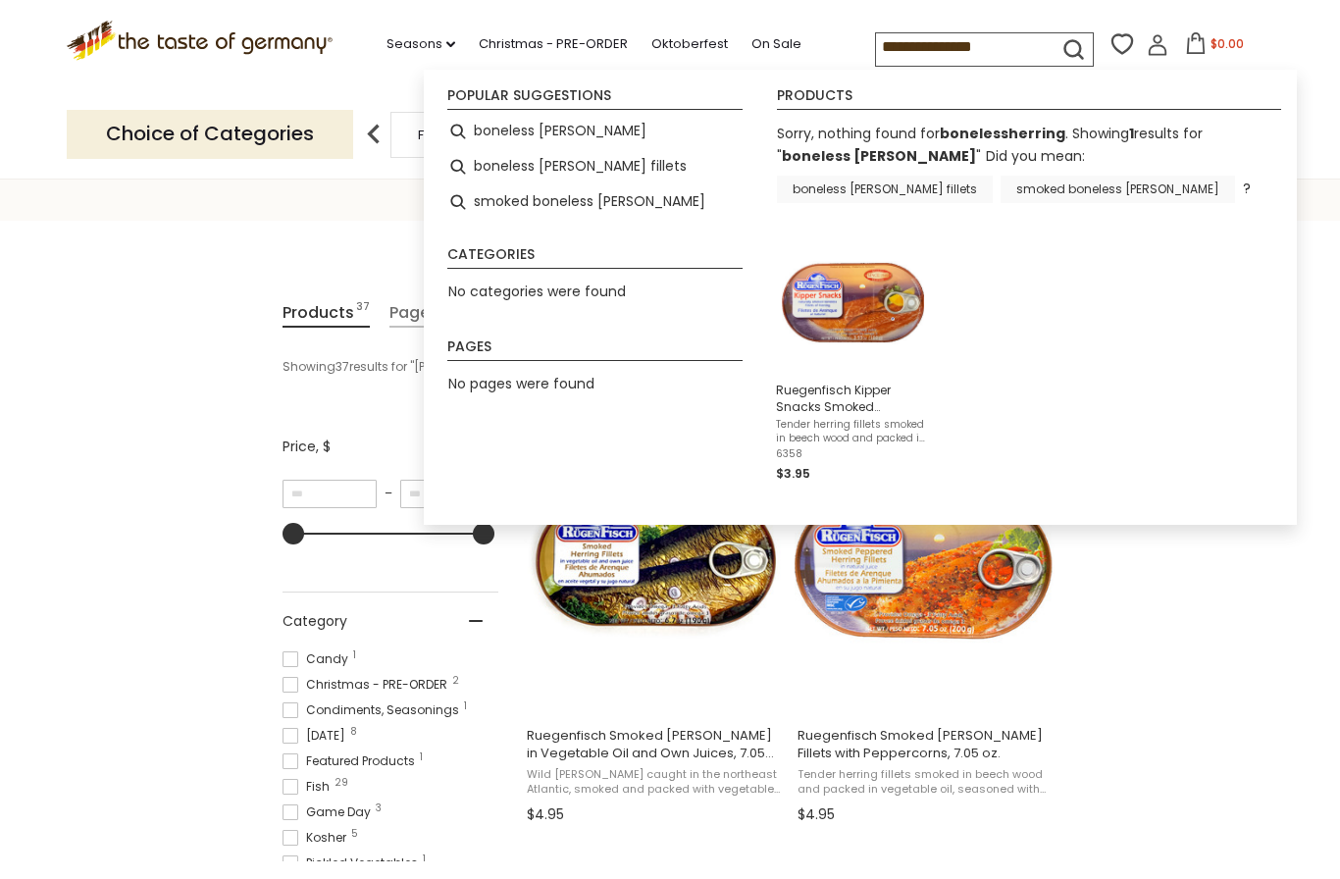
type input "**********"
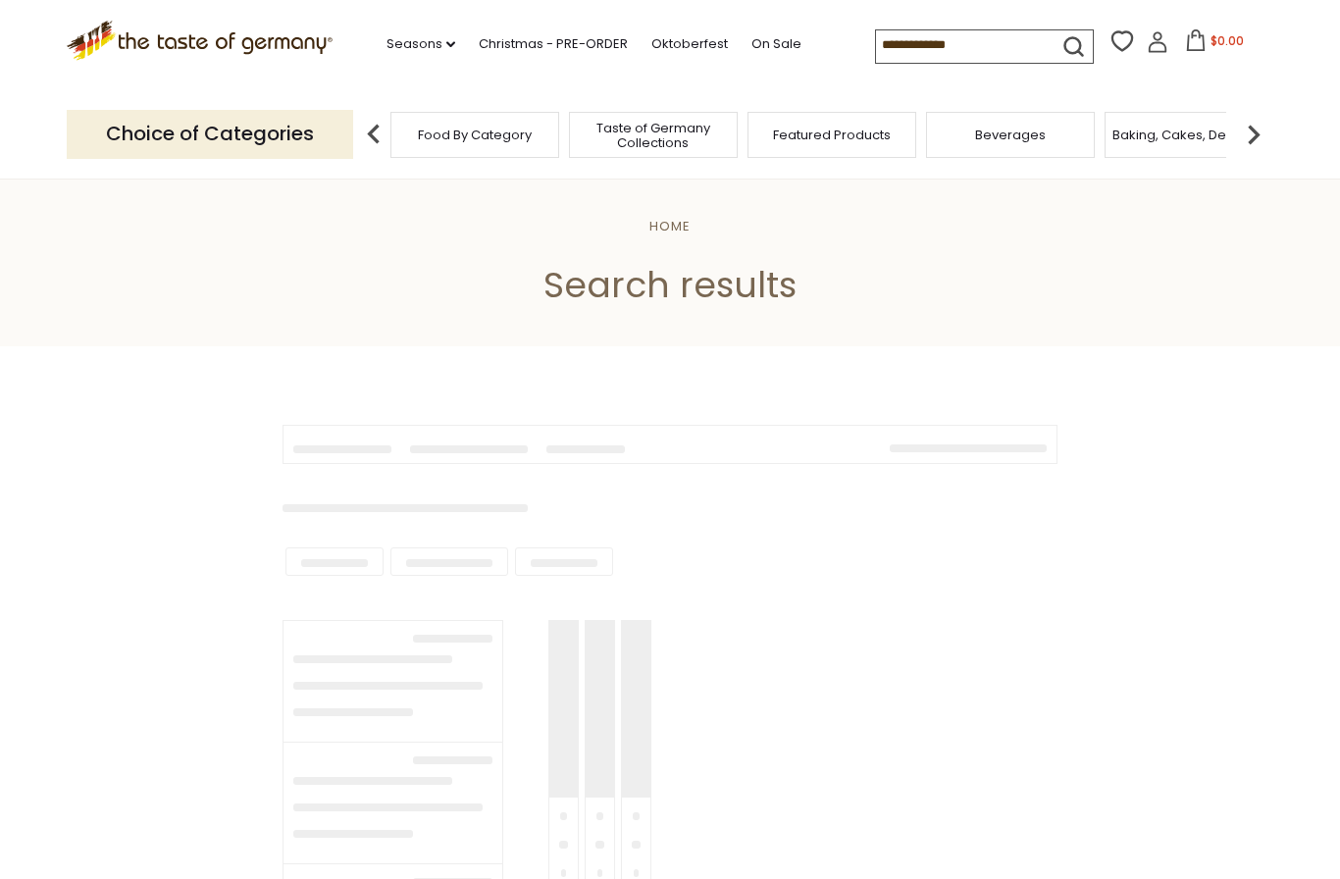
type input "**********"
